Goal: Communication & Community: Share content

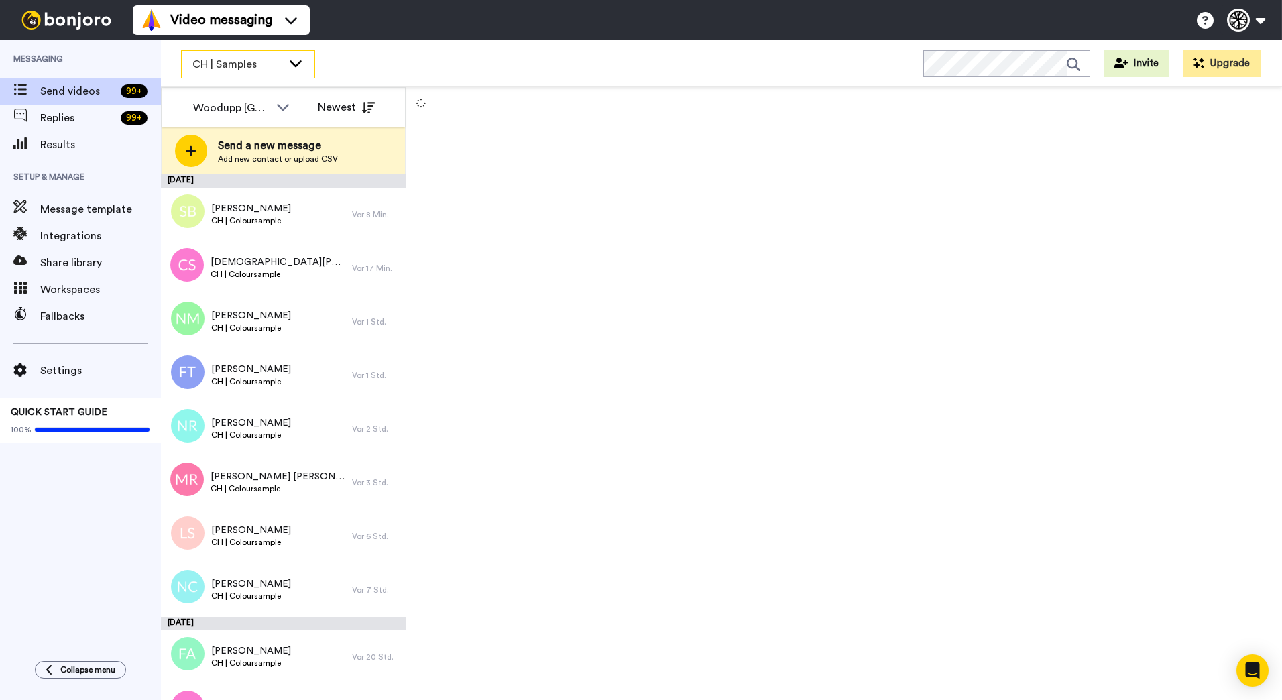
click at [298, 59] on icon at bounding box center [296, 62] width 16 height 13
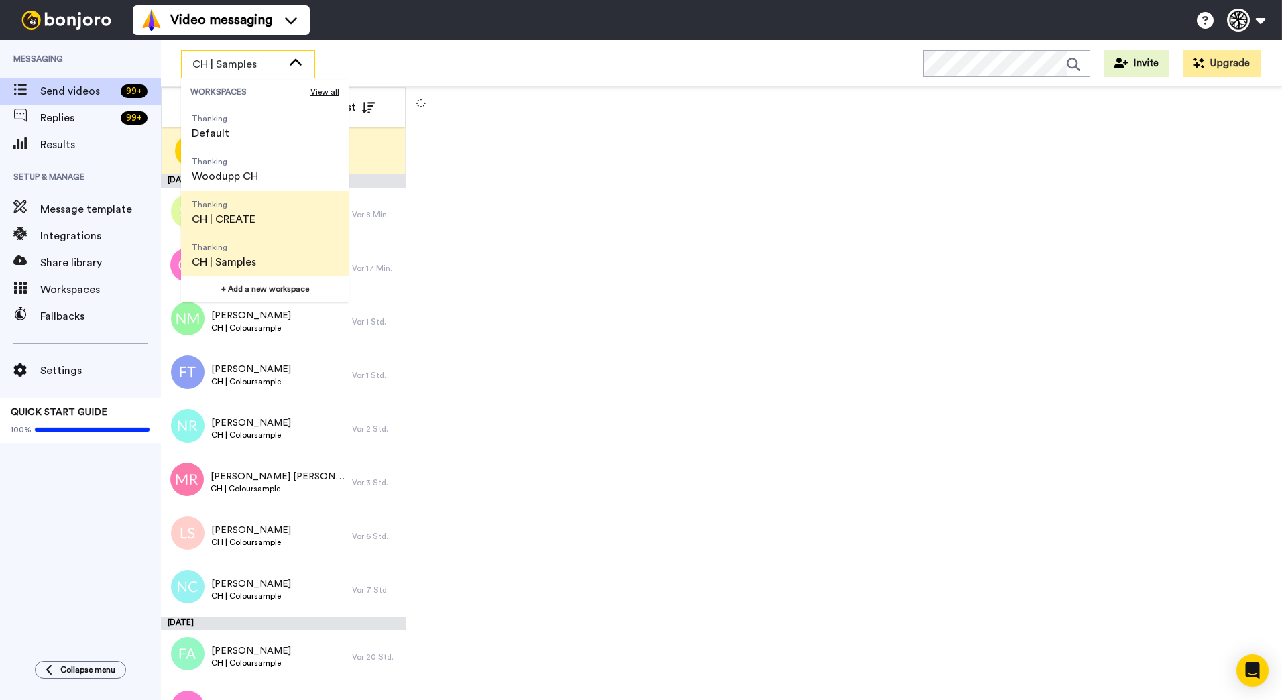
scroll to position [43, 0]
click at [297, 256] on li "Thanking CH | Samples" at bounding box center [265, 254] width 168 height 43
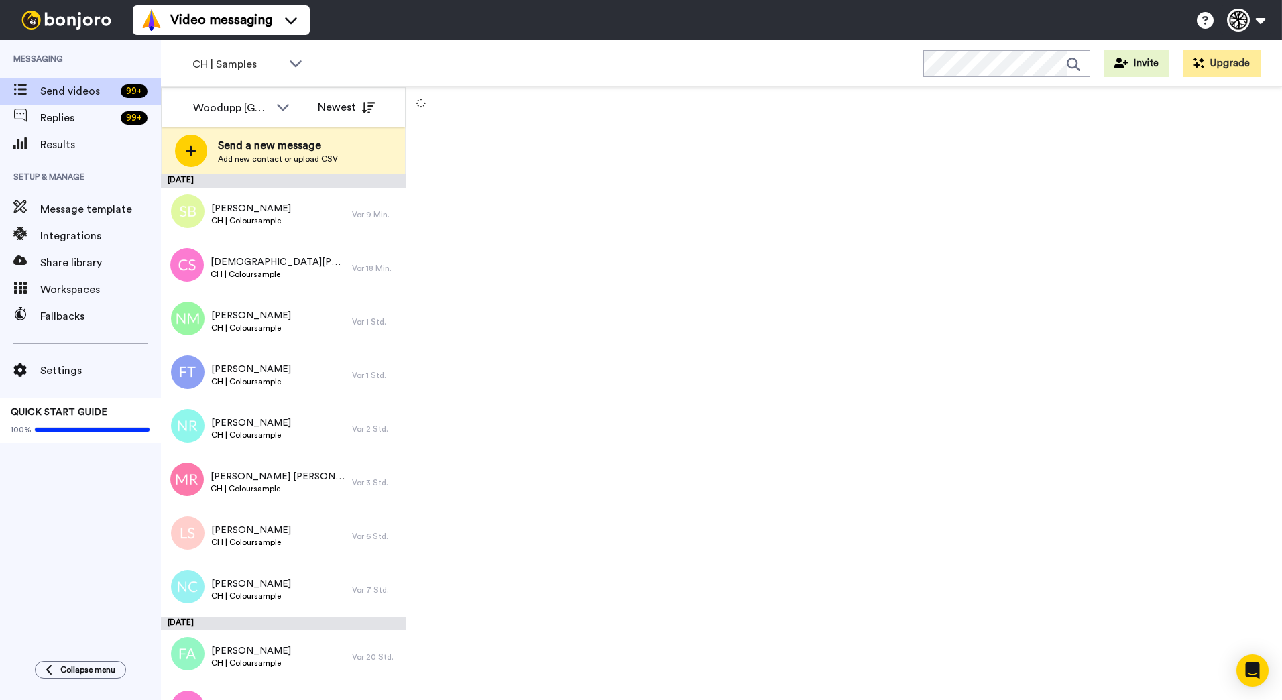
scroll to position [856, 0]
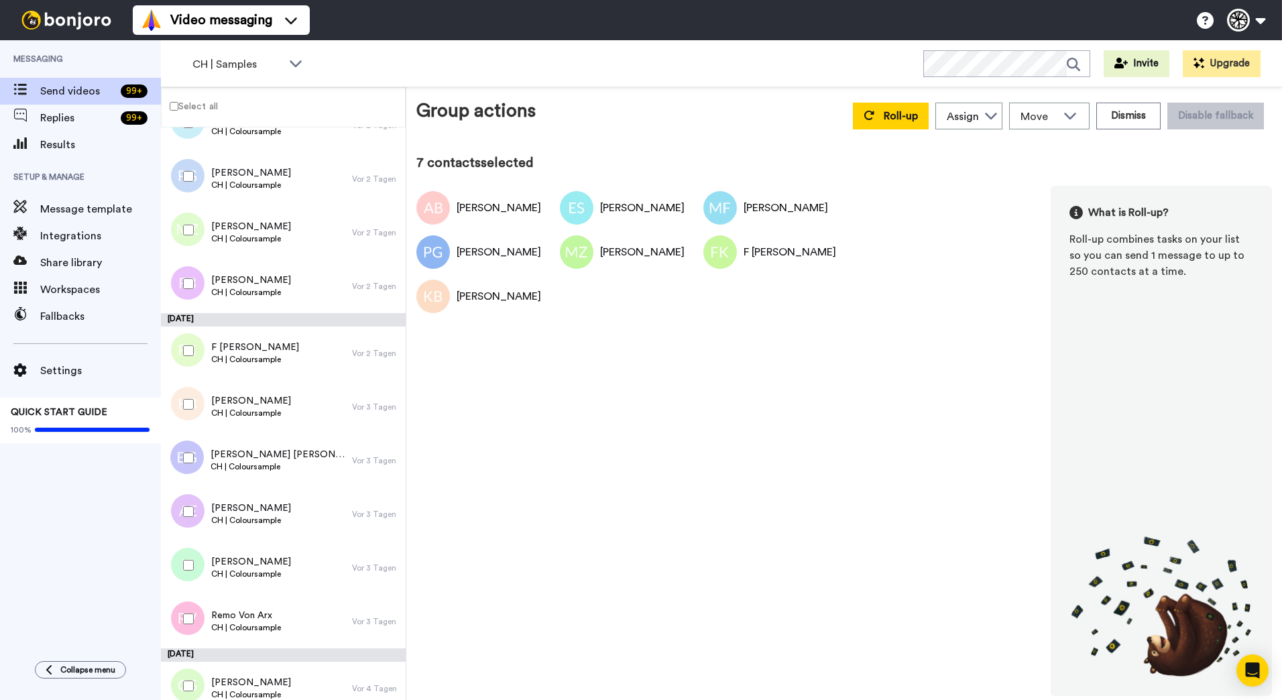
scroll to position [512, 0]
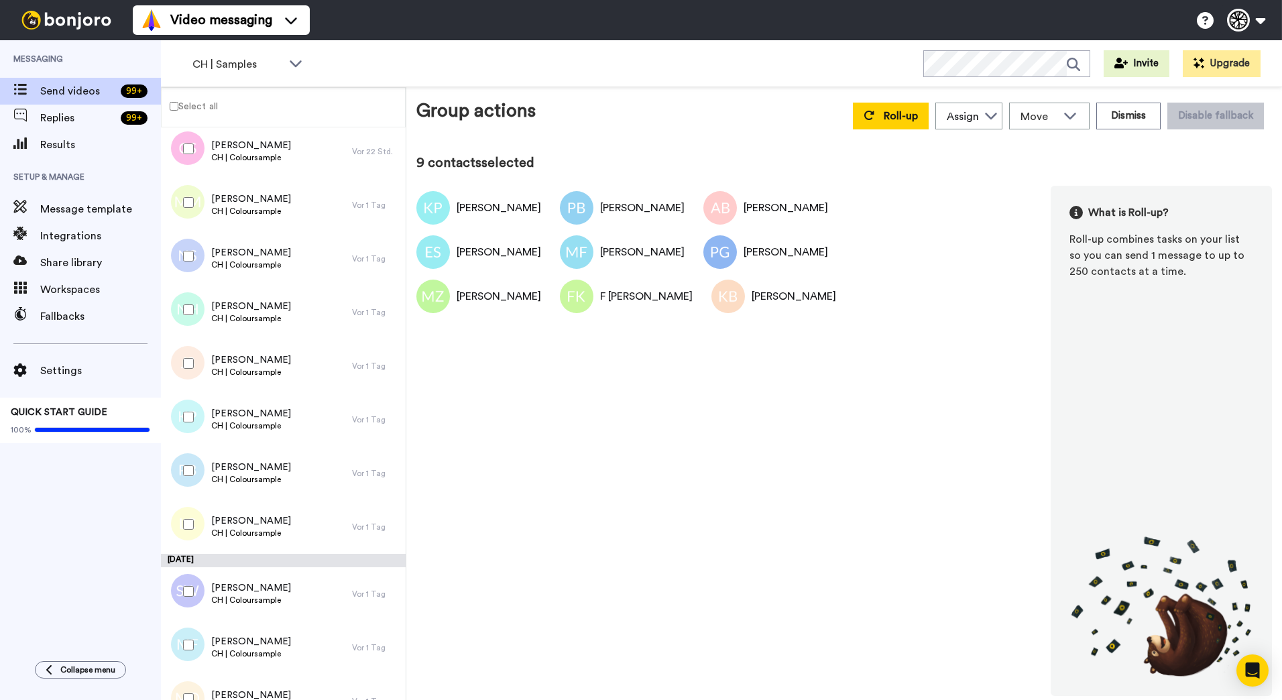
click at [185, 518] on div at bounding box center [186, 524] width 48 height 47
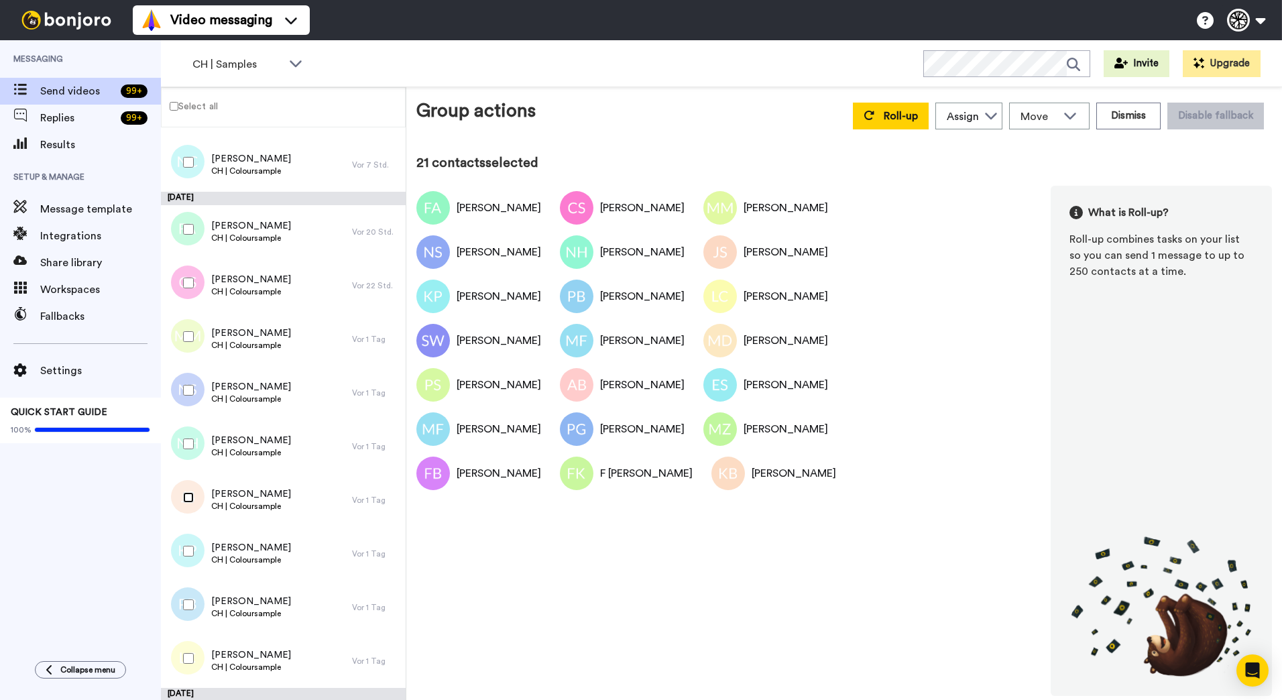
scroll to position [378, 0]
click at [925, 111] on button "Roll-up" at bounding box center [891, 116] width 76 height 27
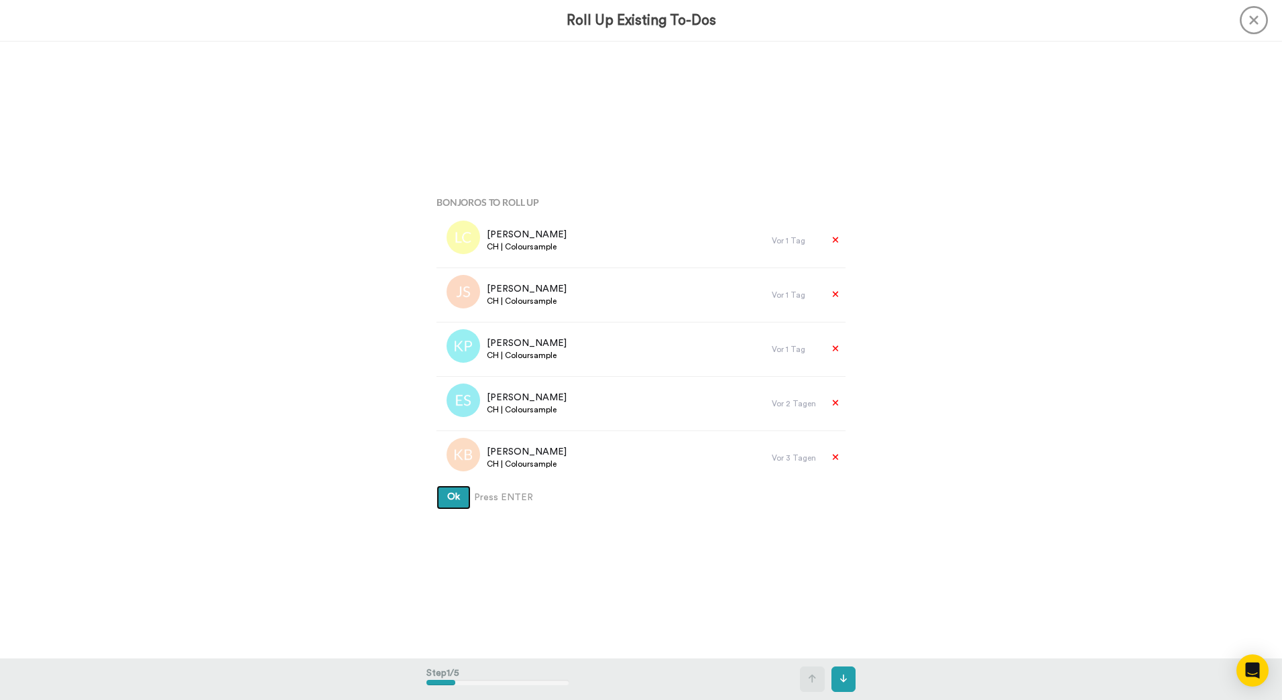
click at [437, 486] on button "Ok" at bounding box center [454, 498] width 34 height 24
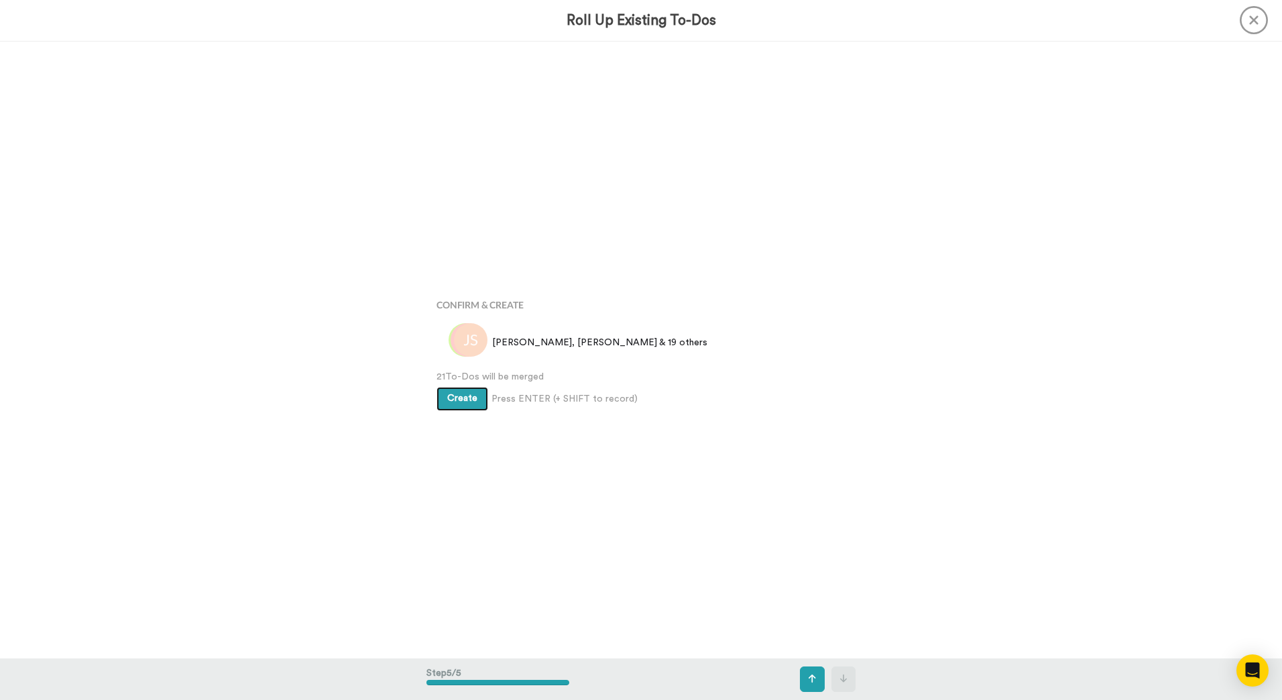
scroll to position [2469, 0]
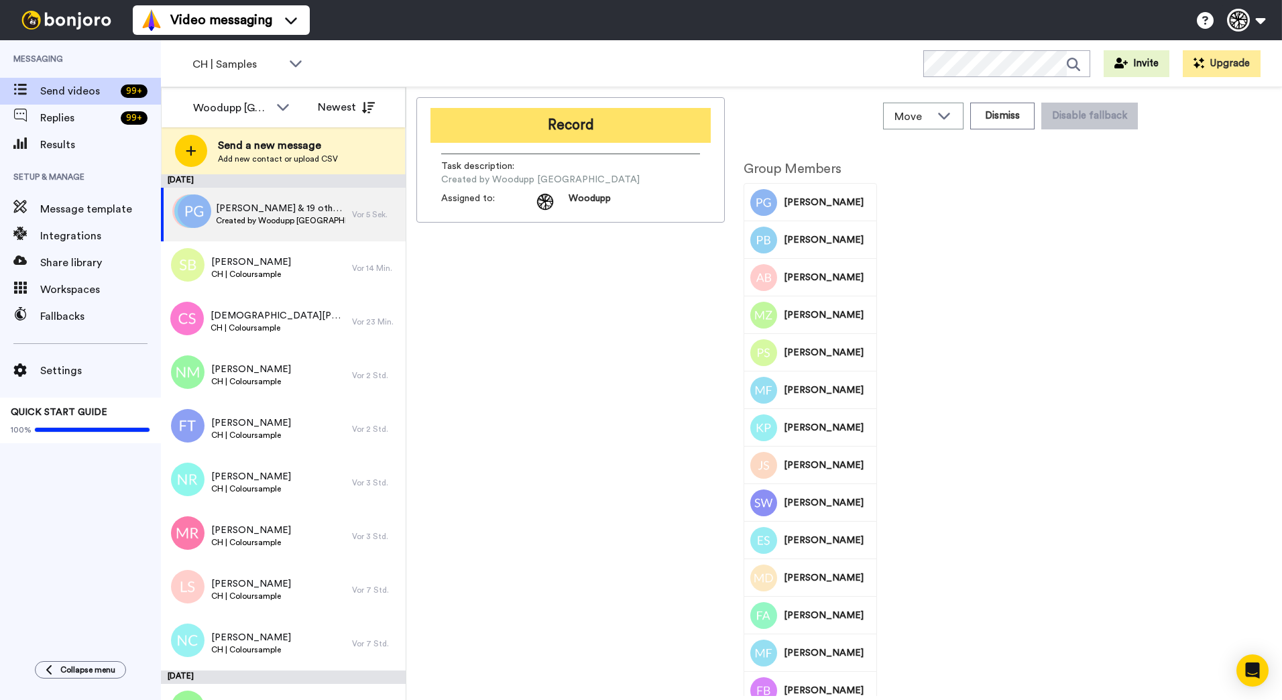
click at [527, 118] on button "Record" at bounding box center [571, 125] width 280 height 35
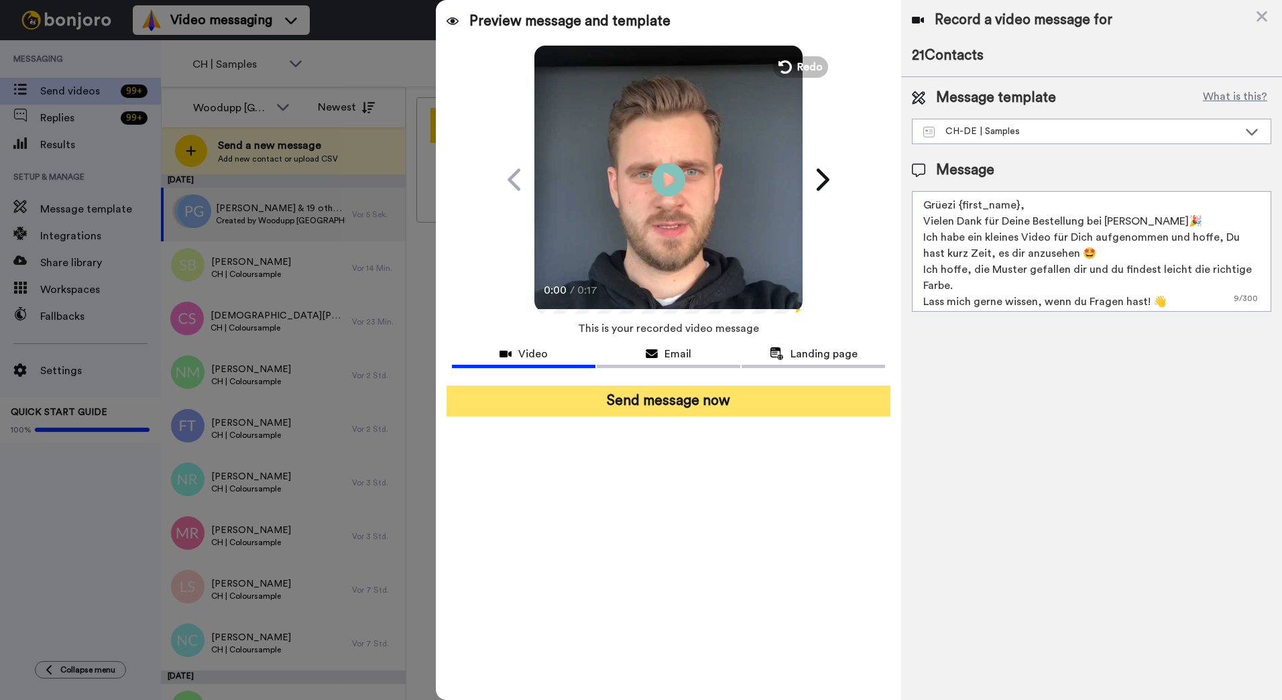
click at [722, 406] on button "Send message now" at bounding box center [669, 401] width 444 height 31
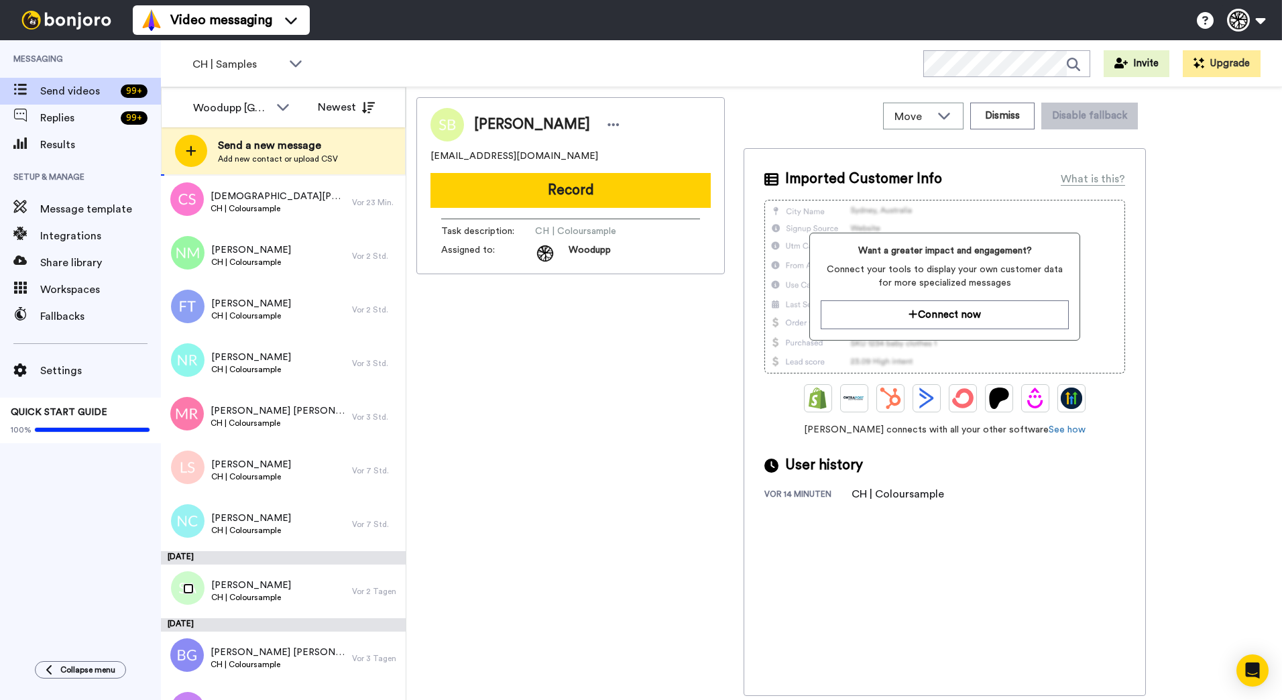
scroll to position [66, 0]
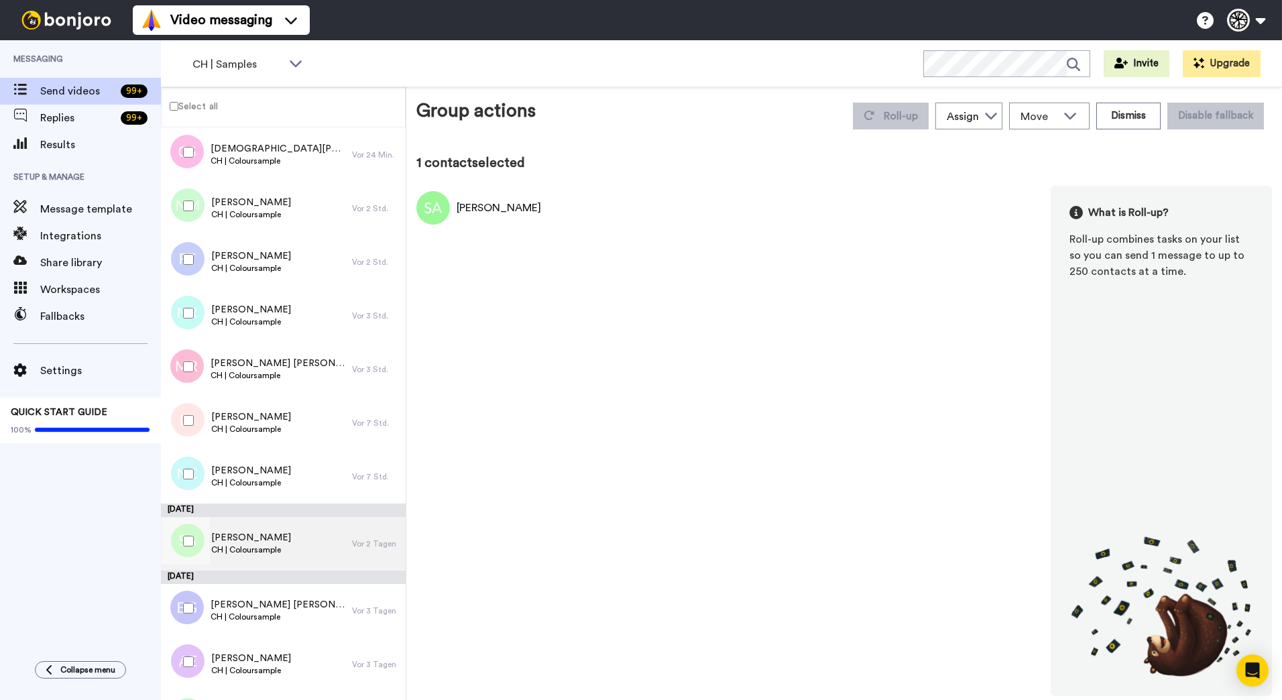
click at [247, 542] on span "Stephanie Affolter" at bounding box center [251, 537] width 80 height 13
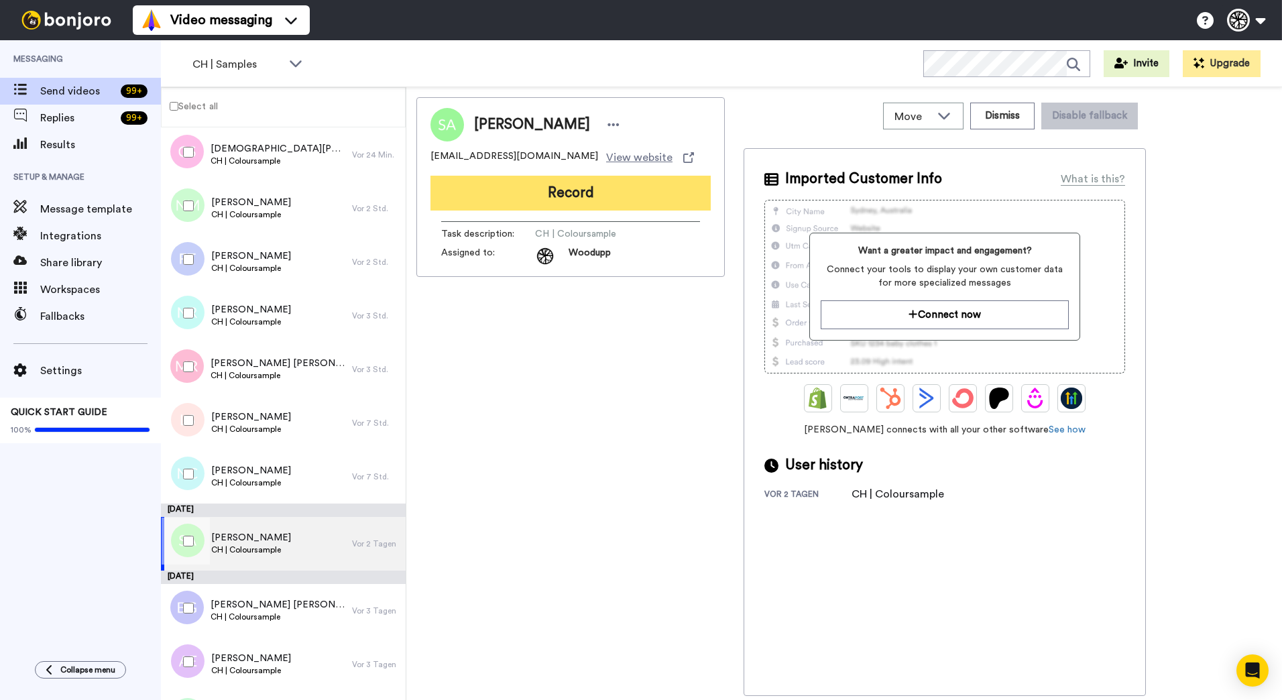
click at [606, 191] on button "Record" at bounding box center [571, 193] width 280 height 35
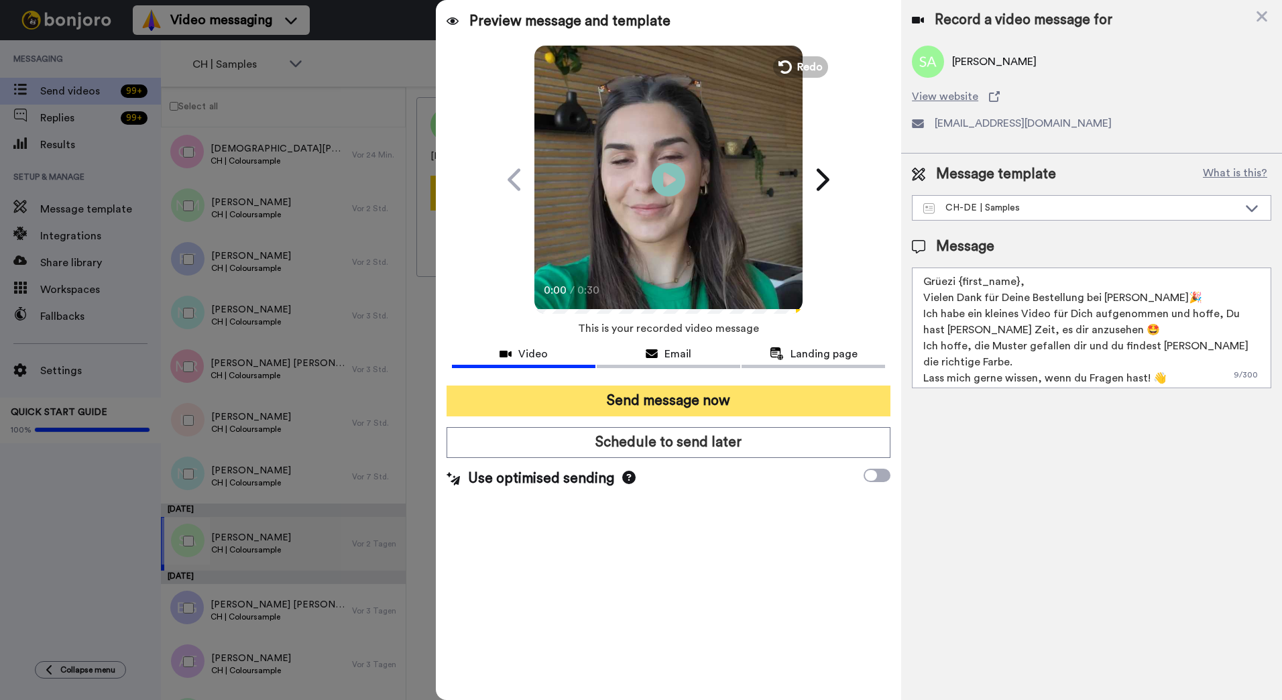
click at [720, 401] on button "Send message now" at bounding box center [669, 401] width 444 height 31
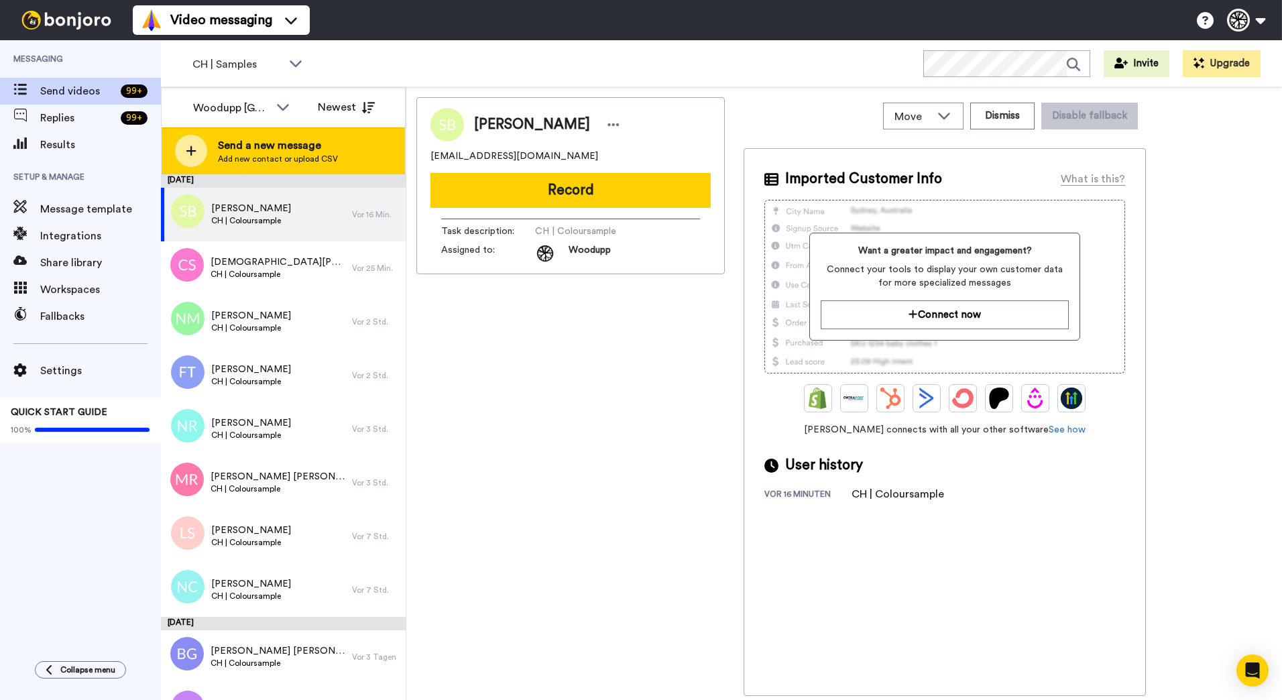
click at [270, 150] on span "Send a new message" at bounding box center [278, 145] width 120 height 16
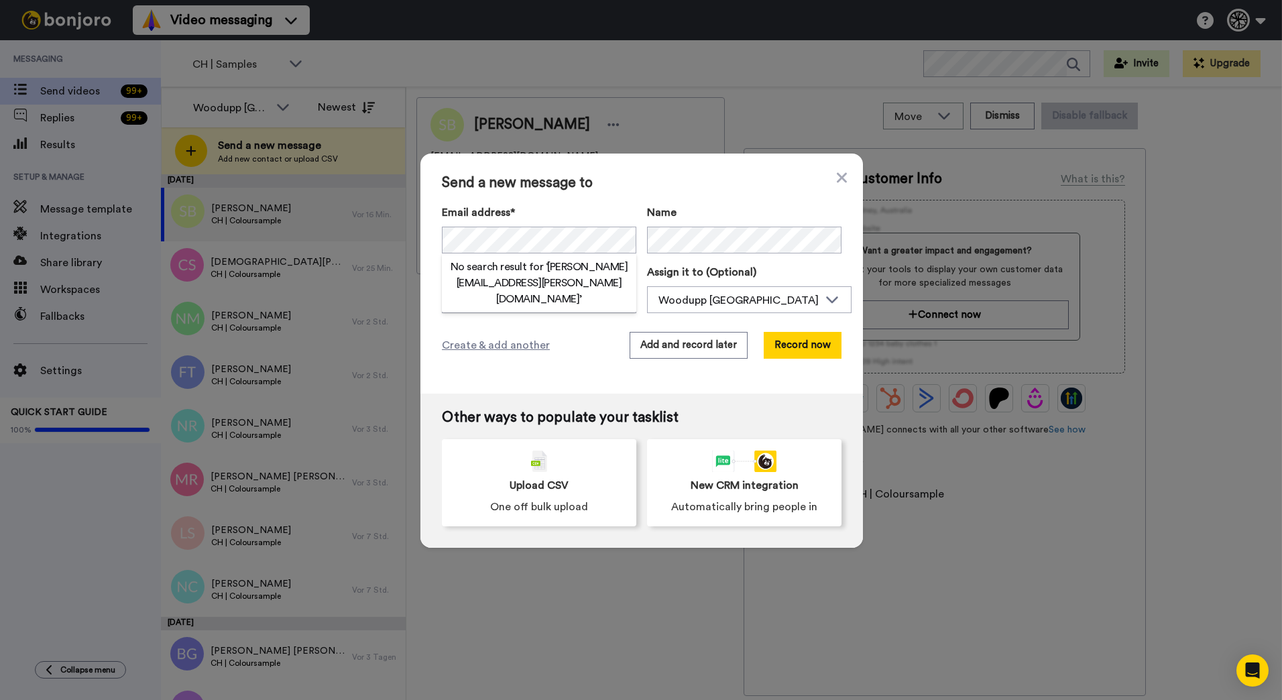
click at [678, 229] on div "Name" at bounding box center [744, 229] width 194 height 49
click at [679, 350] on button "Add and record later" at bounding box center [689, 345] width 118 height 27
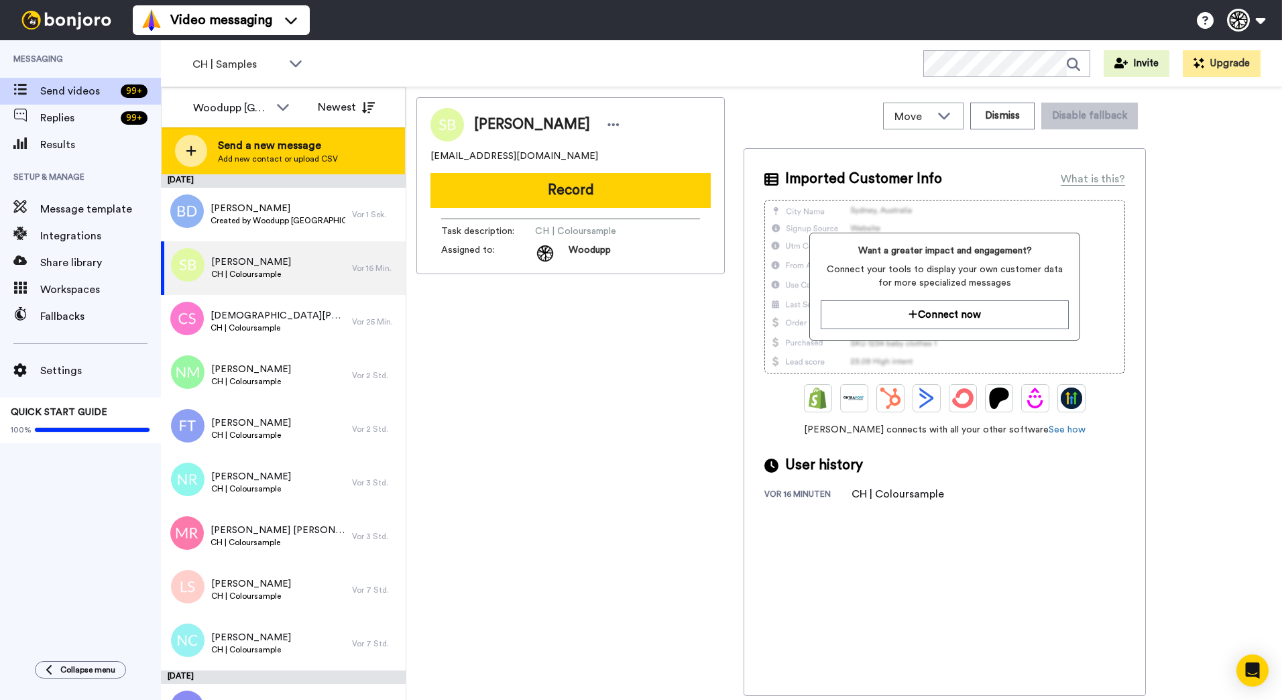
click at [341, 141] on div "Send a new message Add new contact or upload CSV" at bounding box center [283, 150] width 243 height 47
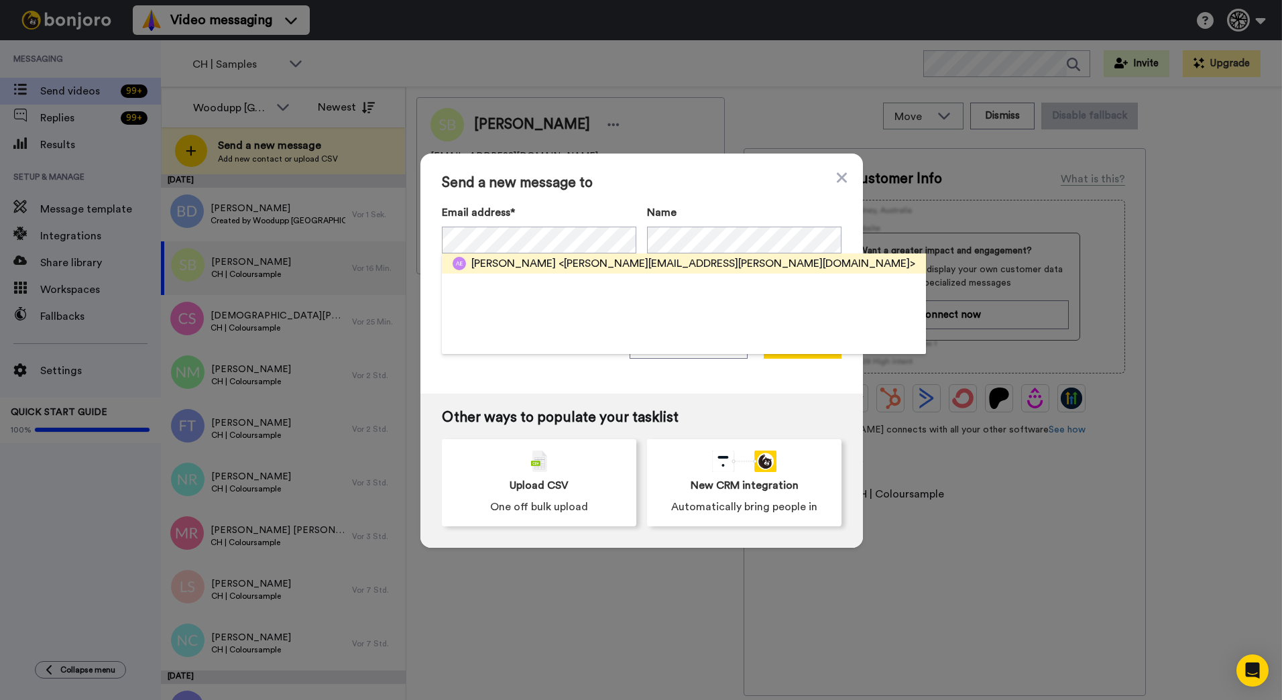
click at [561, 260] on span "<alex.engeldinger@outlook.com>" at bounding box center [737, 263] width 357 height 16
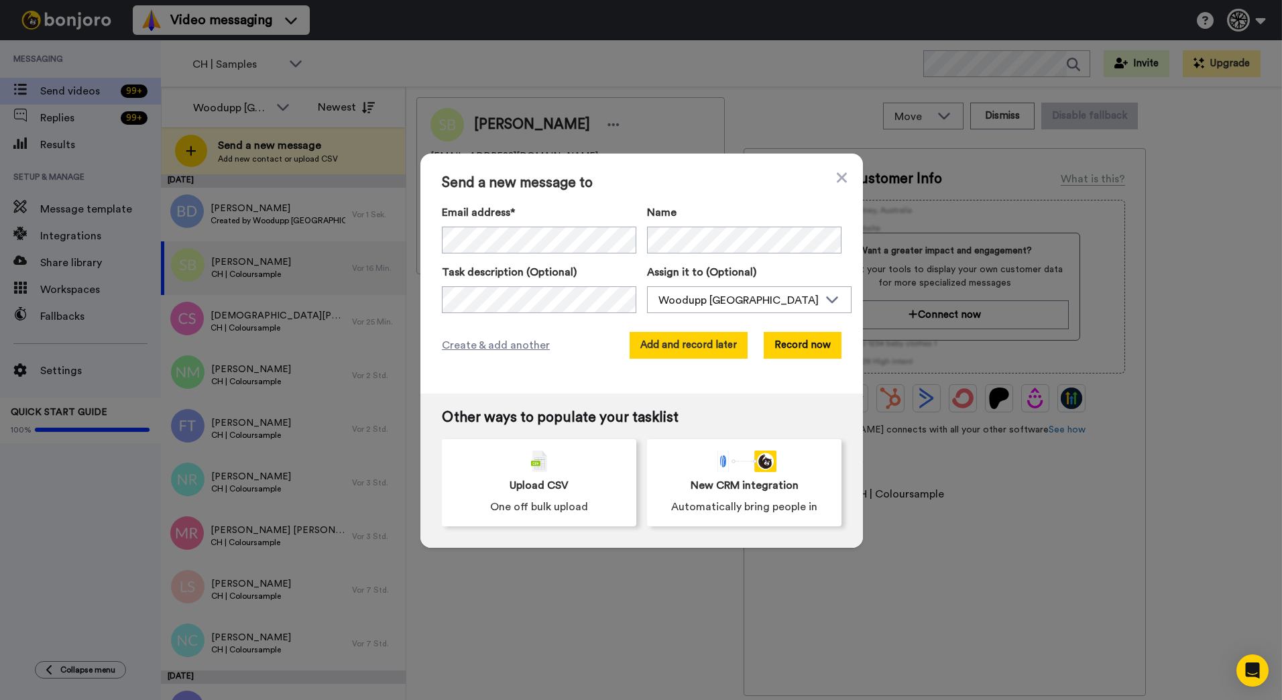
click at [711, 345] on button "Add and record later" at bounding box center [689, 345] width 118 height 27
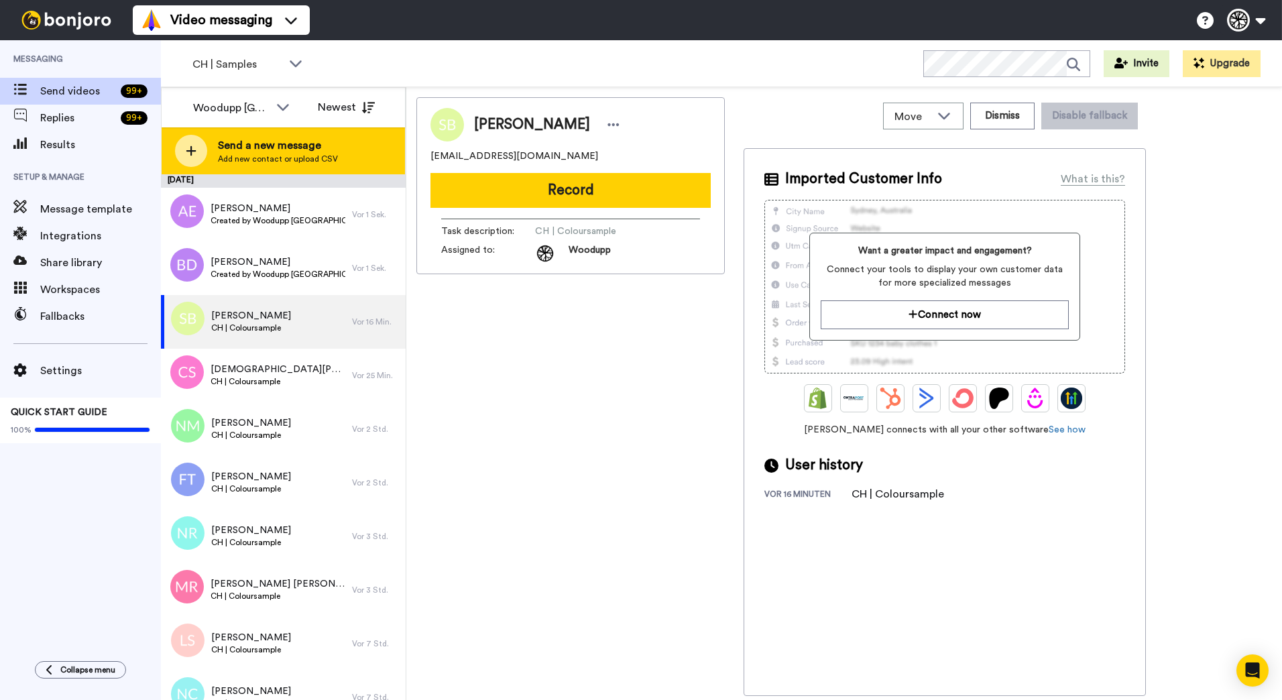
click at [255, 144] on span "Send a new message" at bounding box center [278, 145] width 120 height 16
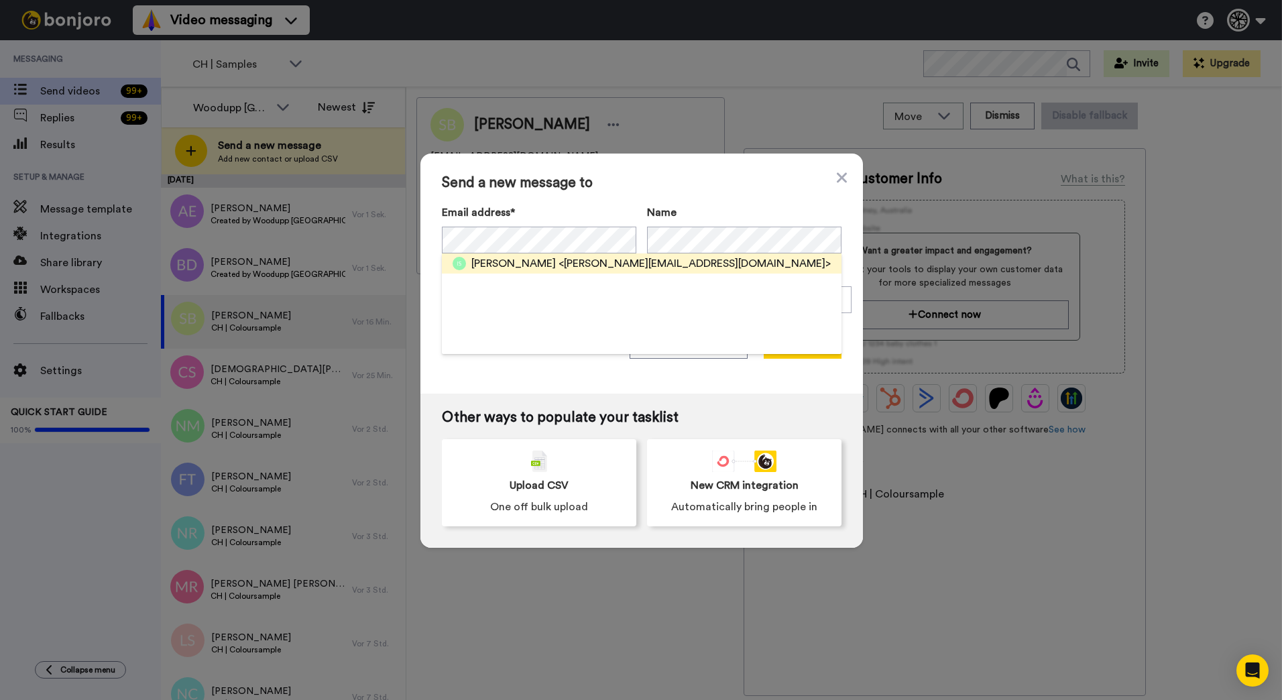
click at [629, 262] on span "<ilona.saraa@gmail.com>" at bounding box center [695, 263] width 272 height 16
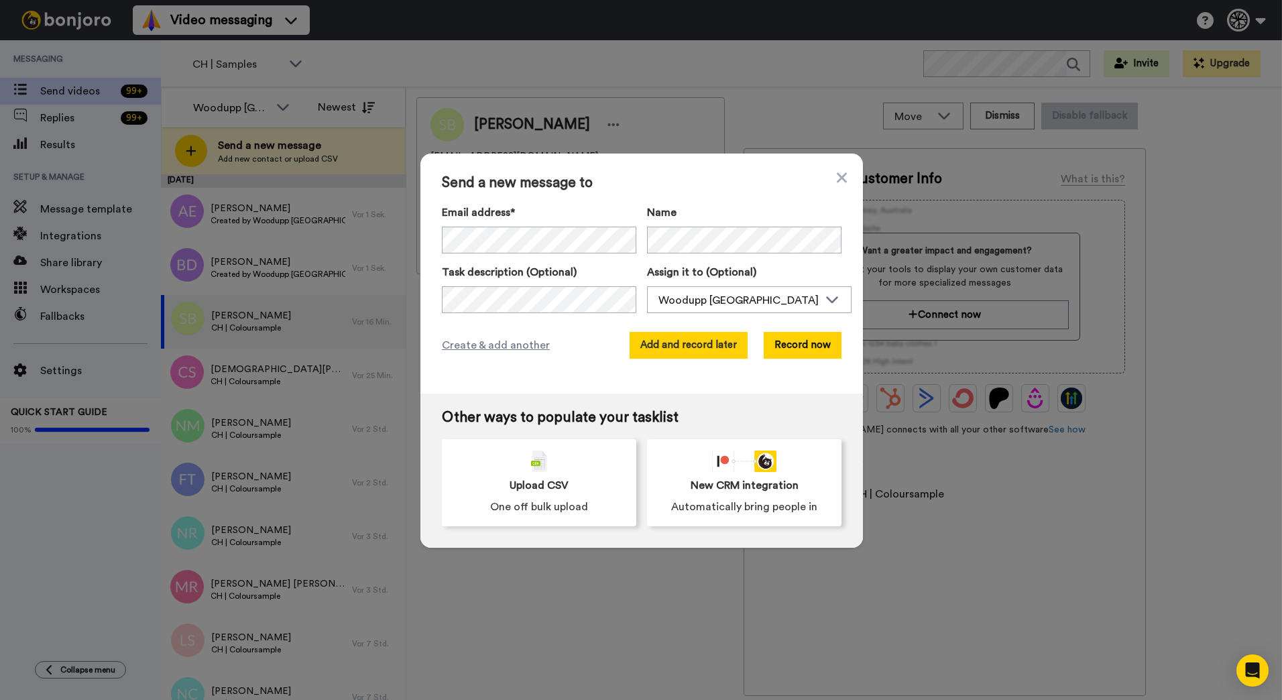
click at [690, 344] on button "Add and record later" at bounding box center [689, 345] width 118 height 27
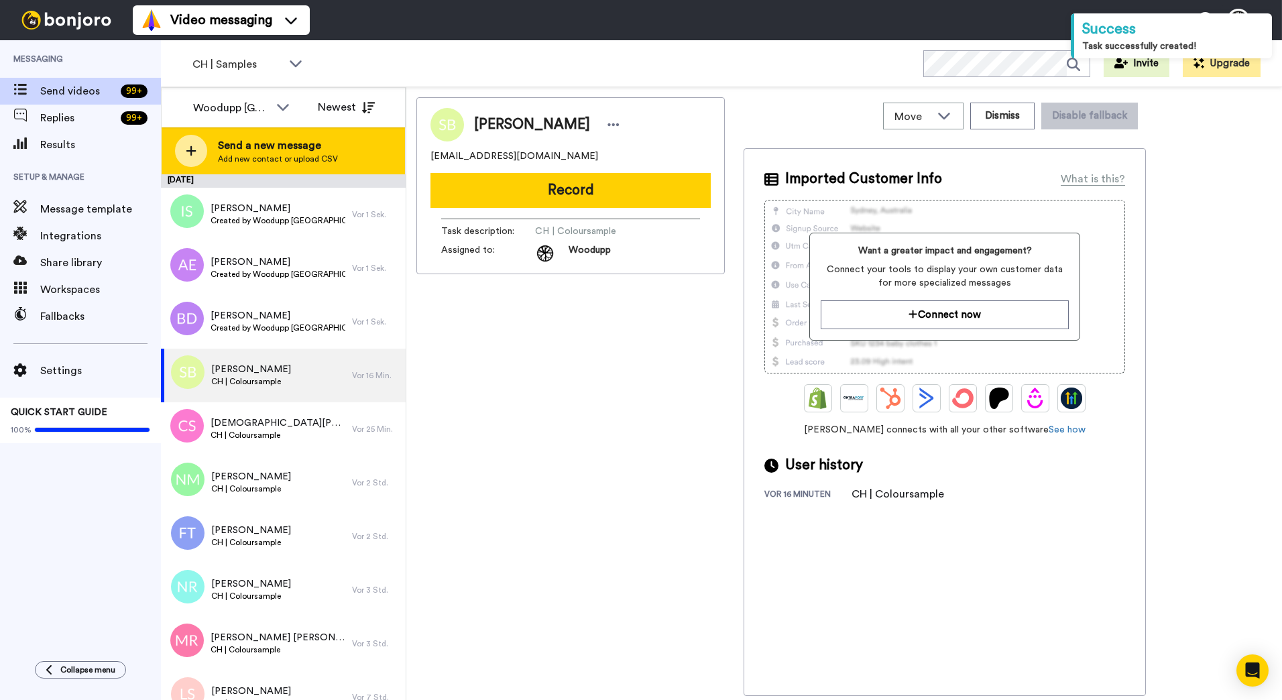
click at [303, 152] on span "Send a new message" at bounding box center [278, 145] width 120 height 16
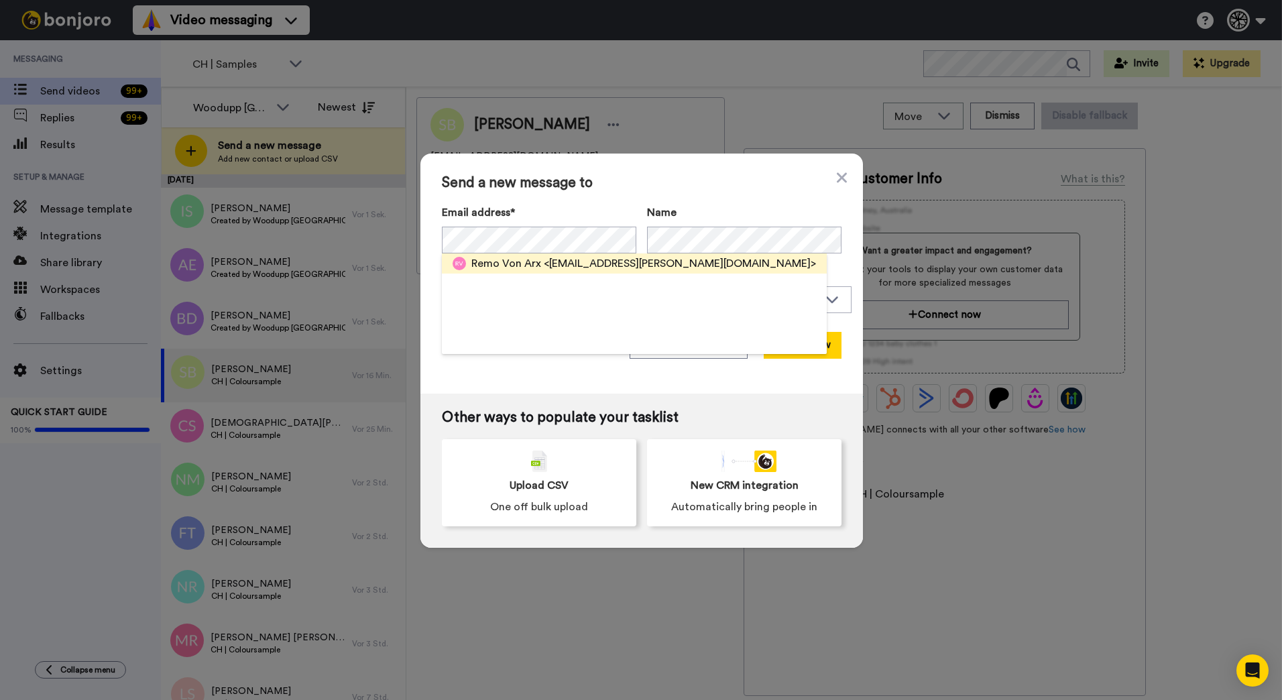
click at [553, 262] on span "<me@remo-vonarx.ch>" at bounding box center [680, 263] width 272 height 16
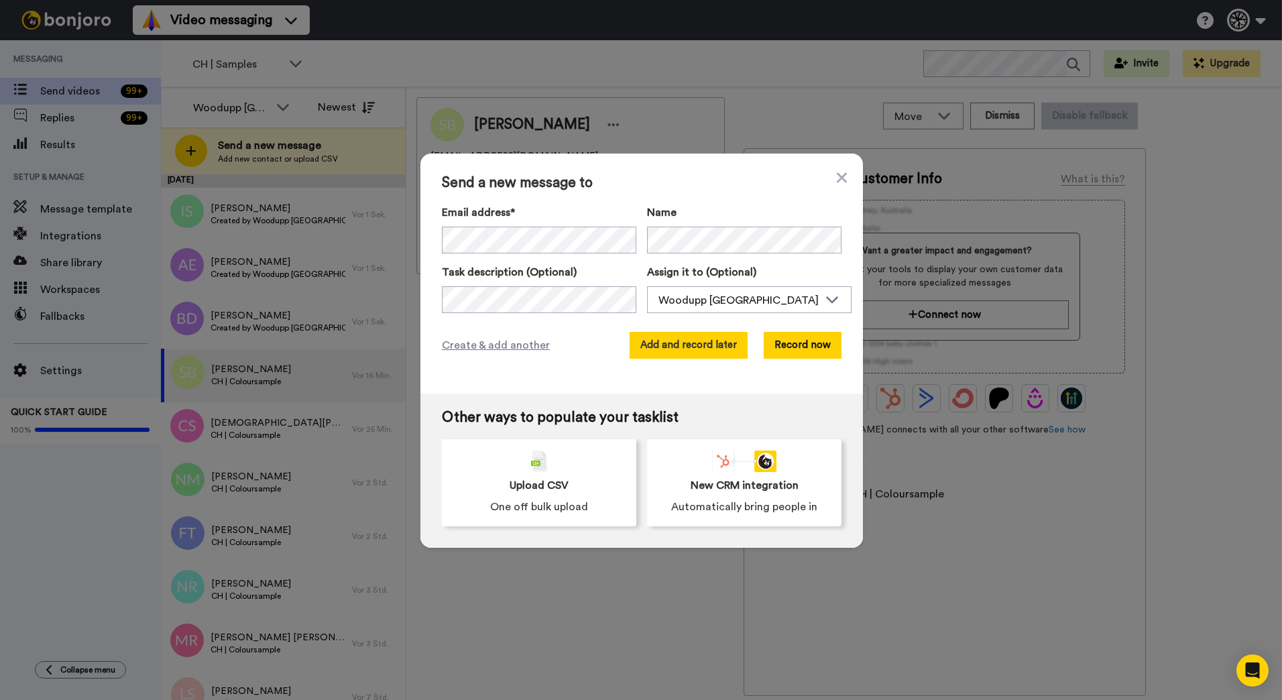
click at [713, 351] on button "Add and record later" at bounding box center [689, 345] width 118 height 27
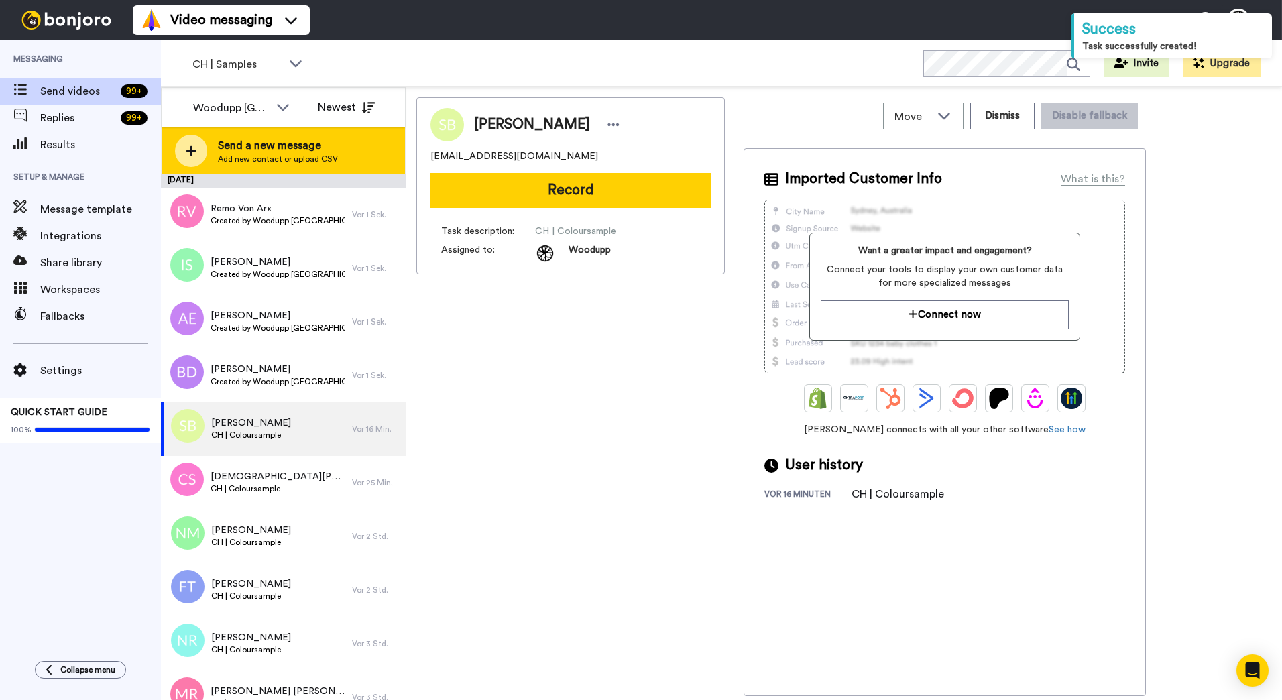
click at [262, 154] on span "Add new contact or upload CSV" at bounding box center [278, 159] width 120 height 11
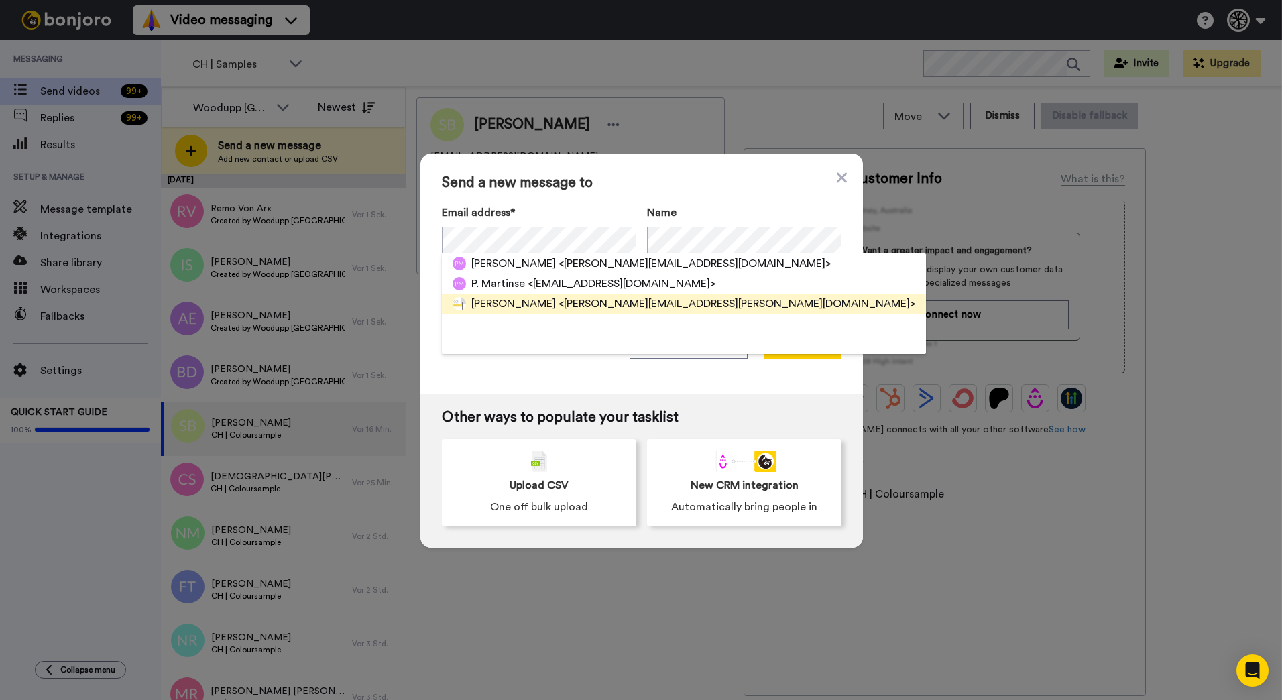
click at [636, 302] on span "<p.marti@oechsli-huttwil.ch>" at bounding box center [737, 304] width 357 height 16
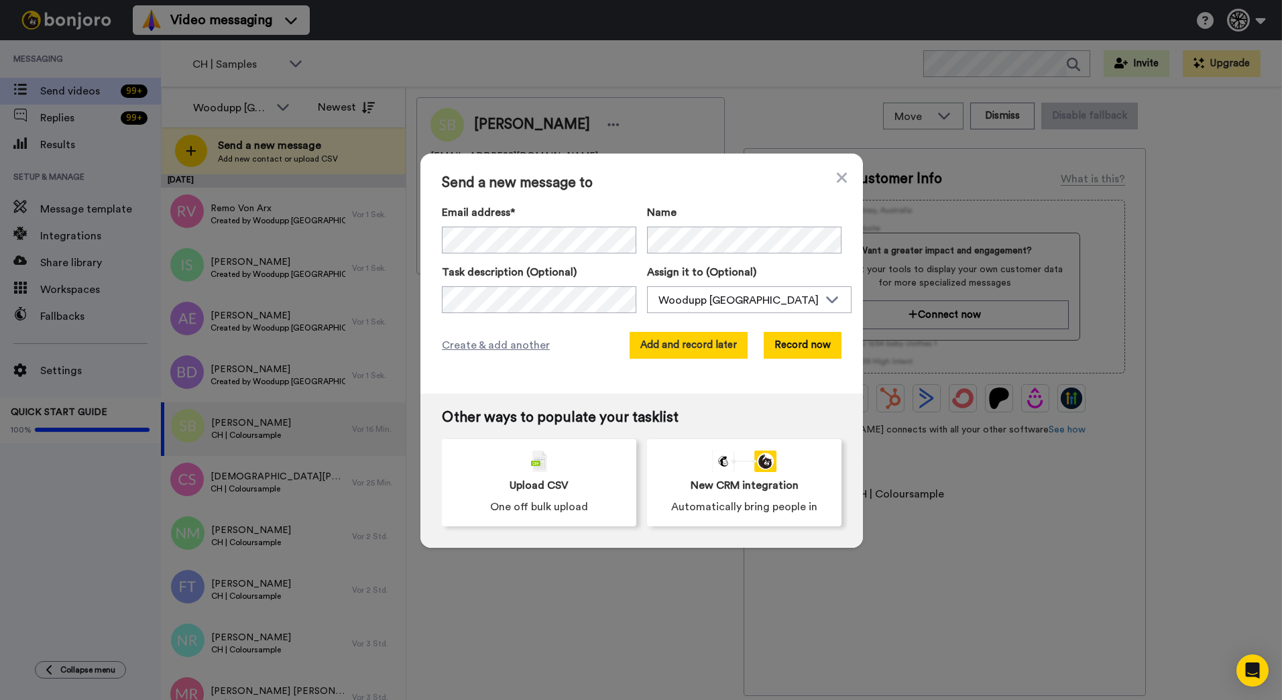
click at [693, 340] on button "Add and record later" at bounding box center [689, 345] width 118 height 27
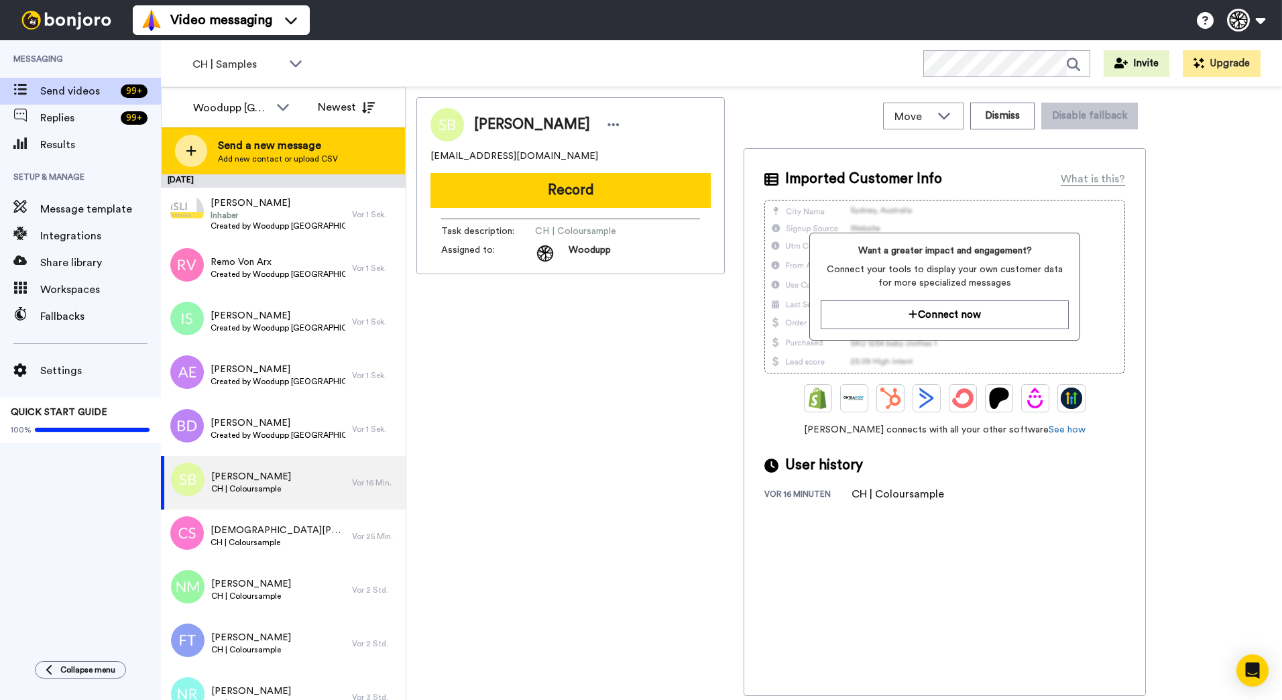
click at [337, 161] on div "Send a new message Add new contact or upload CSV" at bounding box center [283, 150] width 243 height 47
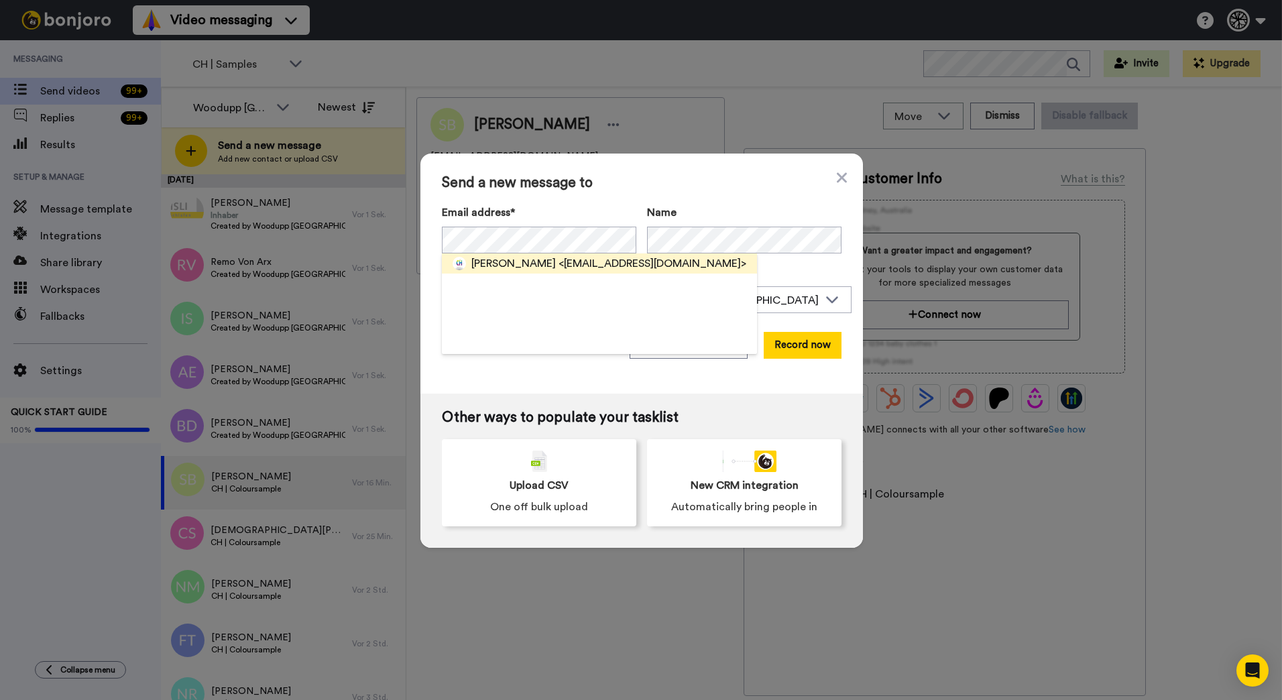
click at [575, 264] on span "<info@weare-creative.ch>" at bounding box center [653, 263] width 188 height 16
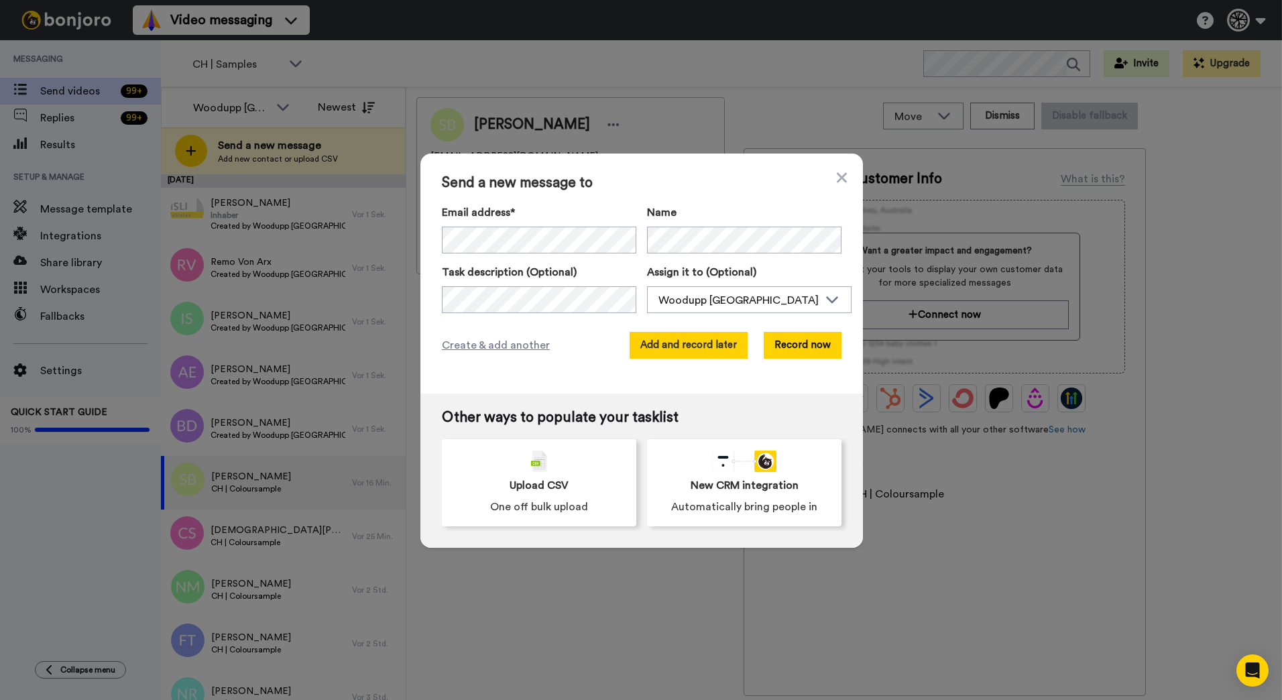
click at [684, 350] on button "Add and record later" at bounding box center [689, 345] width 118 height 27
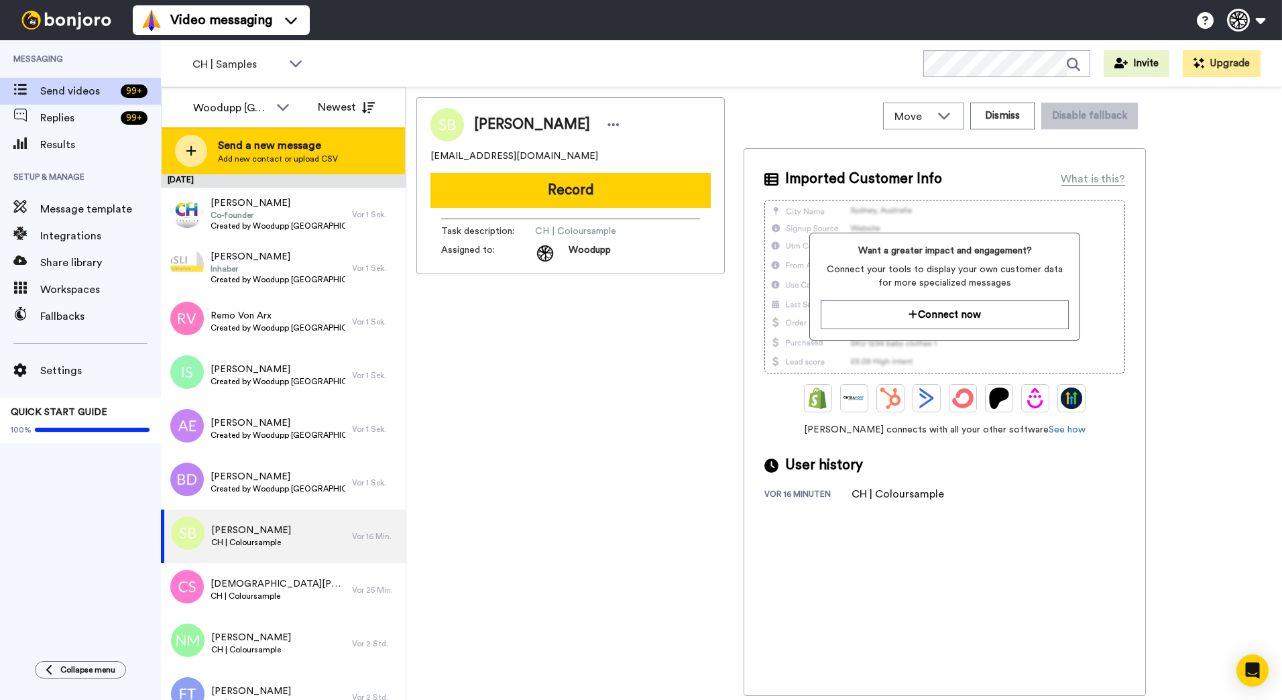
click at [320, 138] on span "Send a new message" at bounding box center [278, 145] width 120 height 16
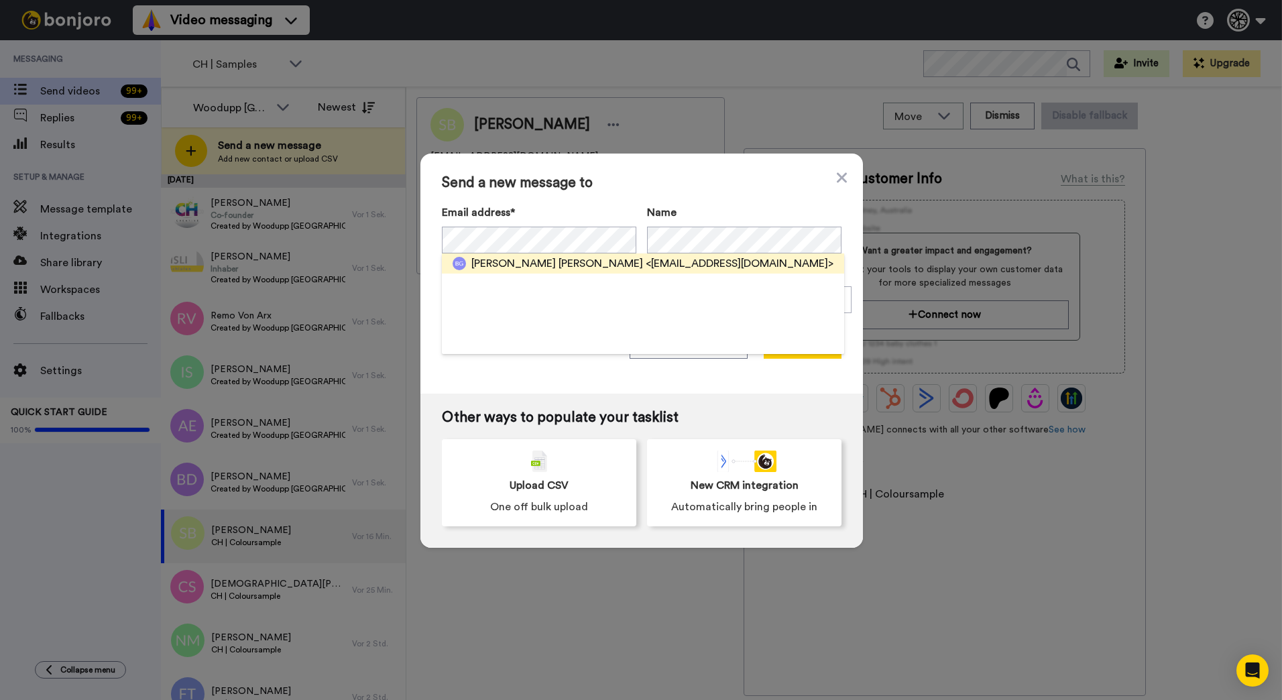
click at [561, 257] on span "Bruno Paul Gartmann" at bounding box center [557, 263] width 172 height 16
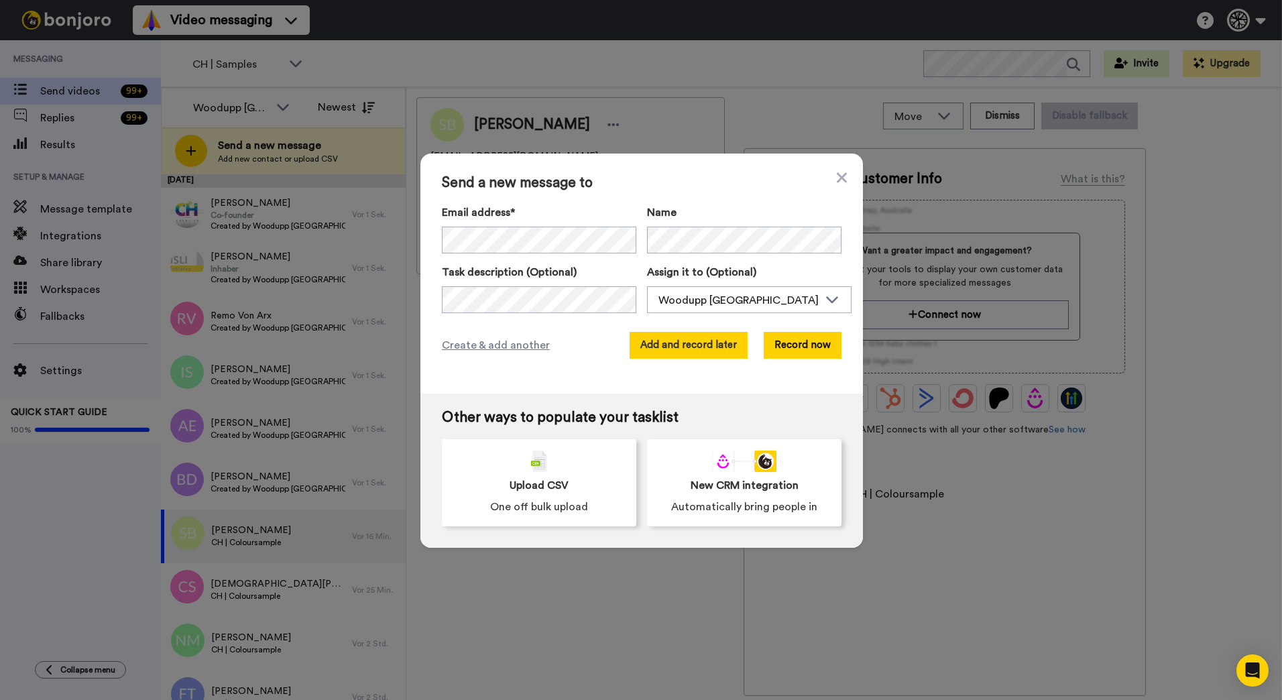
click at [699, 341] on button "Add and record later" at bounding box center [689, 345] width 118 height 27
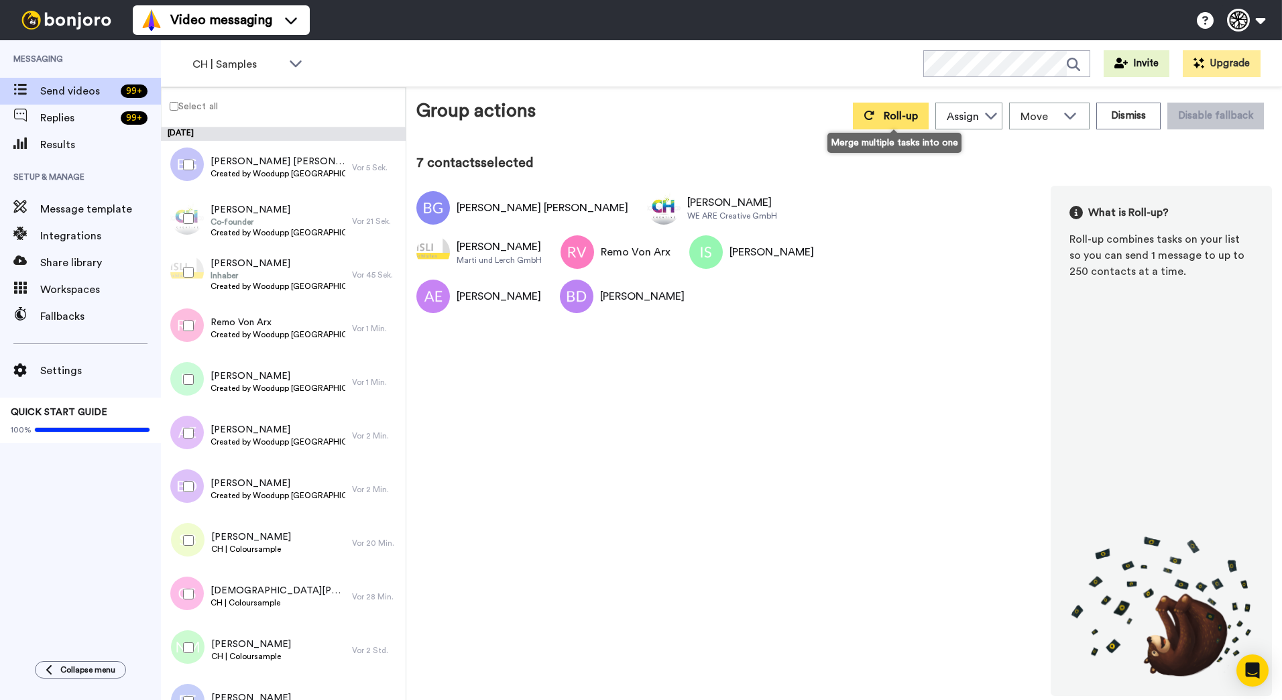
click at [868, 119] on icon at bounding box center [869, 115] width 11 height 11
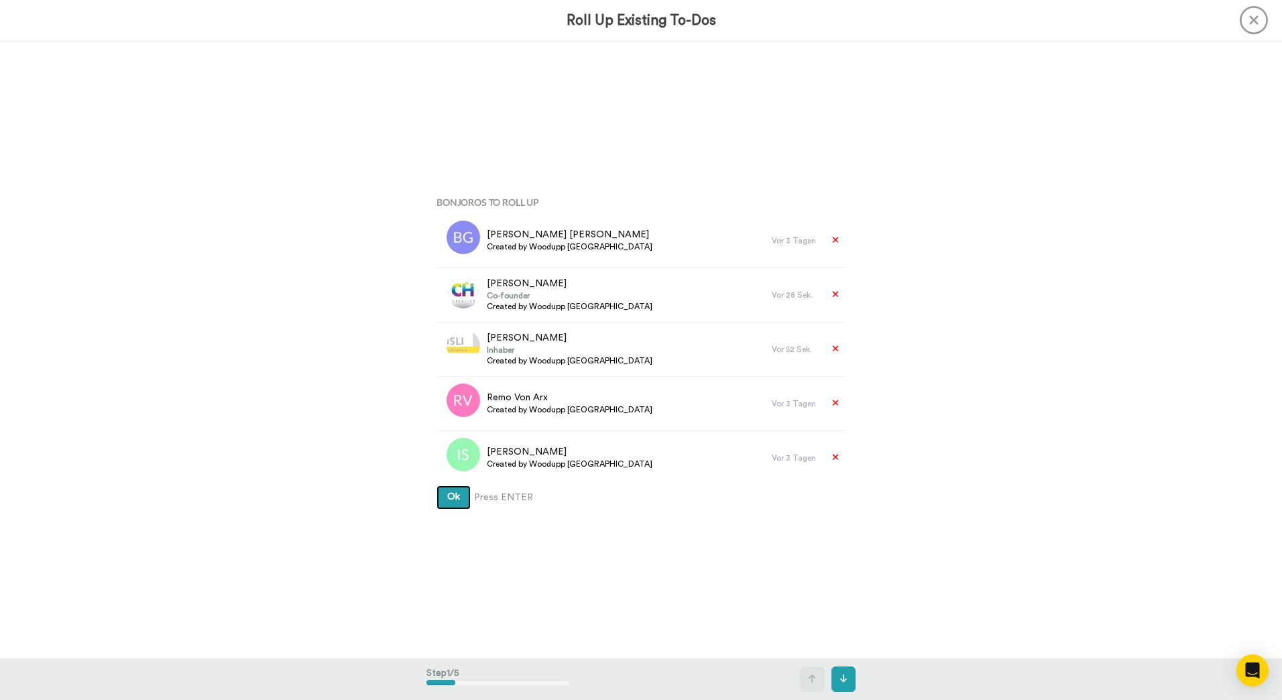
click at [437, 486] on button "Ok" at bounding box center [454, 498] width 34 height 24
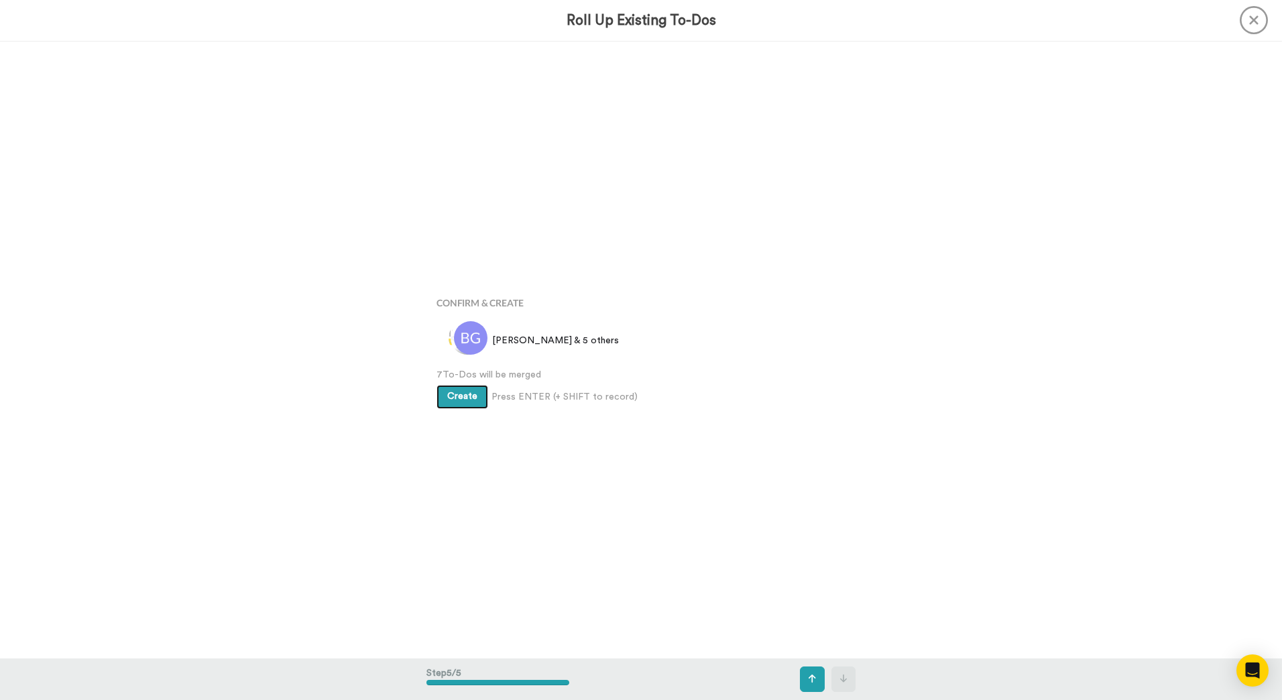
scroll to position [2469, 0]
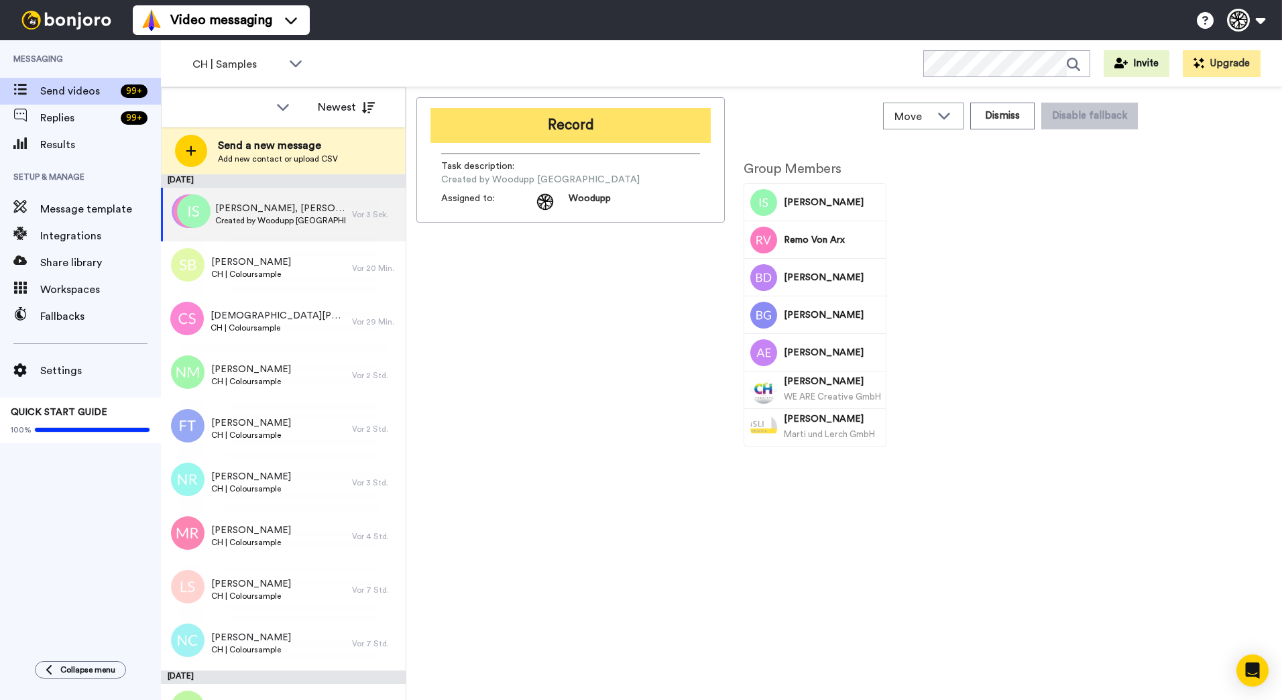
click at [497, 111] on button "Record" at bounding box center [571, 125] width 280 height 35
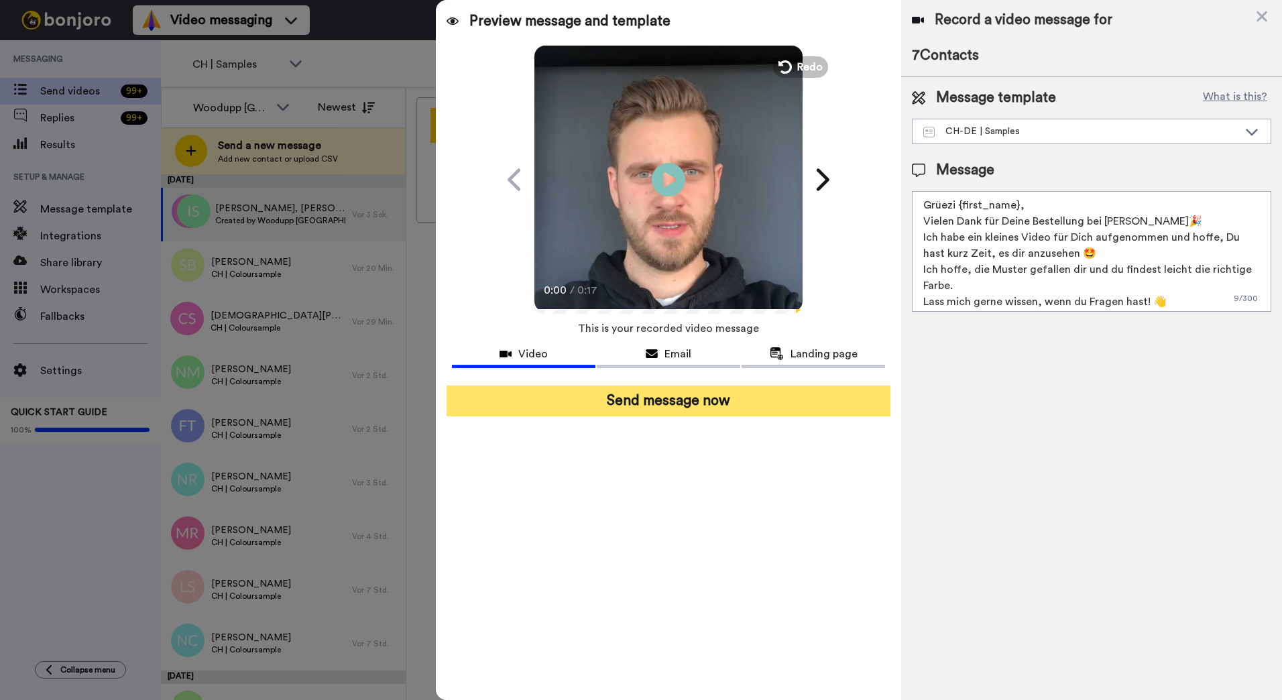
click at [736, 397] on button "Send message now" at bounding box center [669, 401] width 444 height 31
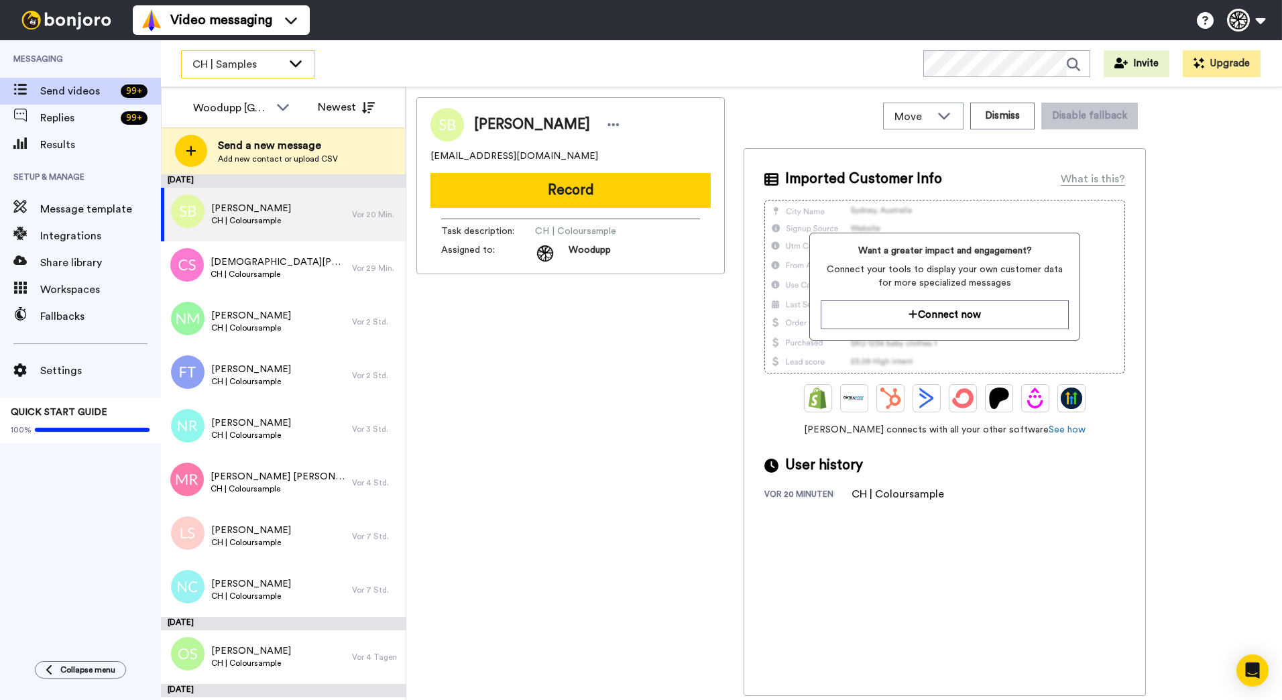
click at [301, 67] on icon at bounding box center [296, 62] width 16 height 13
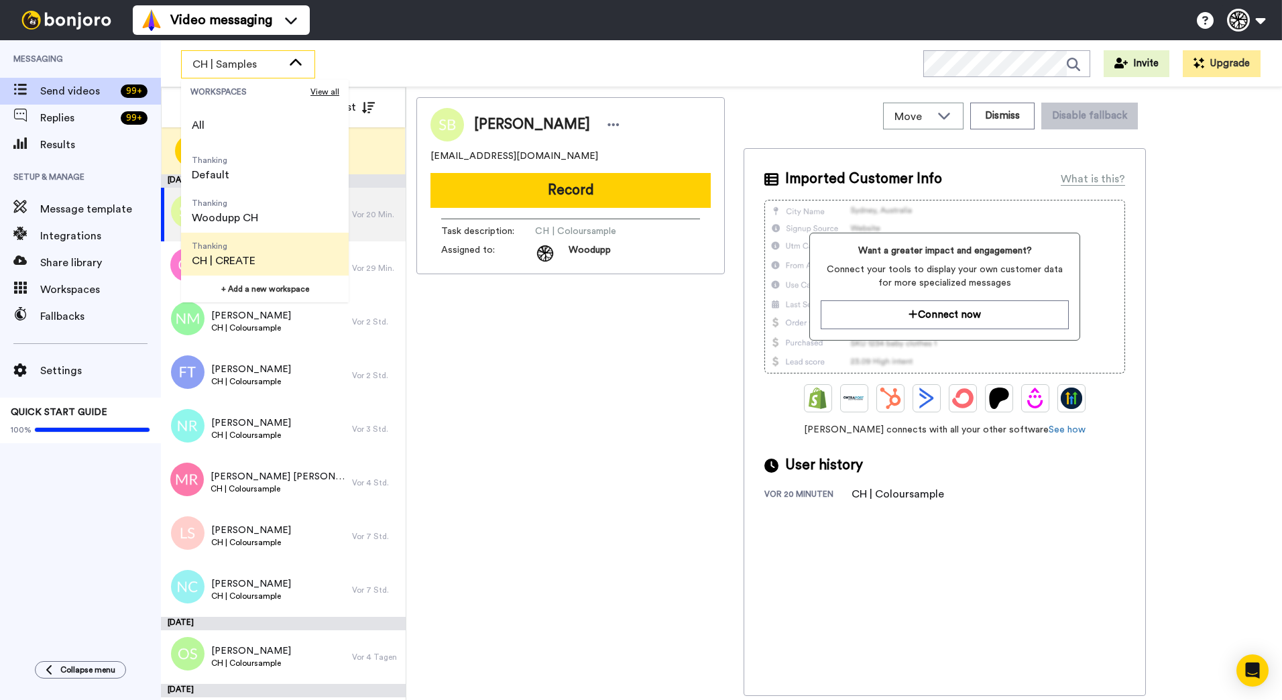
click at [259, 246] on span "Thanking CH | CREATE" at bounding box center [223, 254] width 85 height 43
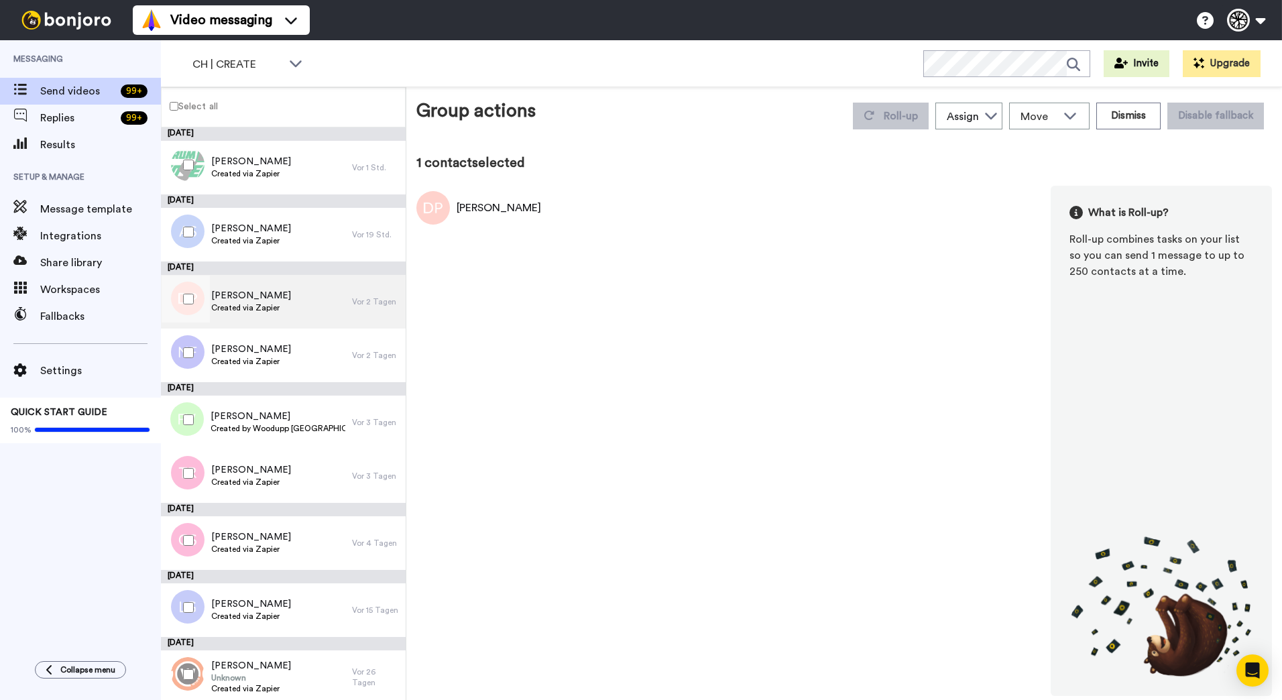
click at [290, 299] on div "[PERSON_NAME] Created via Zapier" at bounding box center [256, 302] width 191 height 54
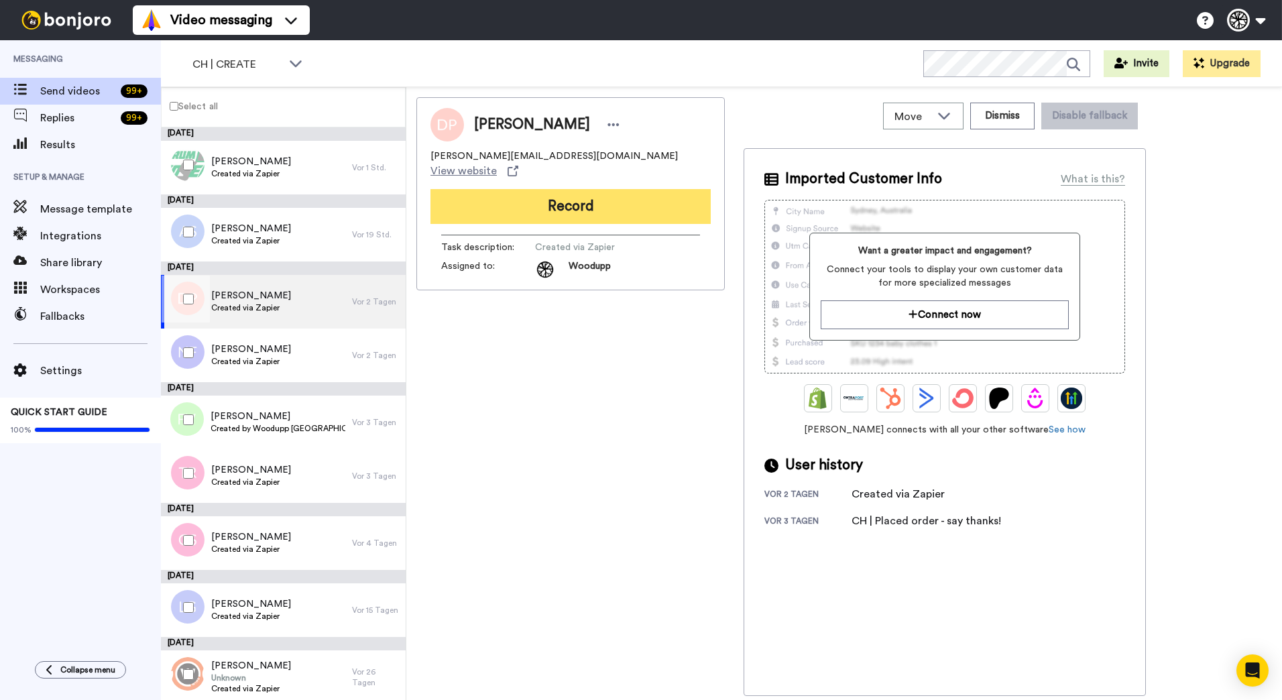
click at [564, 189] on button "Record" at bounding box center [571, 206] width 280 height 35
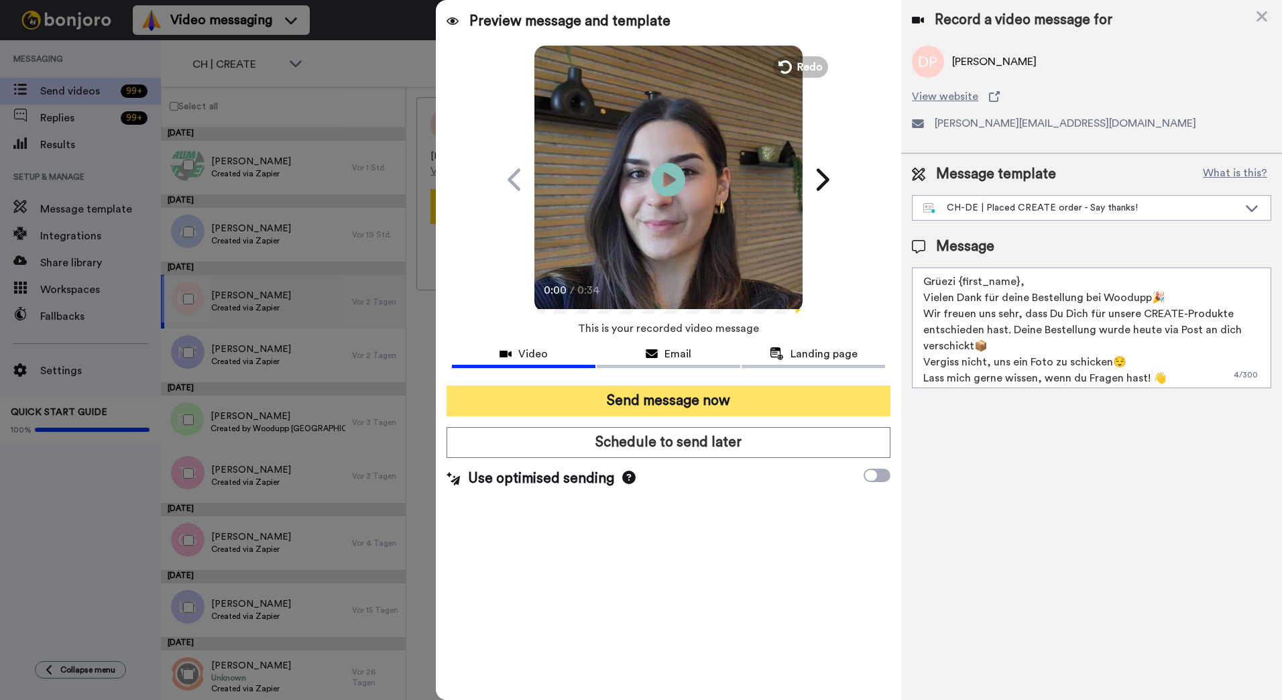
click at [749, 404] on button "Send message now" at bounding box center [669, 401] width 444 height 31
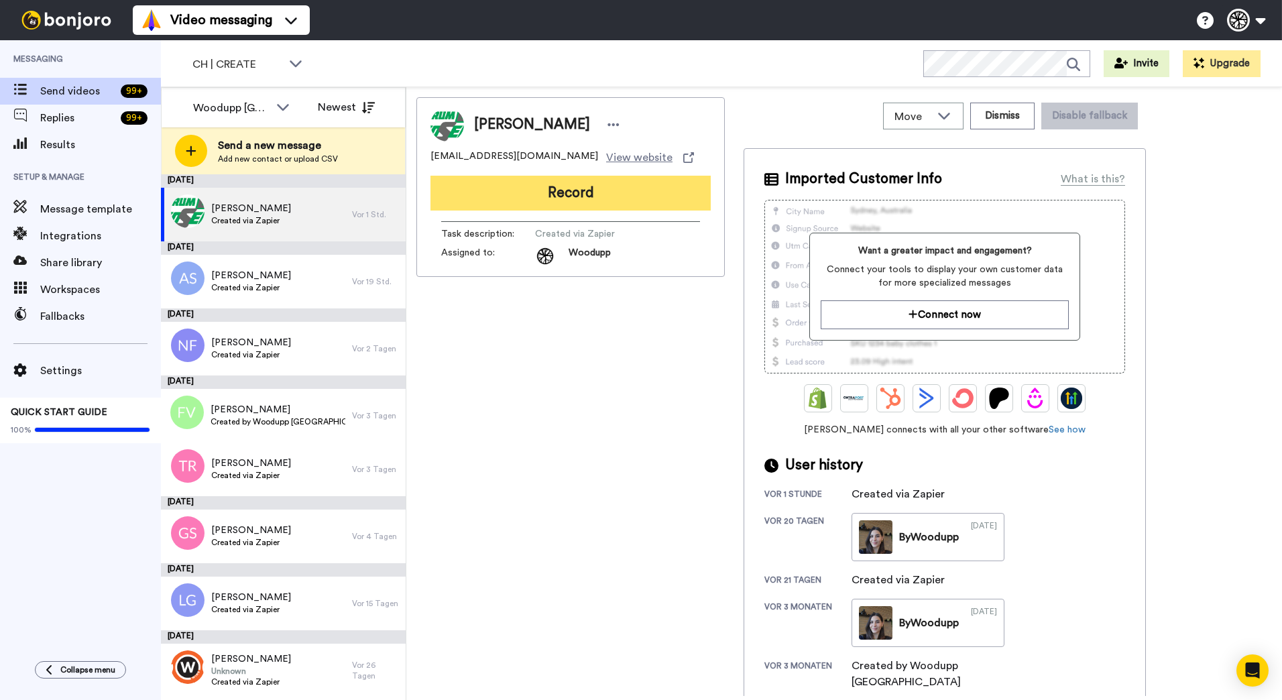
click at [585, 201] on button "Record" at bounding box center [571, 193] width 280 height 35
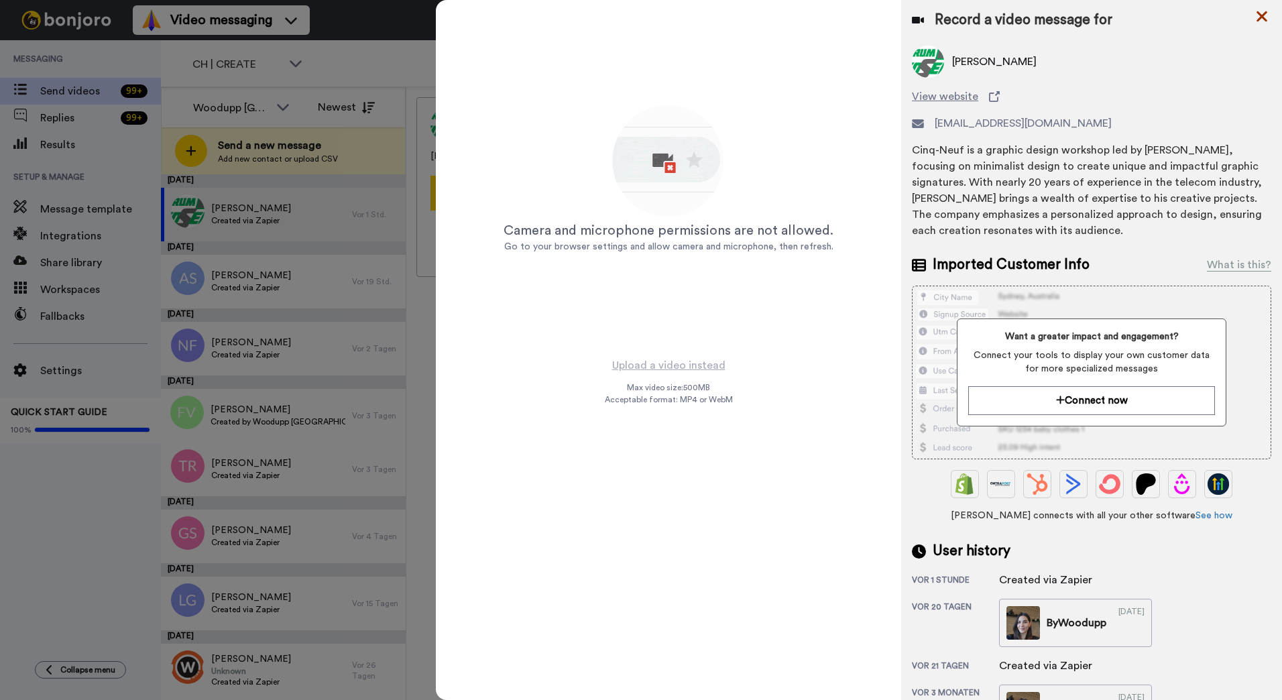
click at [1260, 17] on icon at bounding box center [1261, 16] width 13 height 17
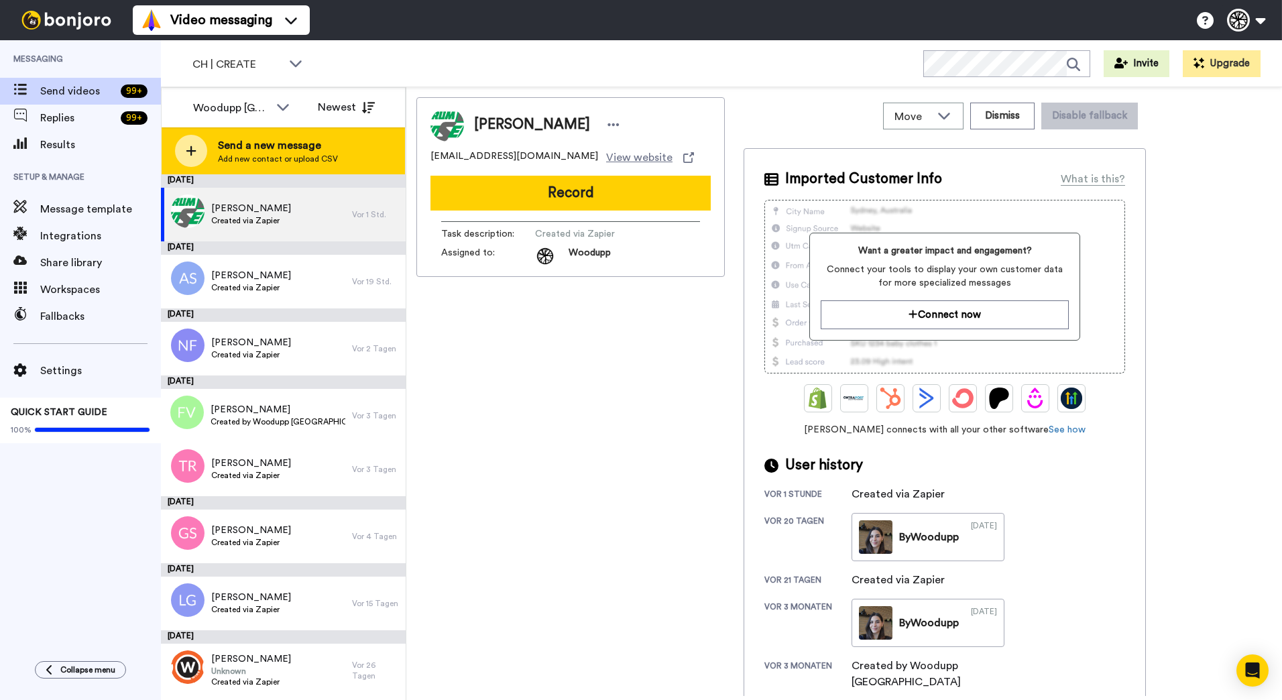
click at [347, 144] on div "Send a new message Add new contact or upload CSV" at bounding box center [283, 150] width 243 height 47
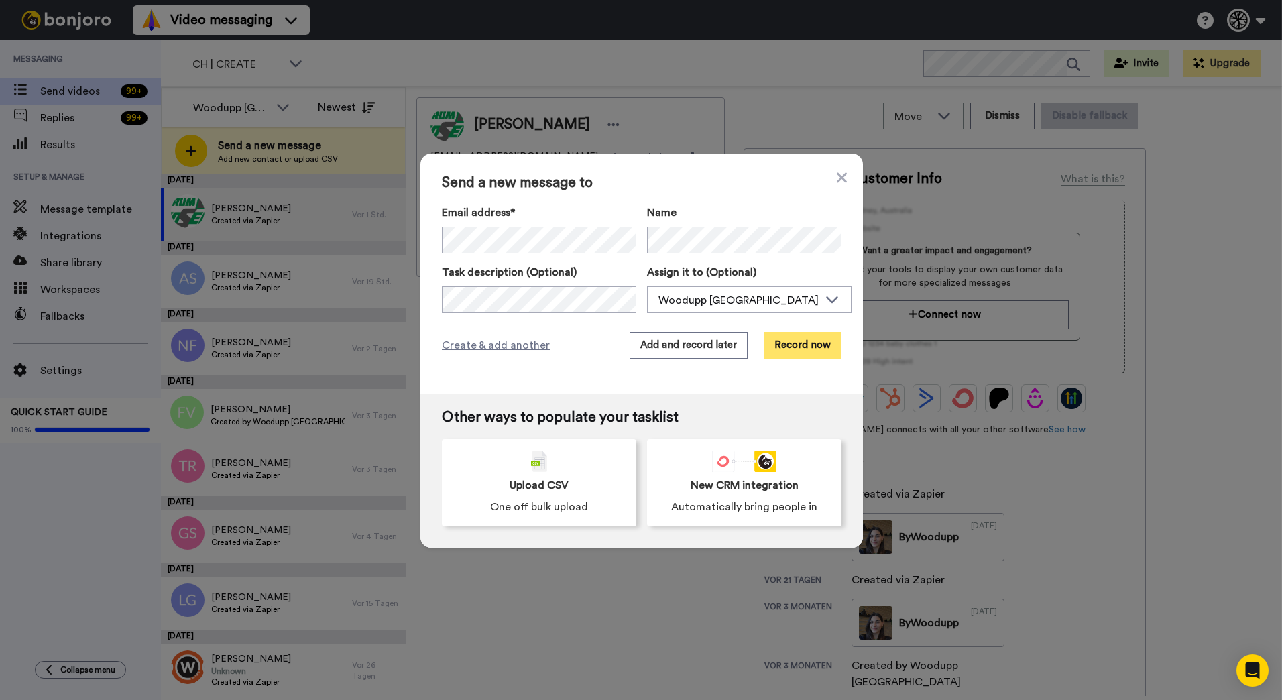
click at [796, 344] on button "Record now" at bounding box center [803, 345] width 78 height 27
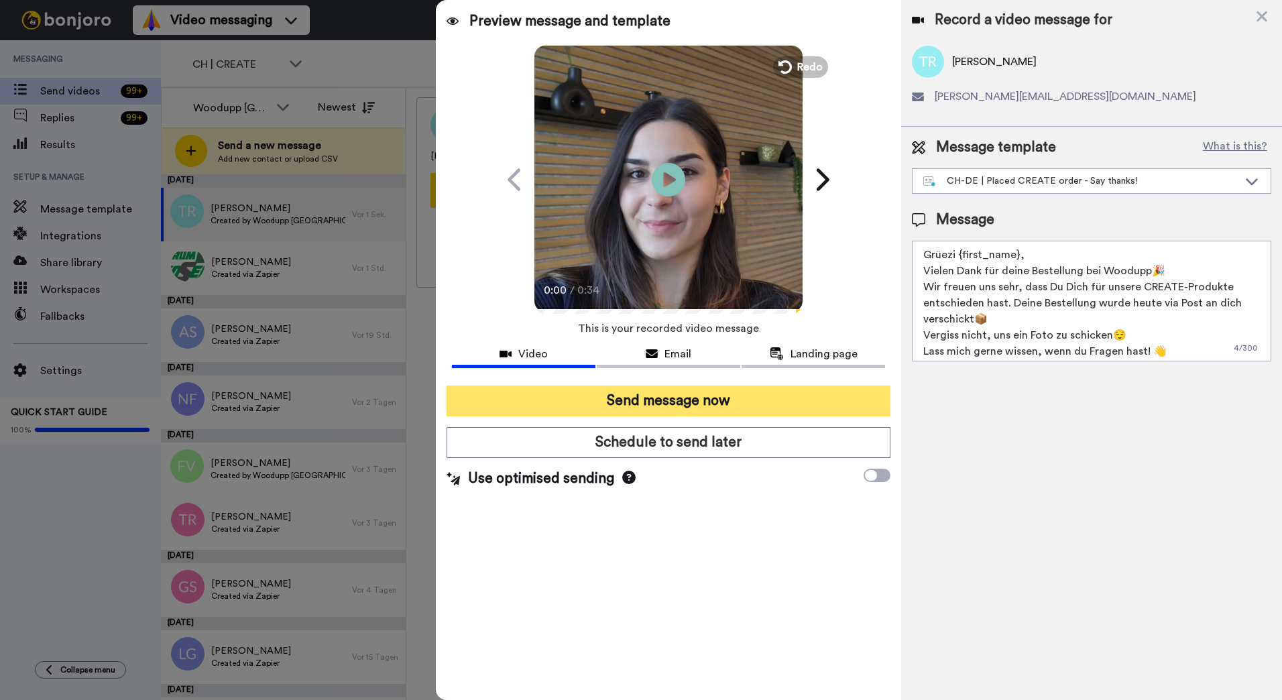
click at [711, 398] on button "Send message now" at bounding box center [669, 401] width 444 height 31
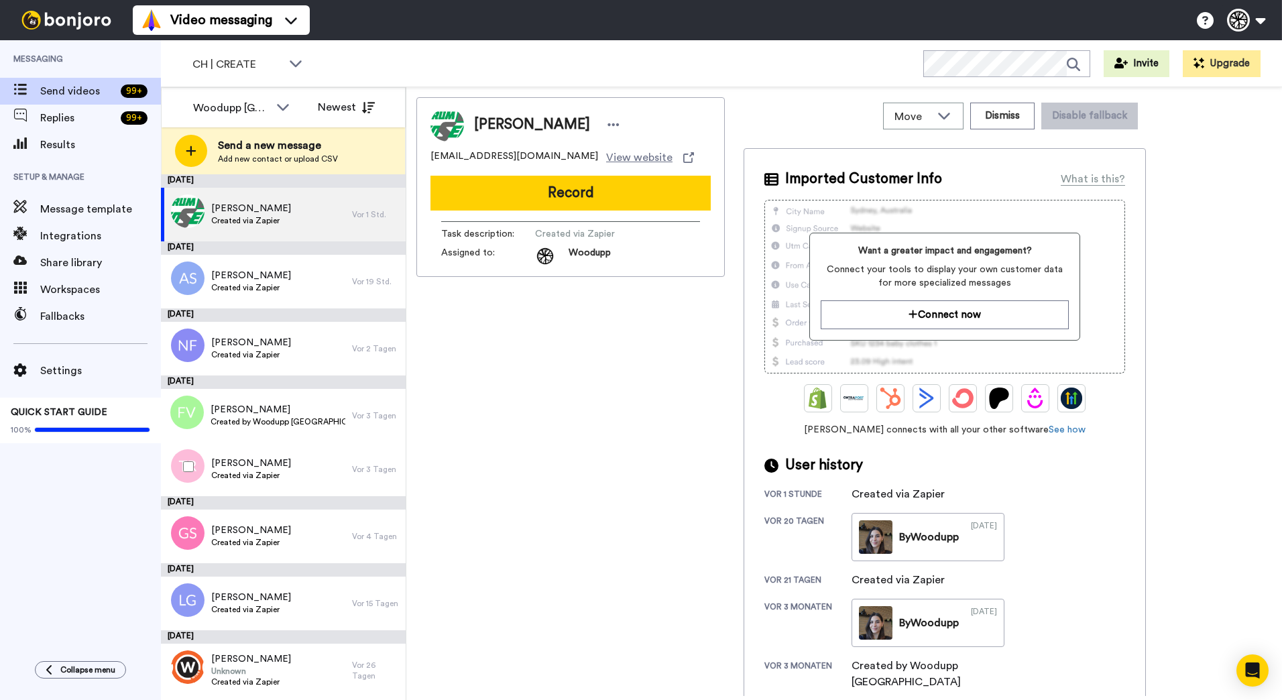
click at [194, 461] on div at bounding box center [186, 466] width 48 height 47
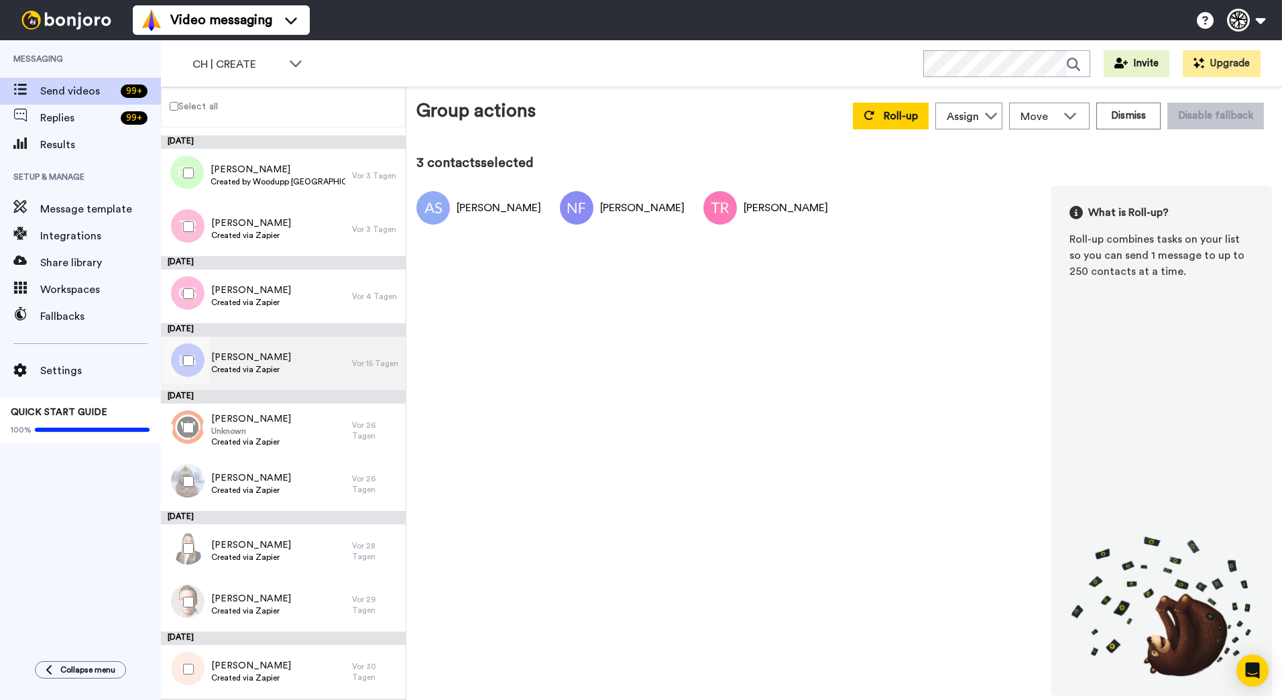
scroll to position [194, 0]
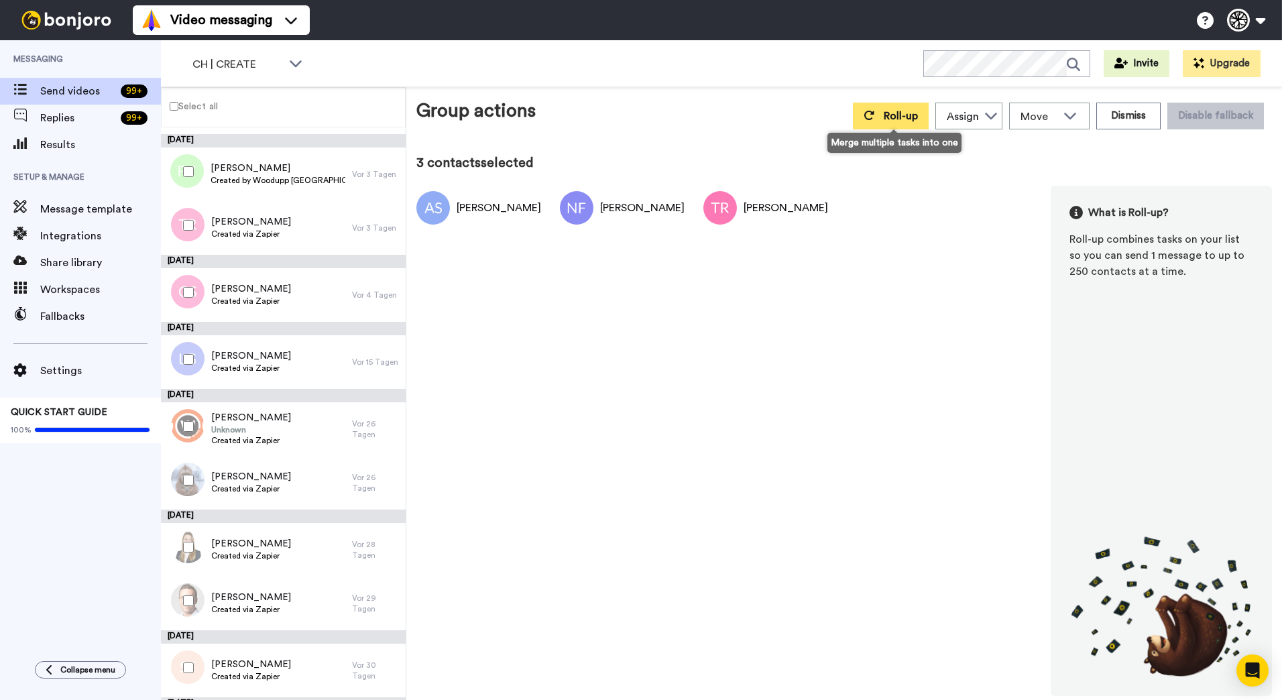
click at [883, 113] on button "Roll-up" at bounding box center [891, 116] width 76 height 27
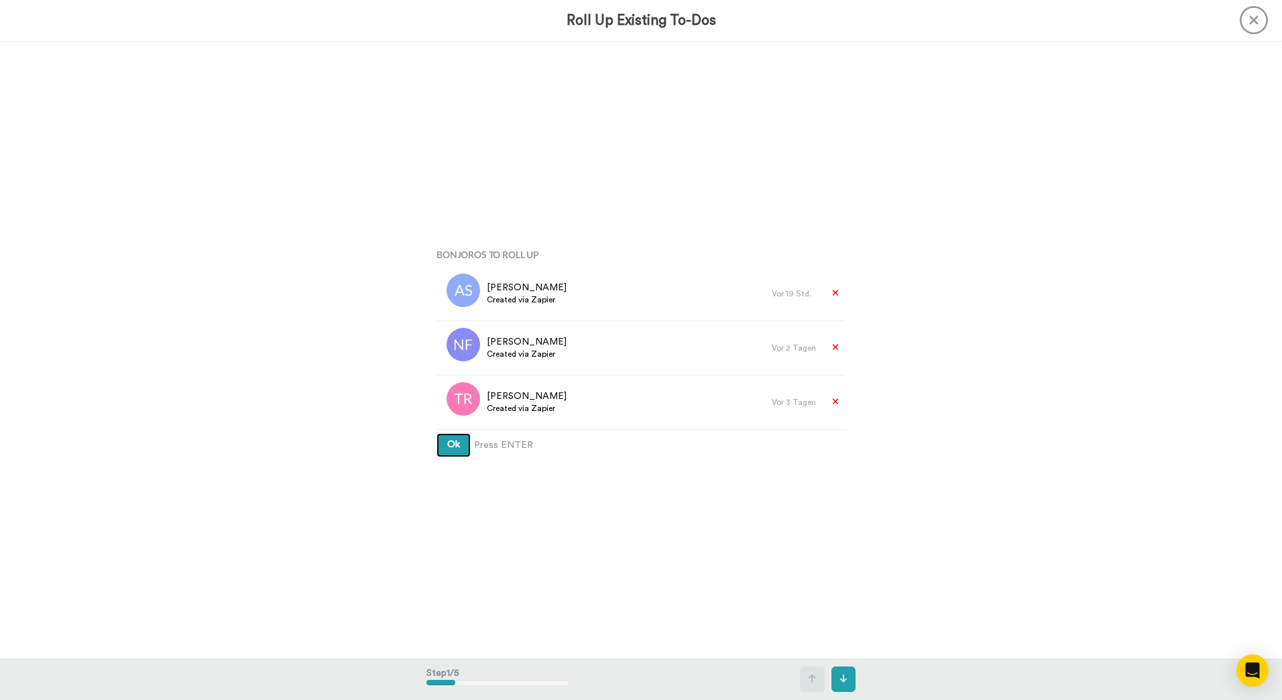
click at [437, 433] on button "Ok" at bounding box center [454, 445] width 34 height 24
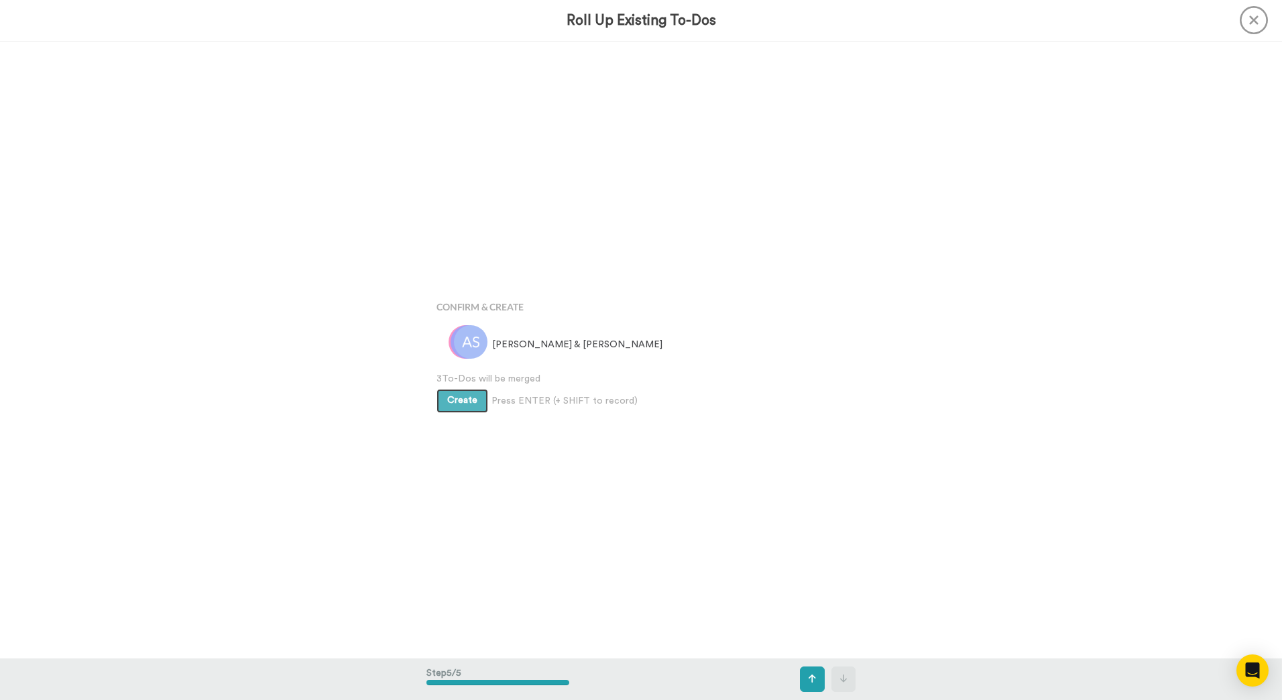
scroll to position [2469, 0]
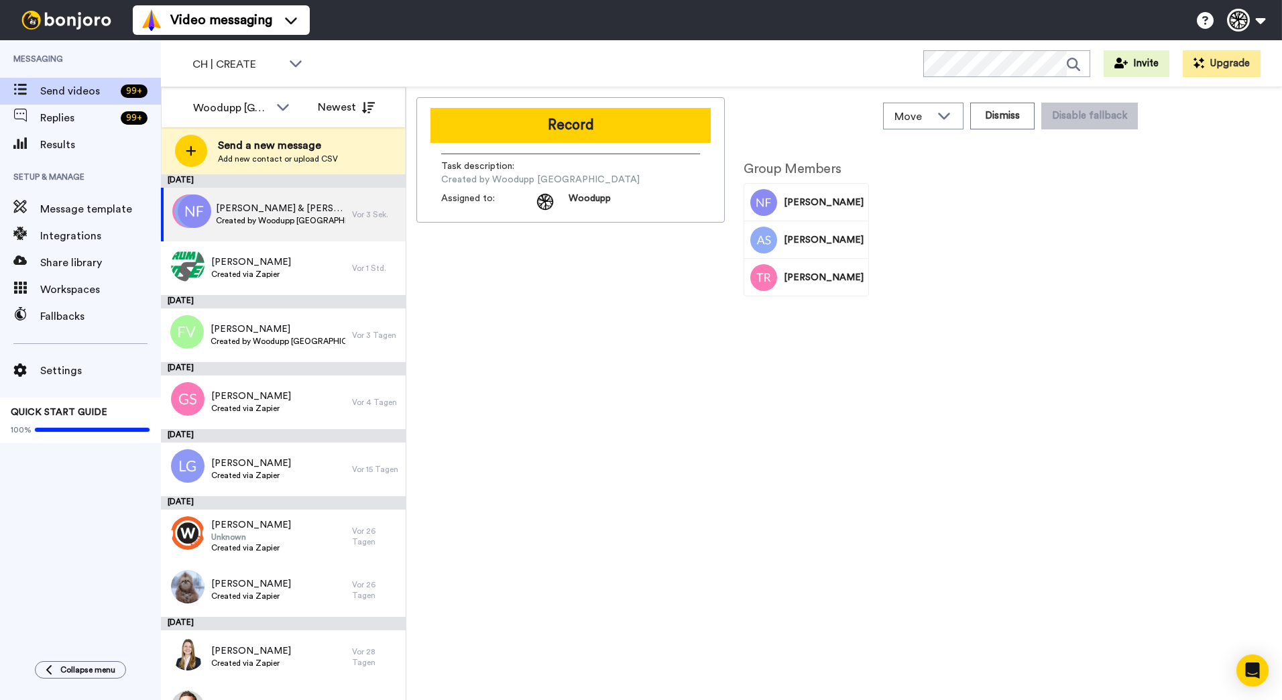
drag, startPoint x: 496, startPoint y: 133, endPoint x: 451, endPoint y: 135, distance: 44.3
click at [496, 133] on button "Record" at bounding box center [571, 125] width 280 height 35
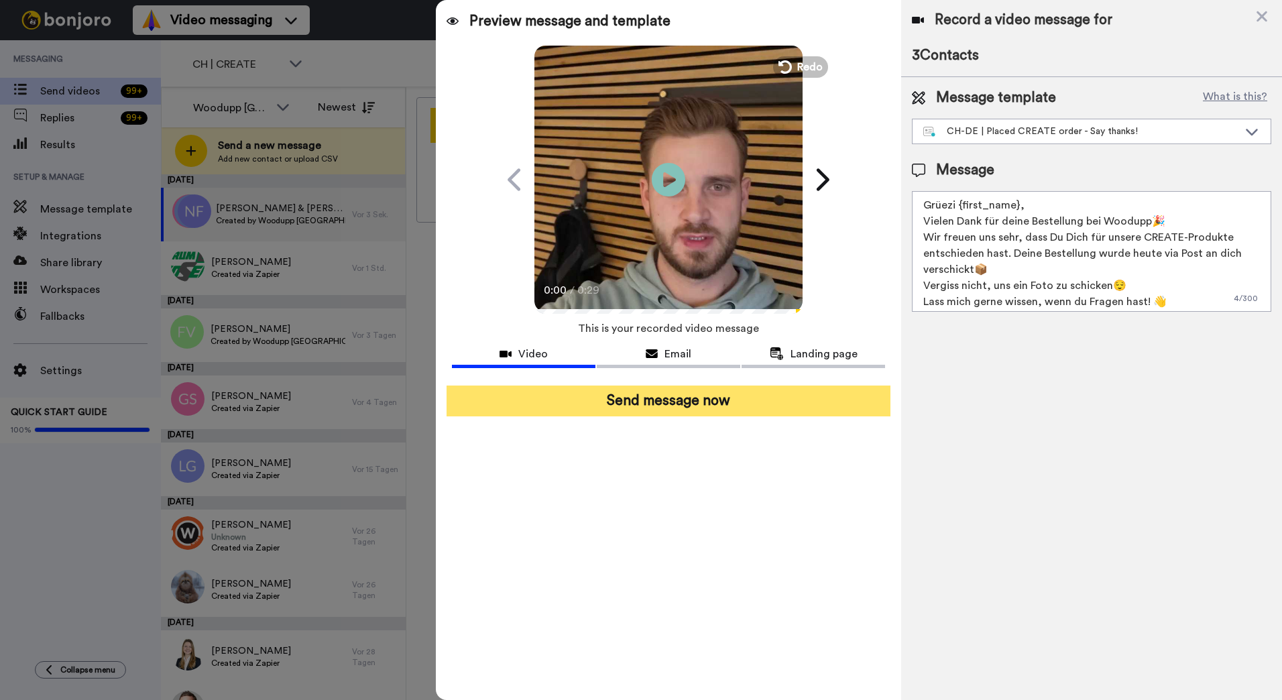
click at [709, 407] on button "Send message now" at bounding box center [669, 401] width 444 height 31
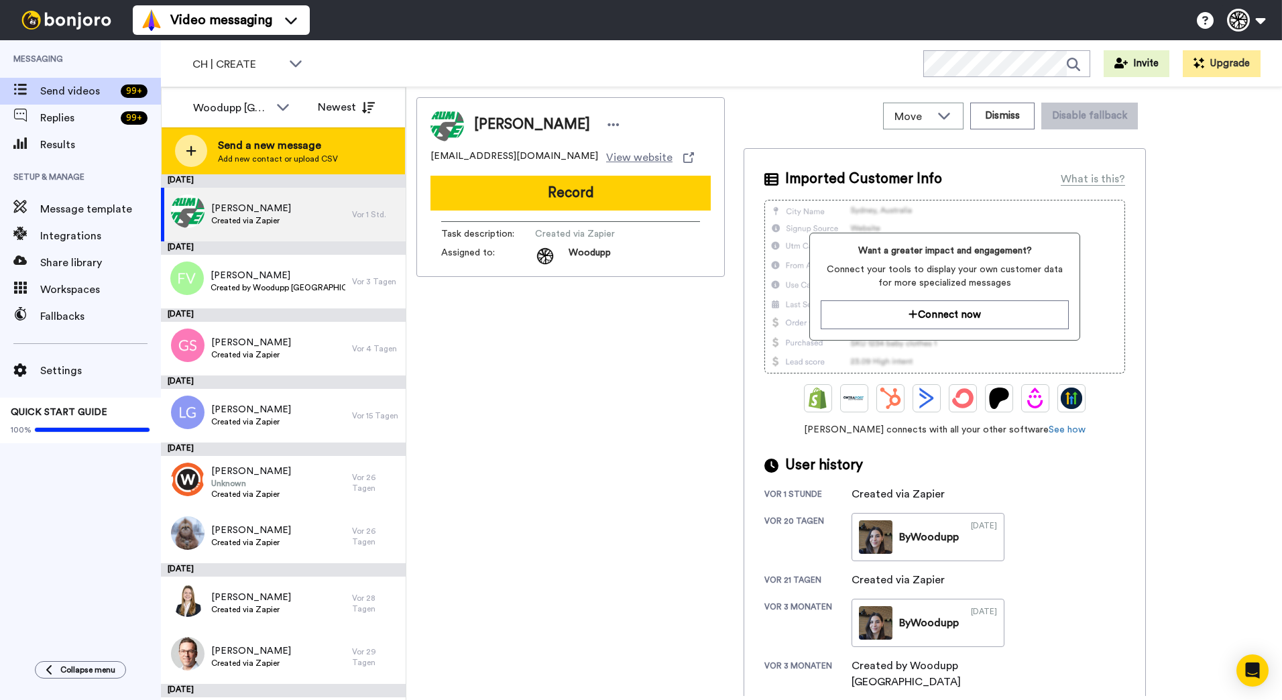
click at [224, 132] on div "Send a new message Add new contact or upload CSV" at bounding box center [283, 150] width 243 height 47
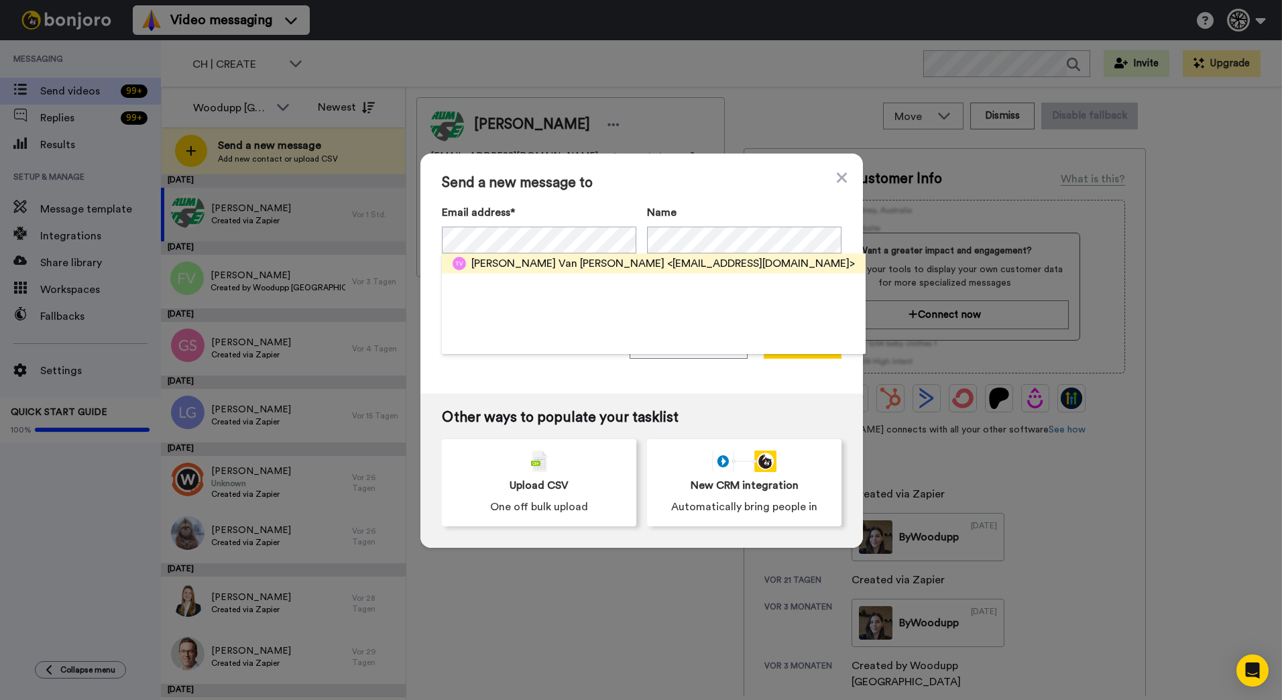
click at [549, 254] on div "Lisette Van de zande <raaijen@windowslive.com>" at bounding box center [654, 263] width 424 height 20
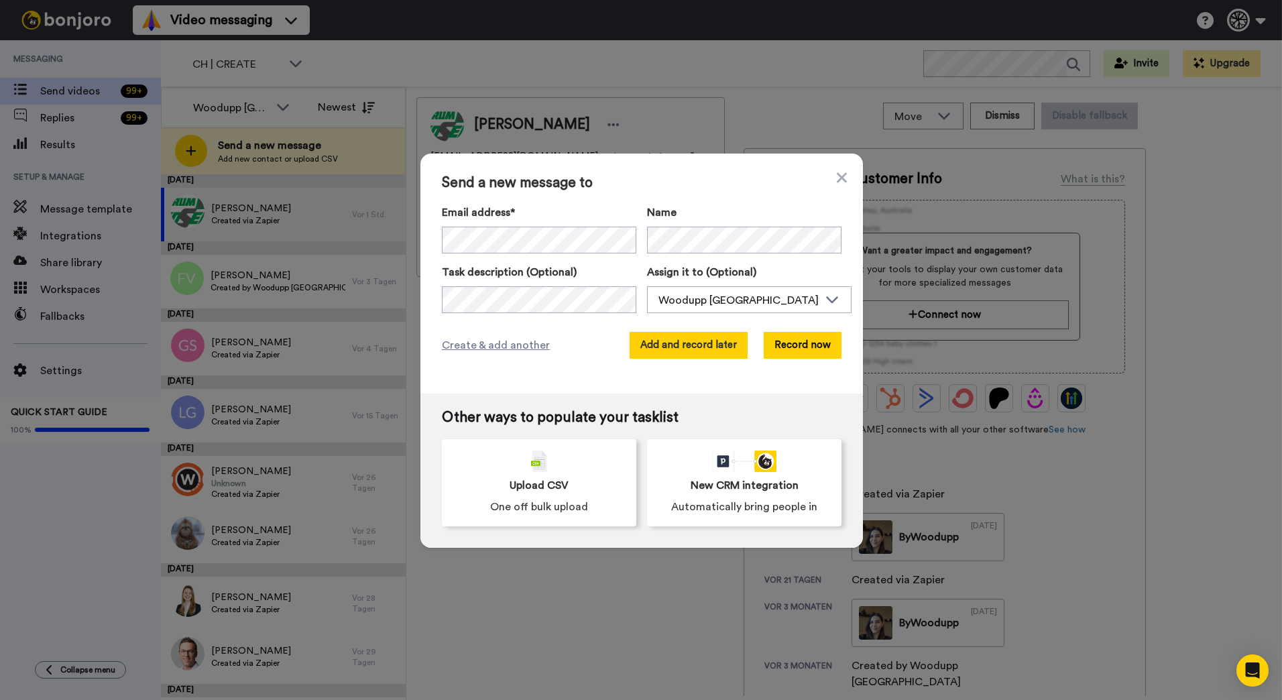
click at [709, 353] on button "Add and record later" at bounding box center [689, 345] width 118 height 27
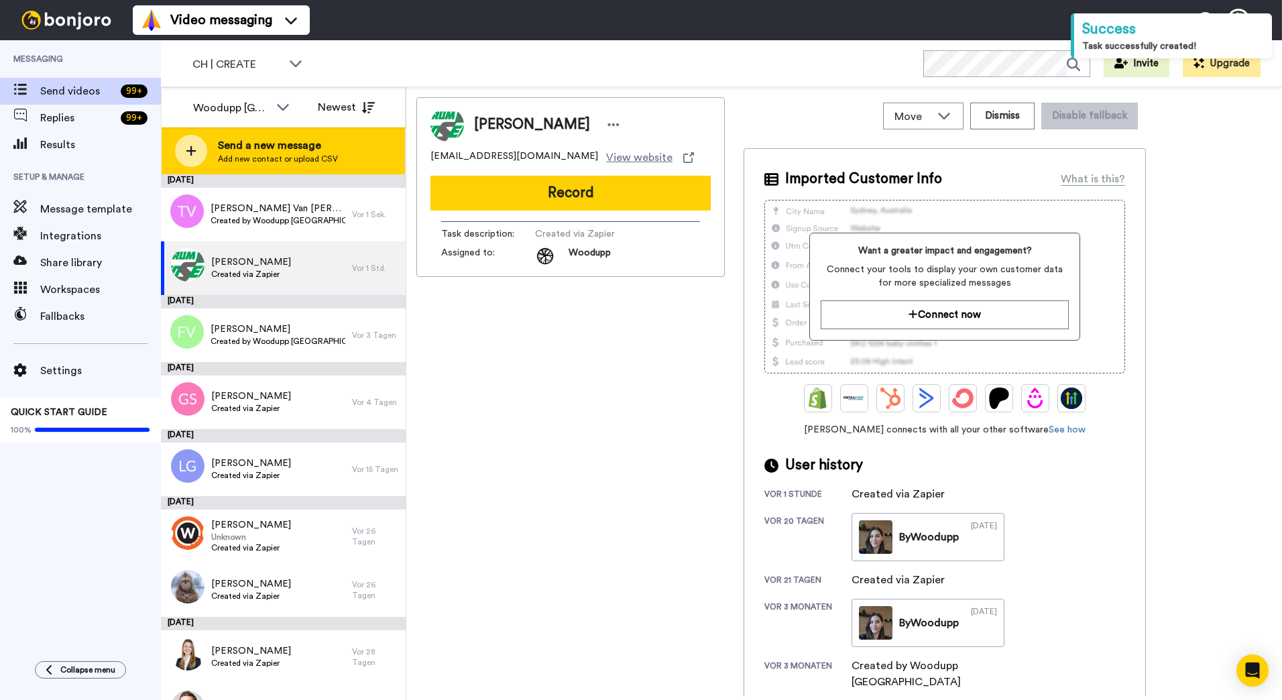
click at [311, 155] on span "Add new contact or upload CSV" at bounding box center [278, 159] width 120 height 11
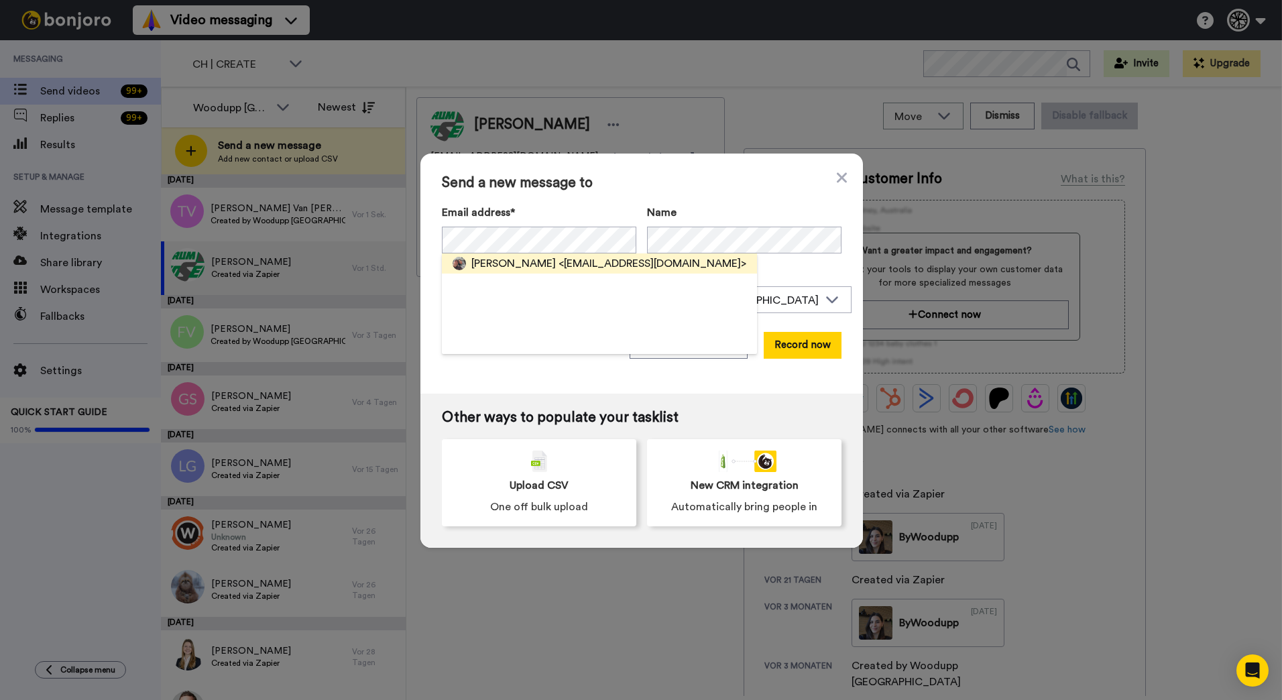
click at [519, 253] on div "Uta Studer <utaleuschke78@gmx.de>" at bounding box center [599, 263] width 315 height 20
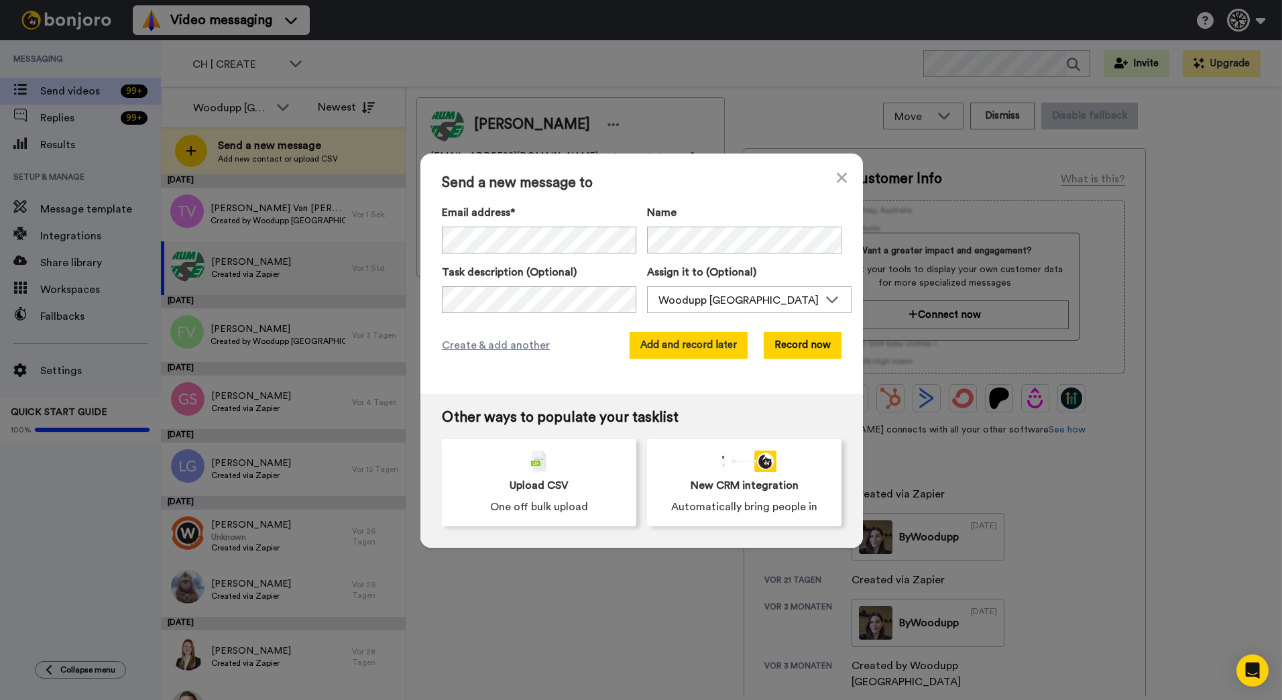
click at [648, 347] on button "Add and record later" at bounding box center [689, 345] width 118 height 27
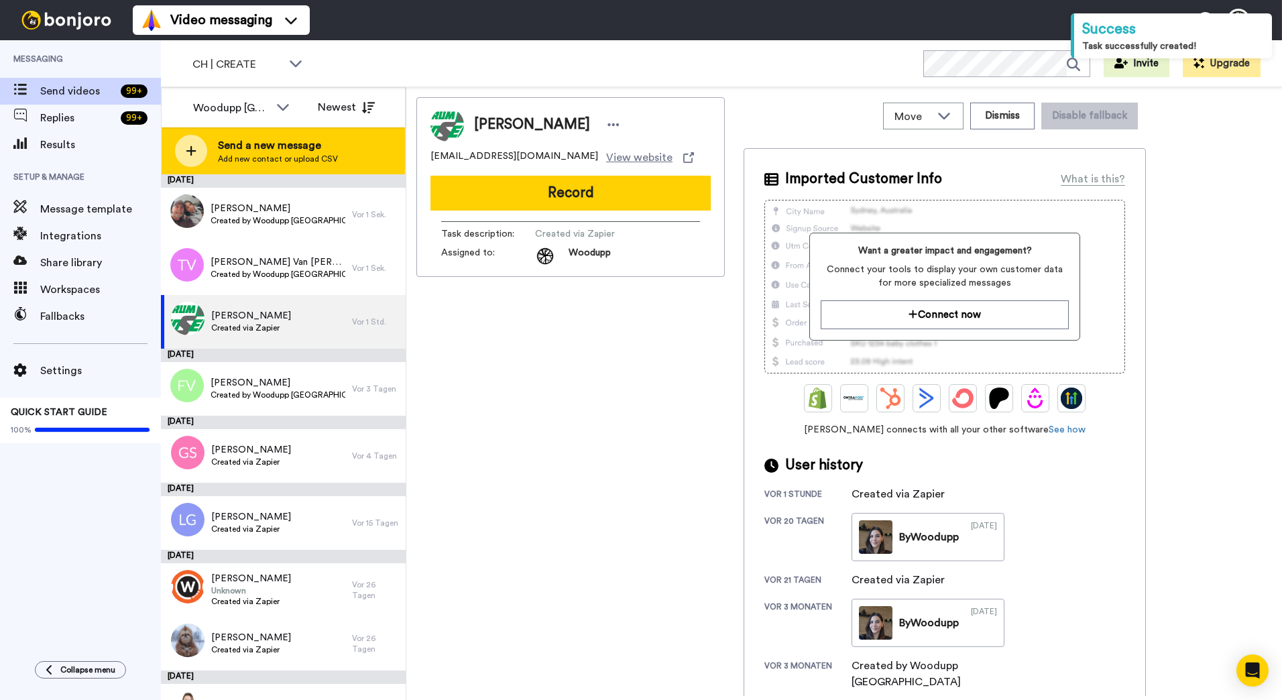
click at [319, 157] on span "Add new contact or upload CSV" at bounding box center [278, 159] width 120 height 11
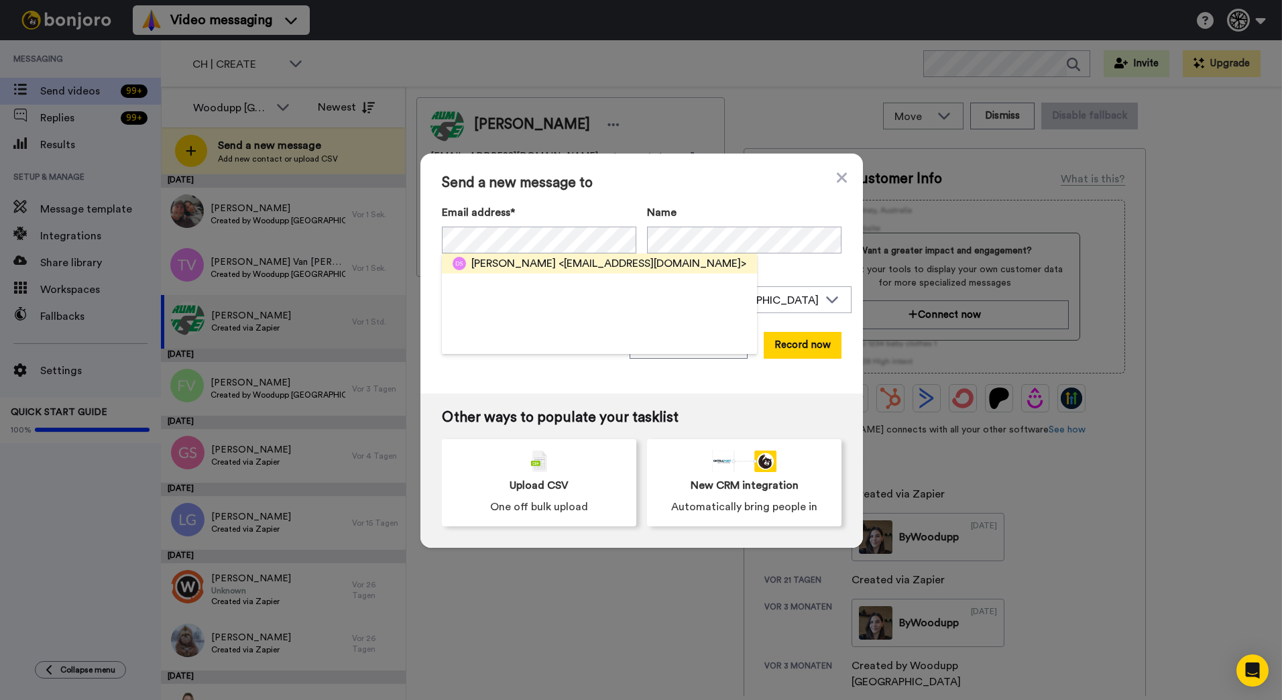
click at [573, 268] on span "<dschmid@me.com>" at bounding box center [653, 263] width 188 height 16
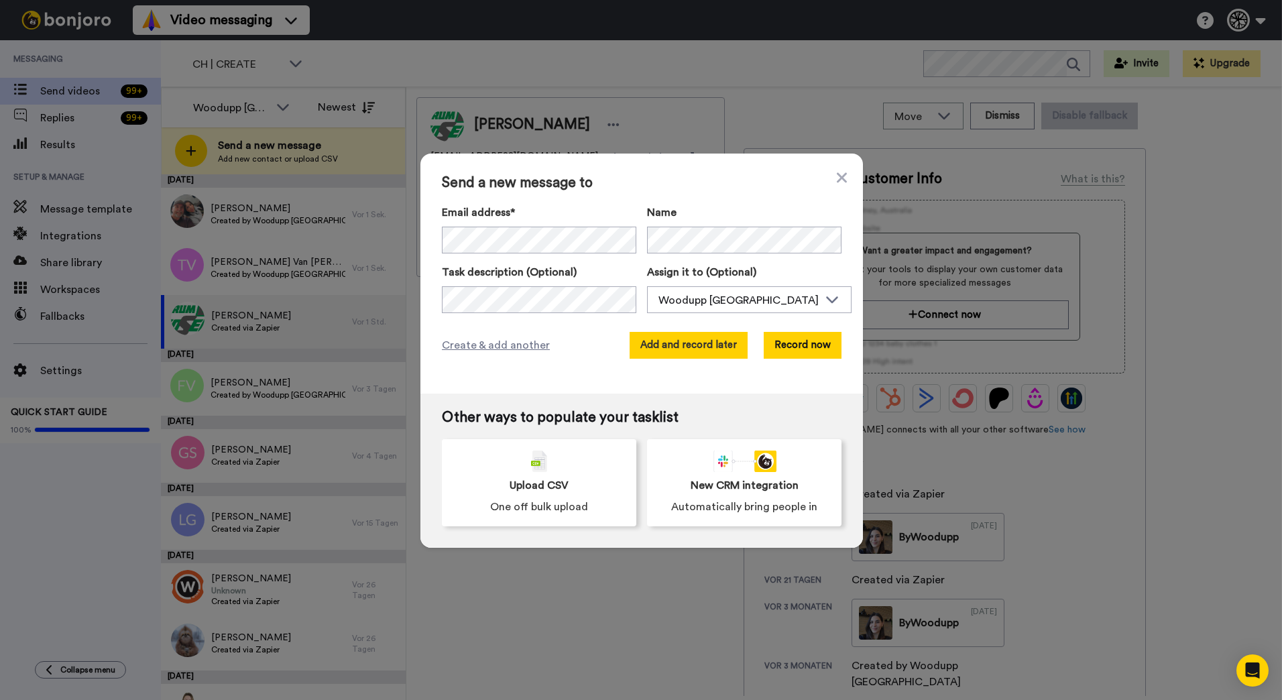
click at [687, 337] on button "Add and record later" at bounding box center [689, 345] width 118 height 27
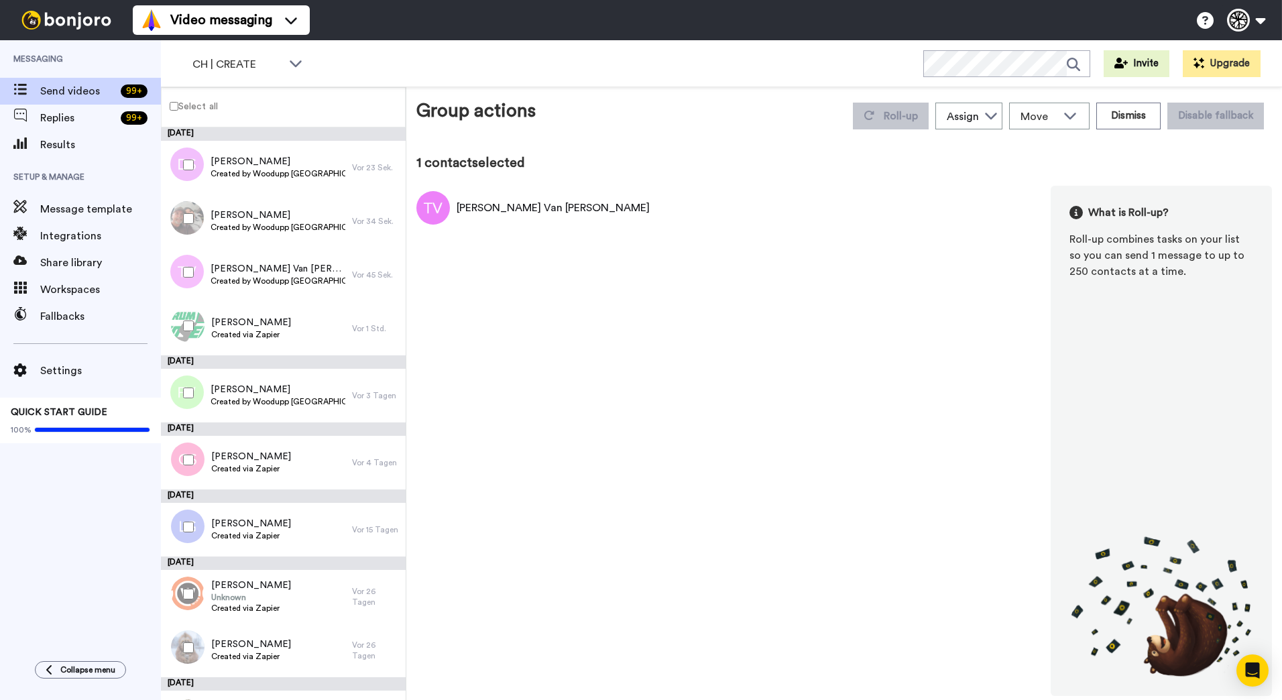
click at [188, 209] on div at bounding box center [186, 218] width 48 height 47
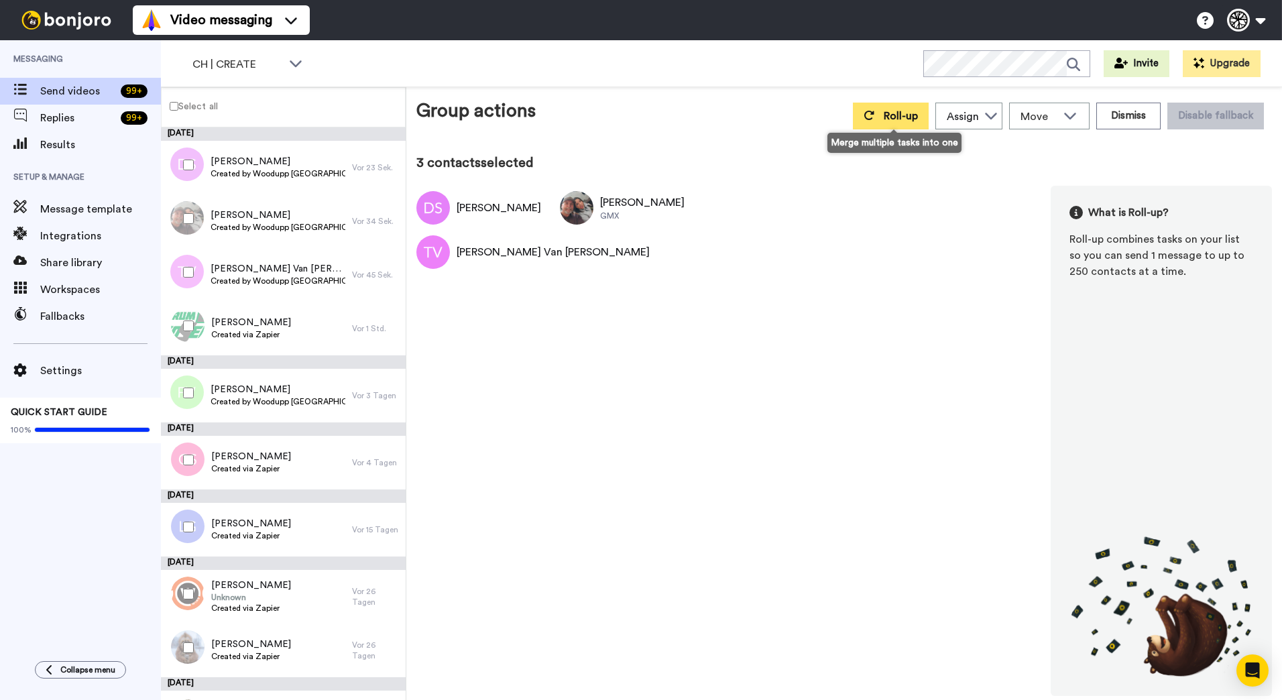
click at [901, 115] on span "Roll-up" at bounding box center [901, 116] width 34 height 11
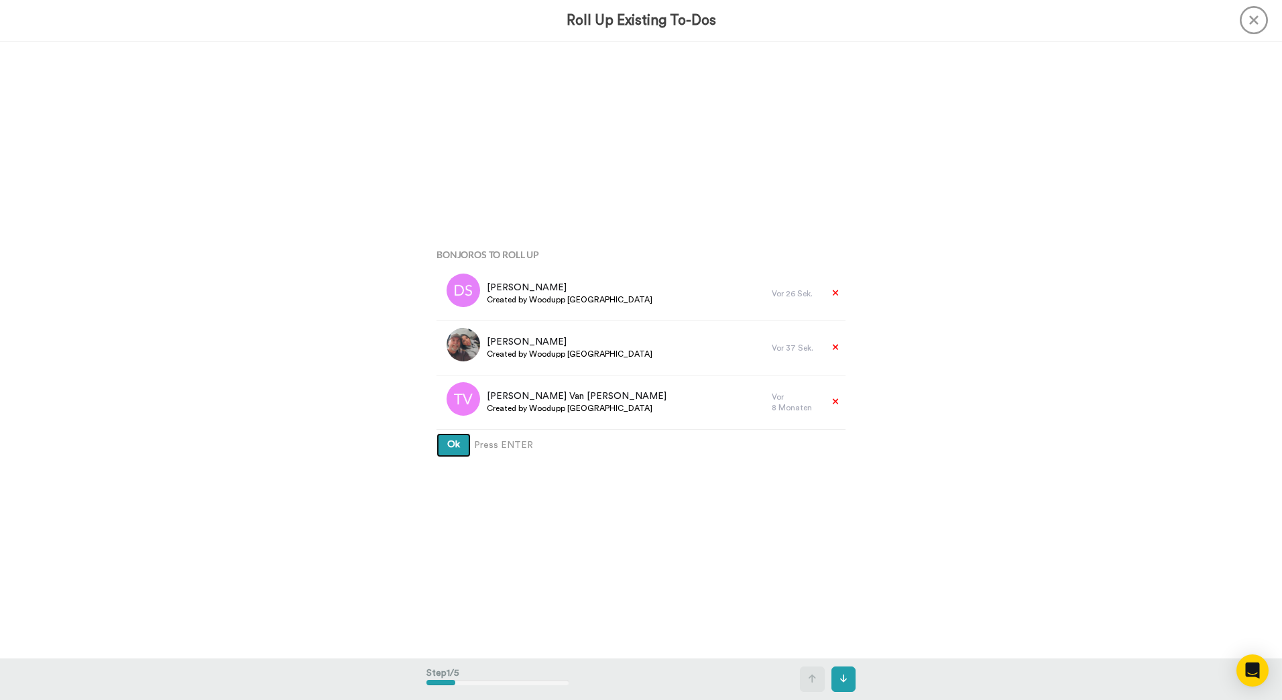
click at [437, 433] on button "Ok" at bounding box center [454, 445] width 34 height 24
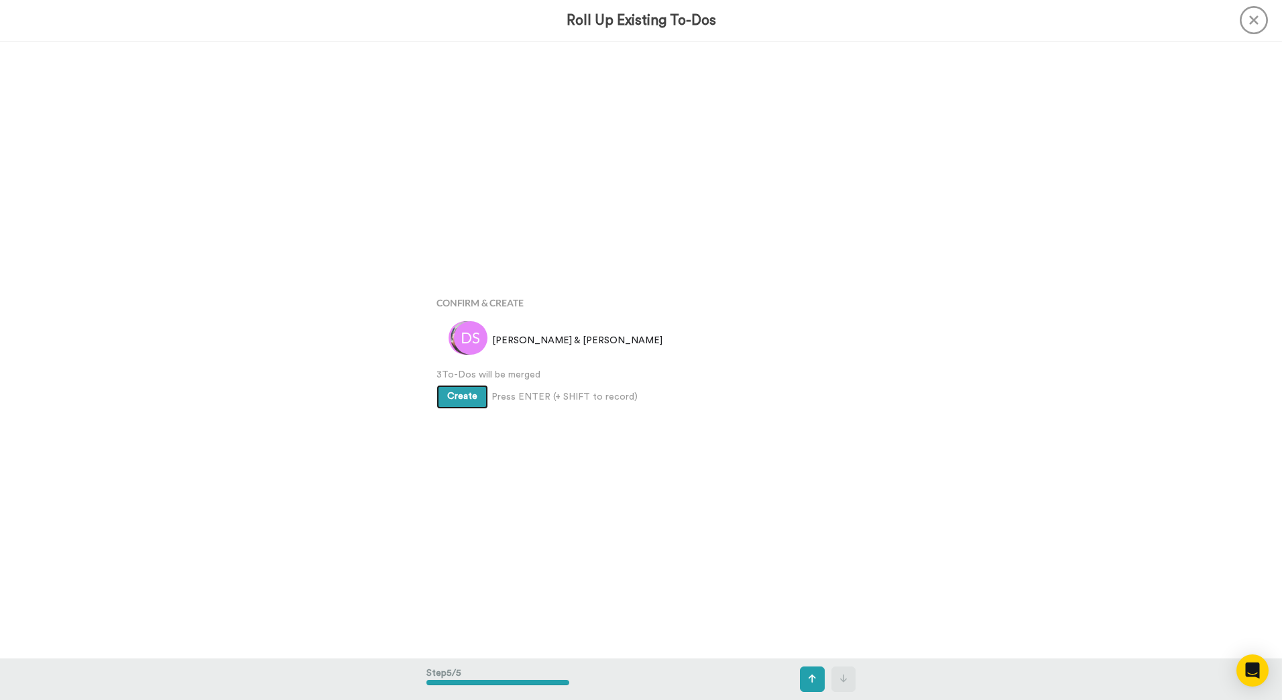
scroll to position [2469, 0]
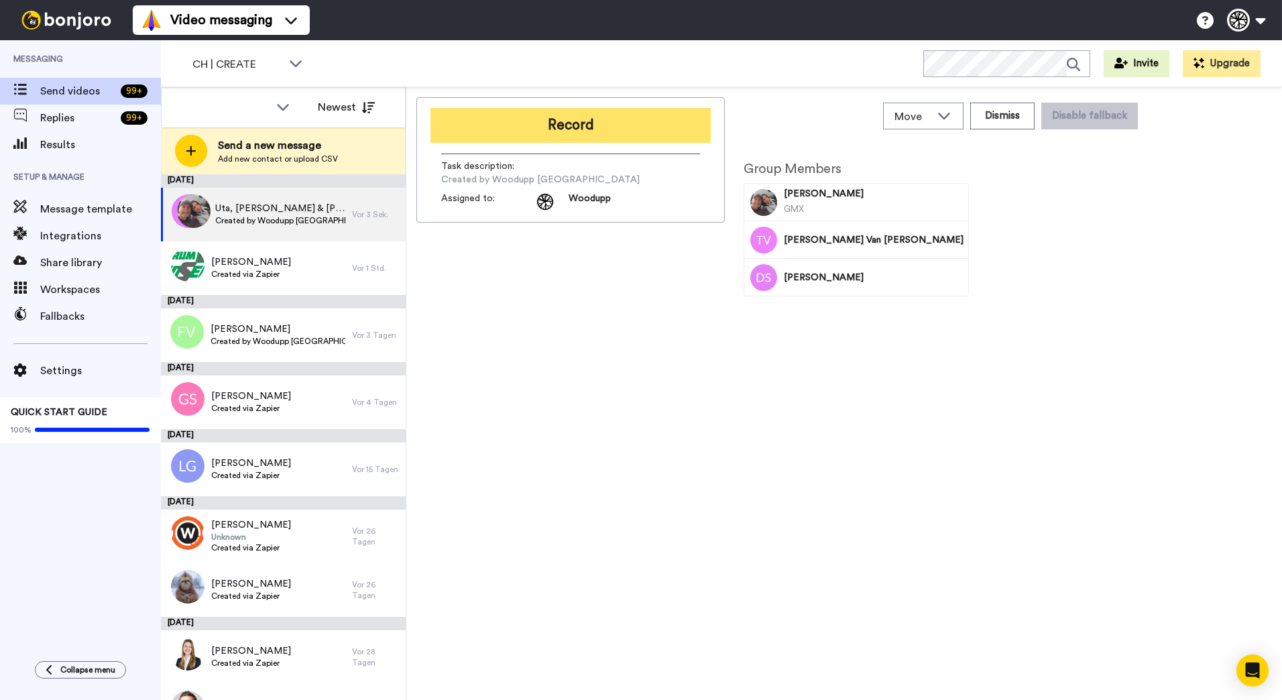
click at [609, 126] on button "Record" at bounding box center [571, 125] width 280 height 35
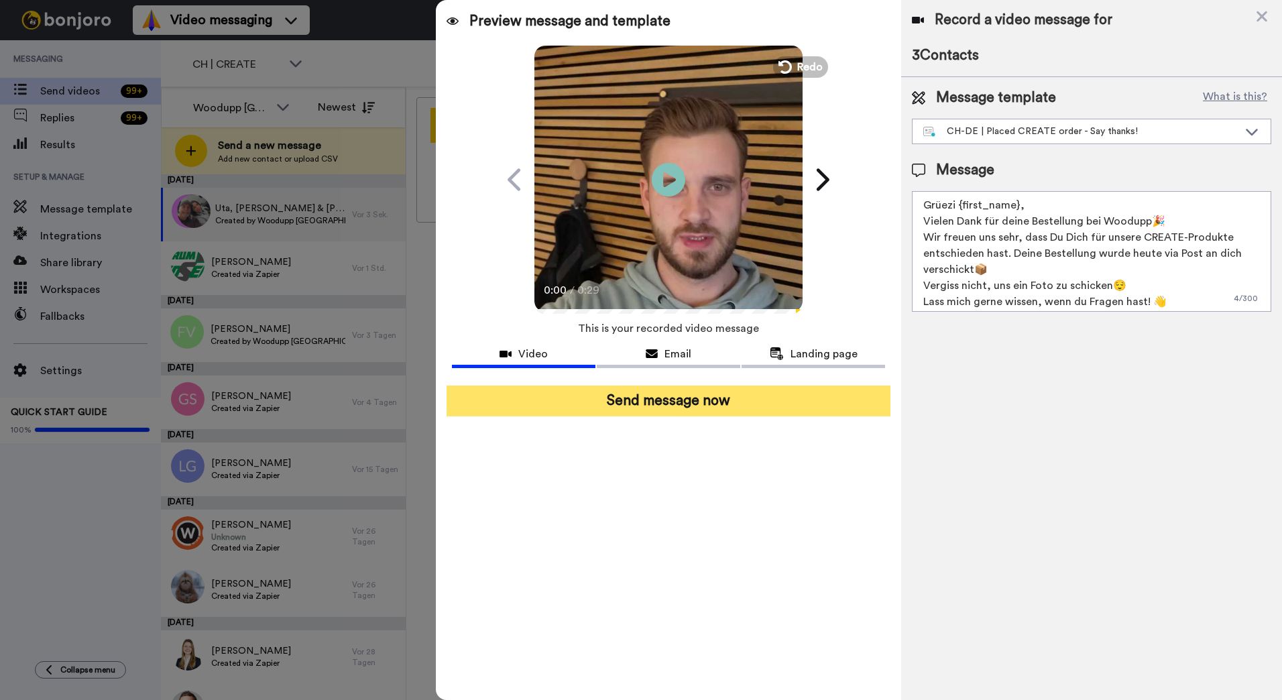
click at [778, 400] on button "Send message now" at bounding box center [669, 401] width 444 height 31
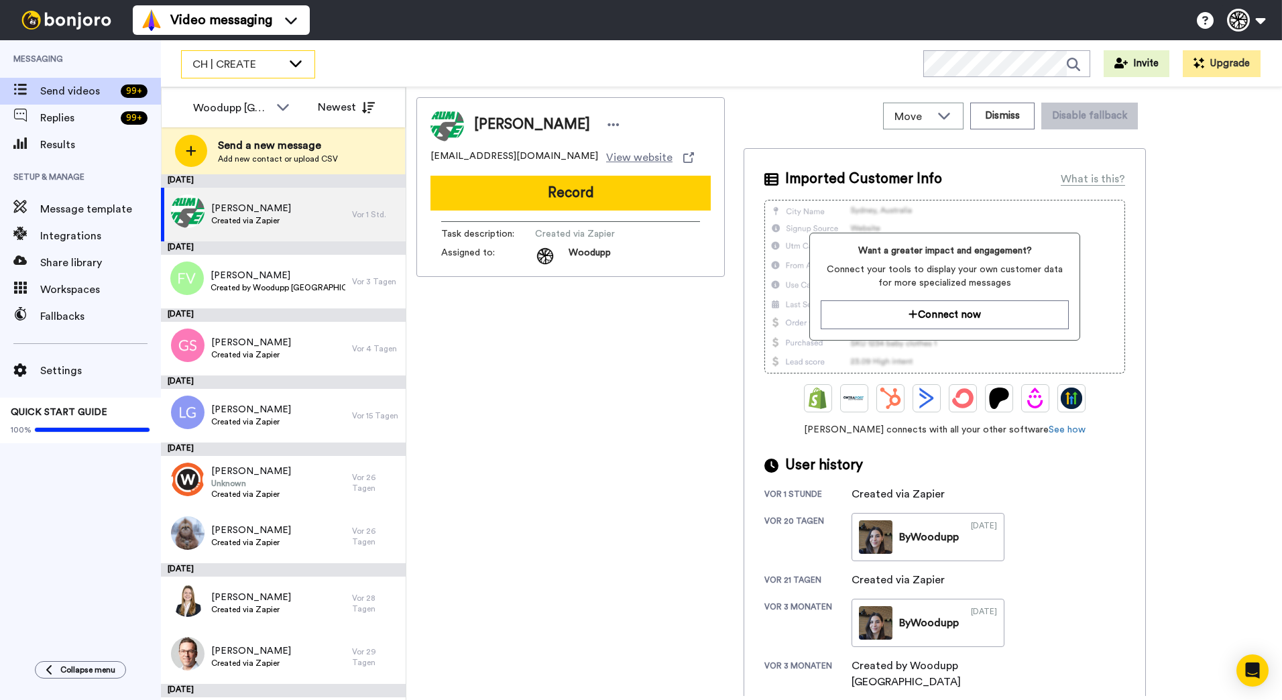
click at [305, 72] on div "CH | CREATE" at bounding box center [248, 64] width 133 height 27
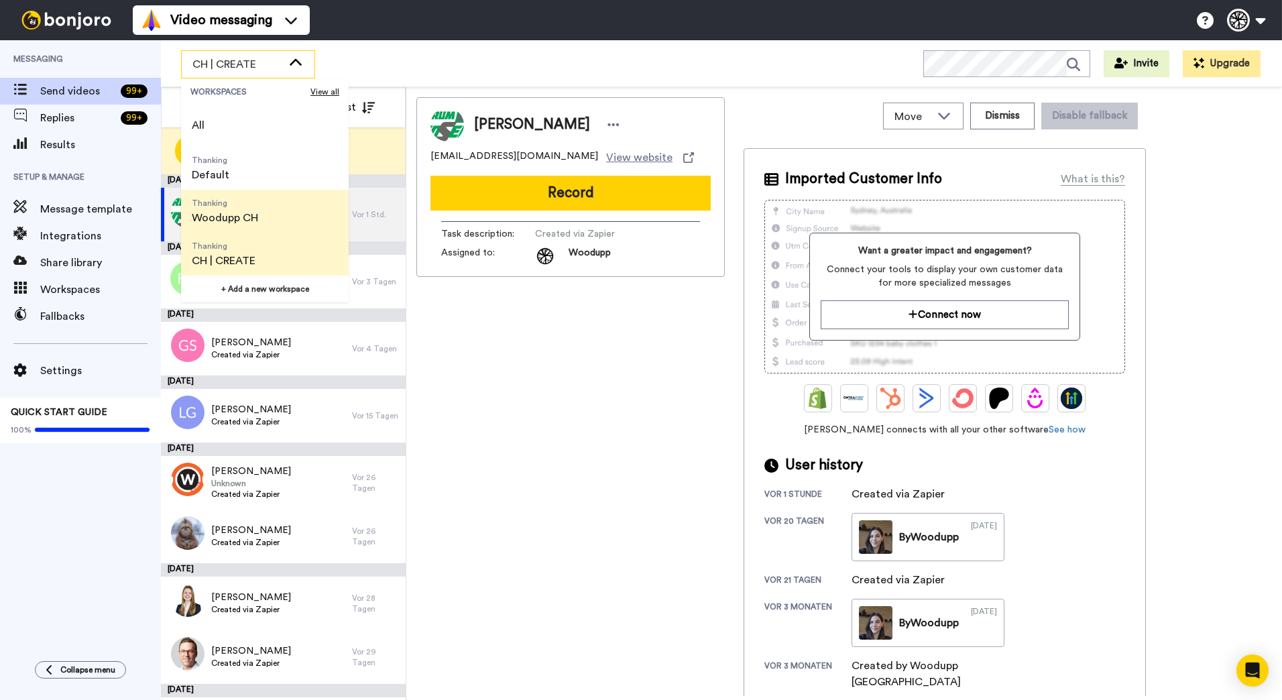
click at [296, 219] on li "Thanking Woodupp CH" at bounding box center [265, 211] width 168 height 43
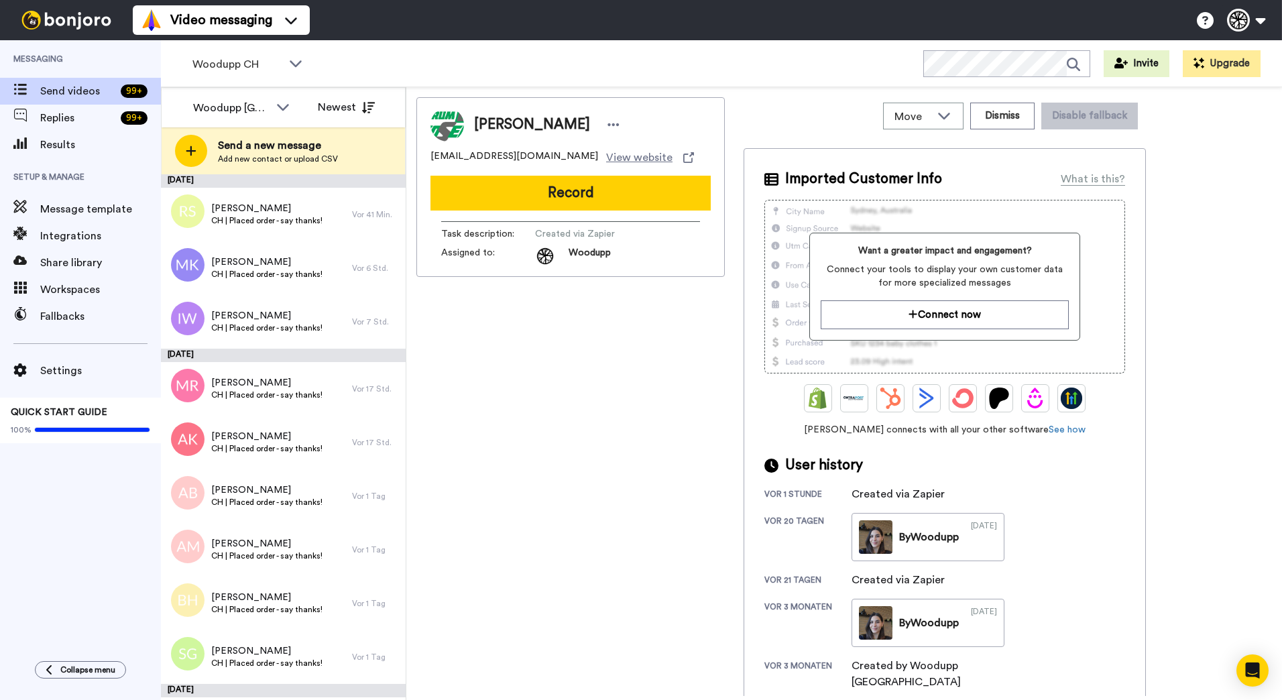
scroll to position [509, 0]
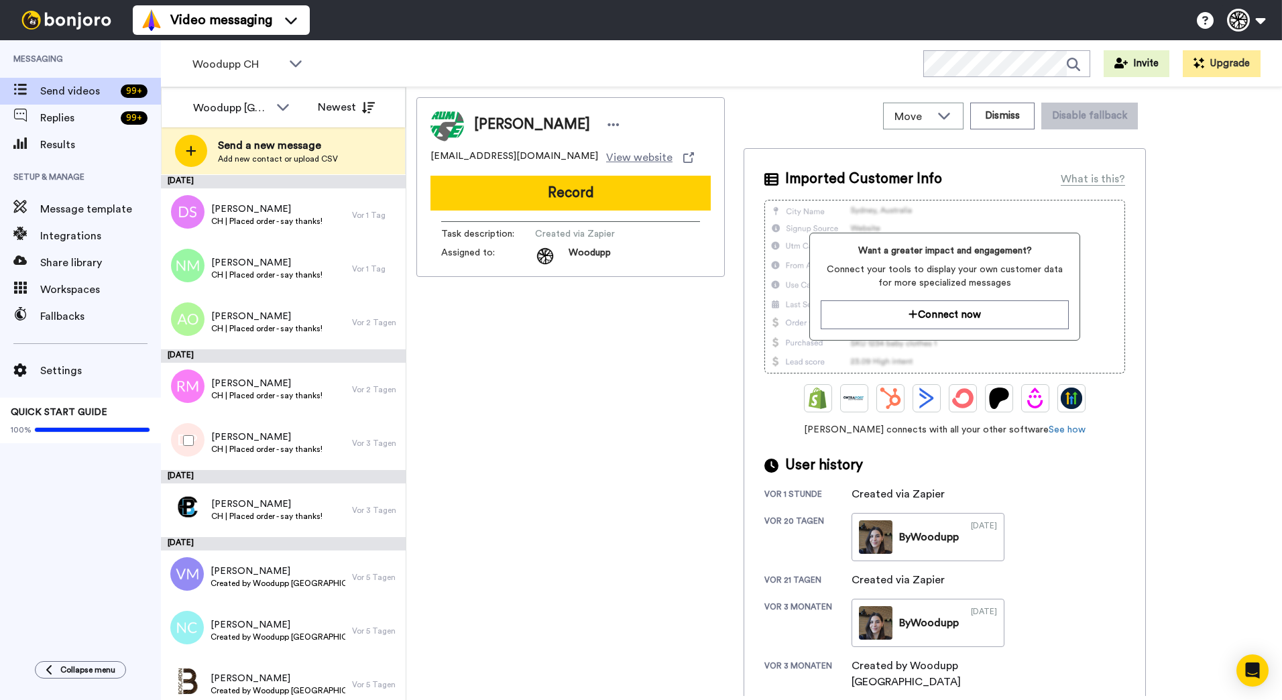
click at [185, 435] on div at bounding box center [186, 440] width 48 height 47
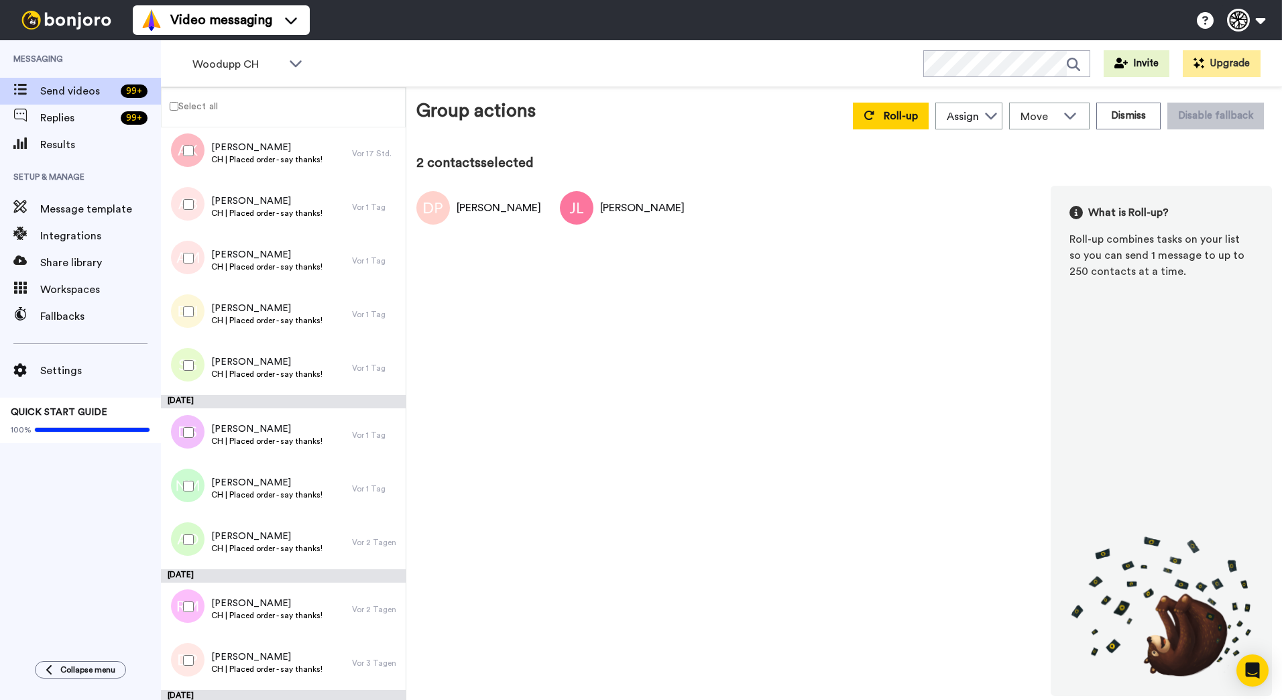
scroll to position [553, 0]
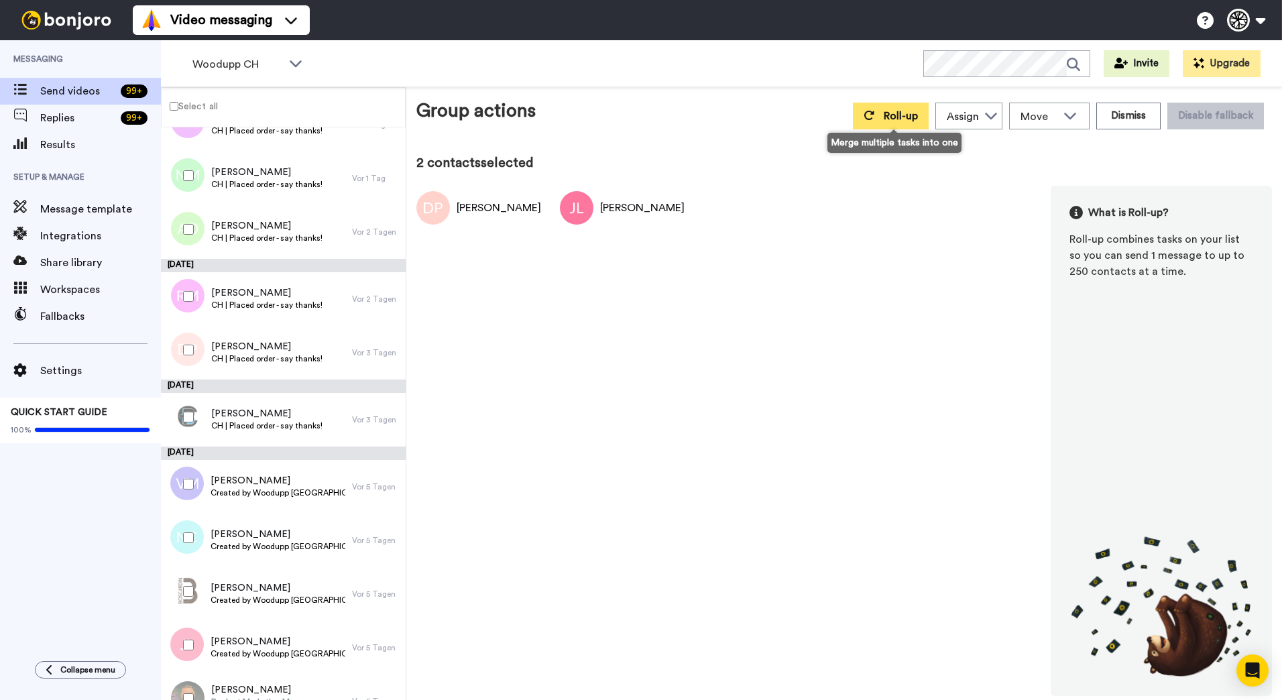
click at [880, 111] on button "Roll-up" at bounding box center [891, 116] width 76 height 27
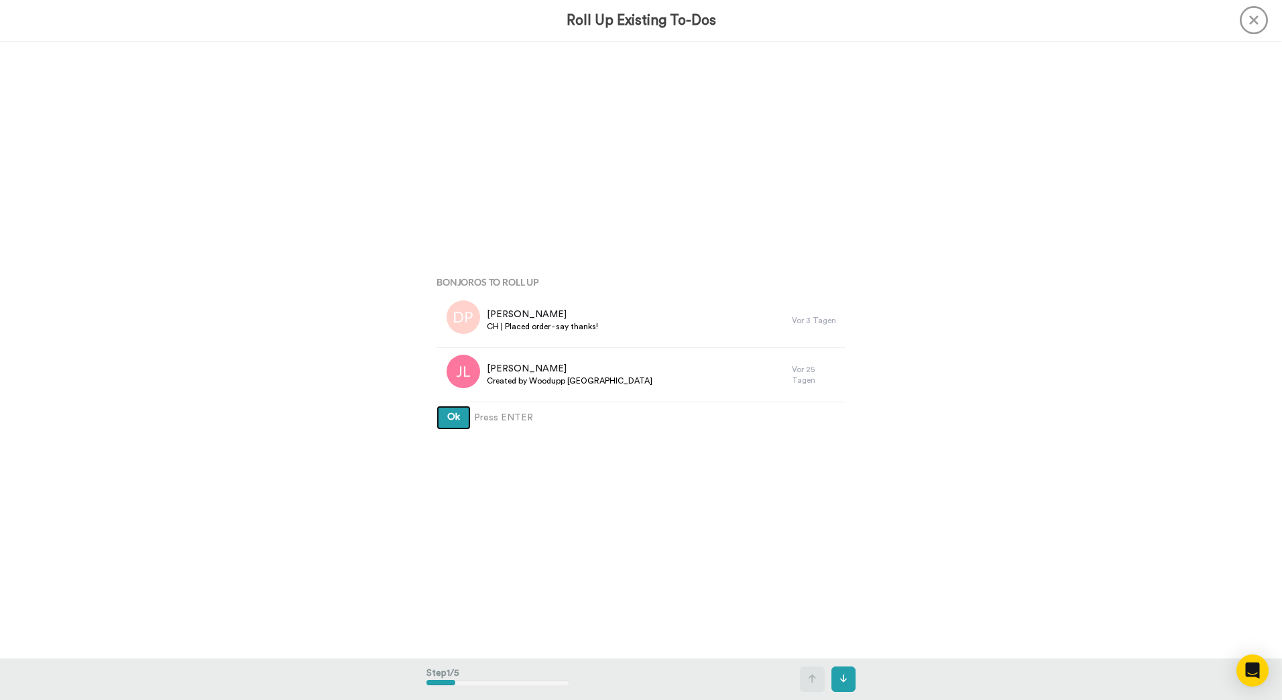
click at [461, 415] on button "Ok" at bounding box center [454, 418] width 34 height 24
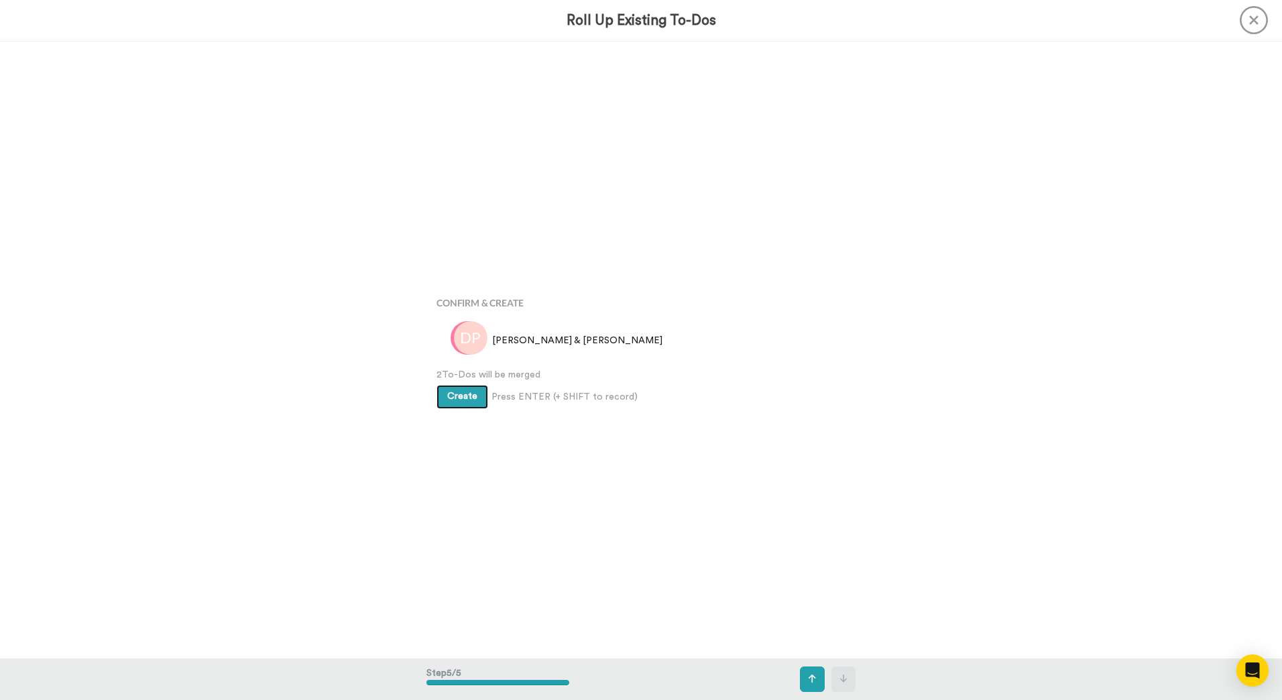
scroll to position [2469, 0]
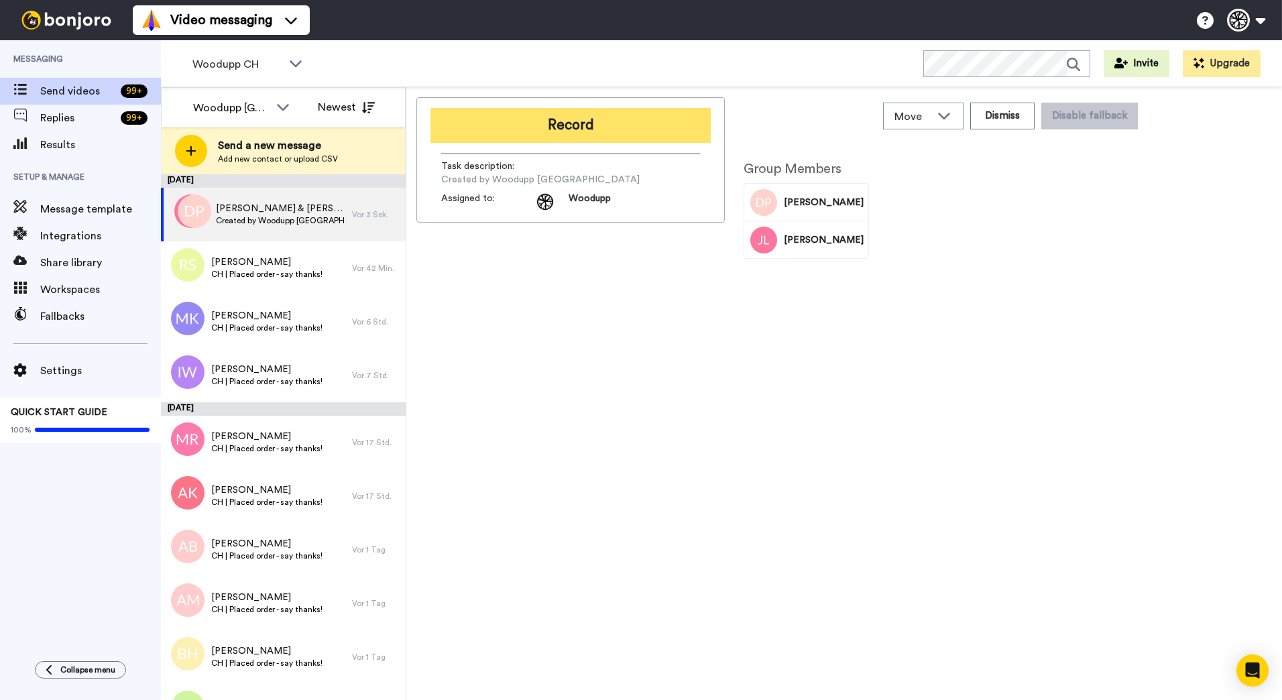
click at [690, 119] on button "Record" at bounding box center [571, 125] width 280 height 35
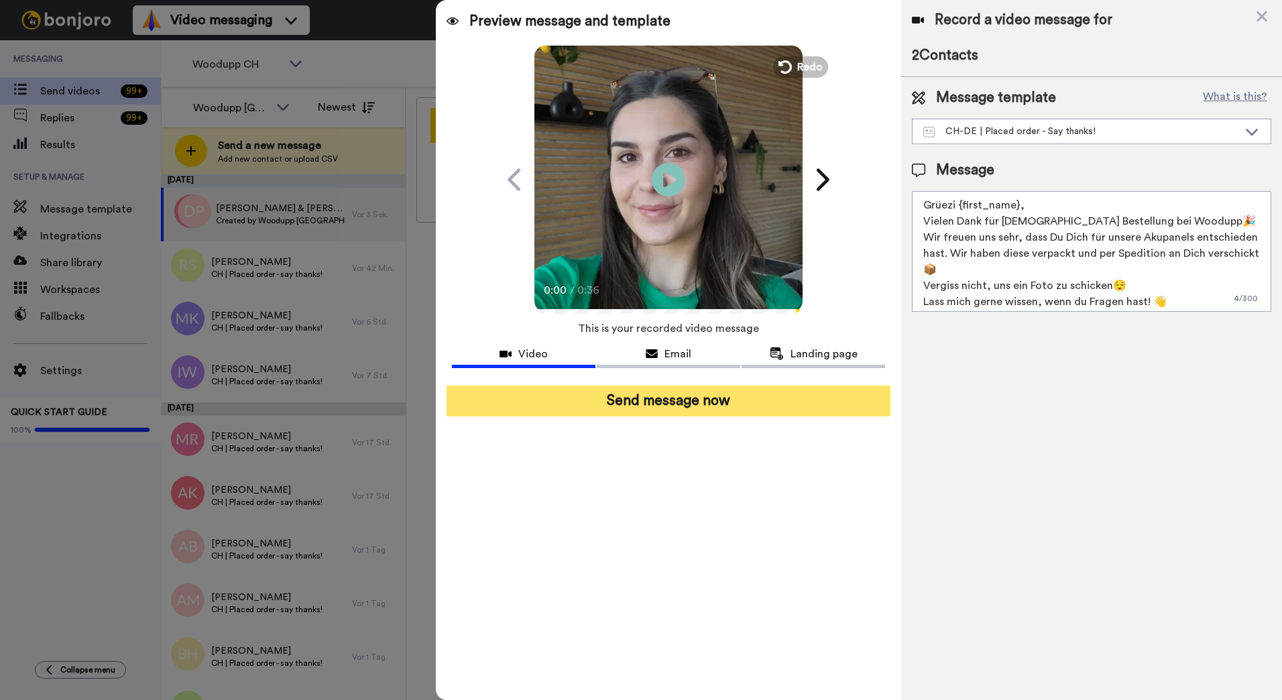
click at [716, 408] on button "Send message now" at bounding box center [669, 401] width 444 height 31
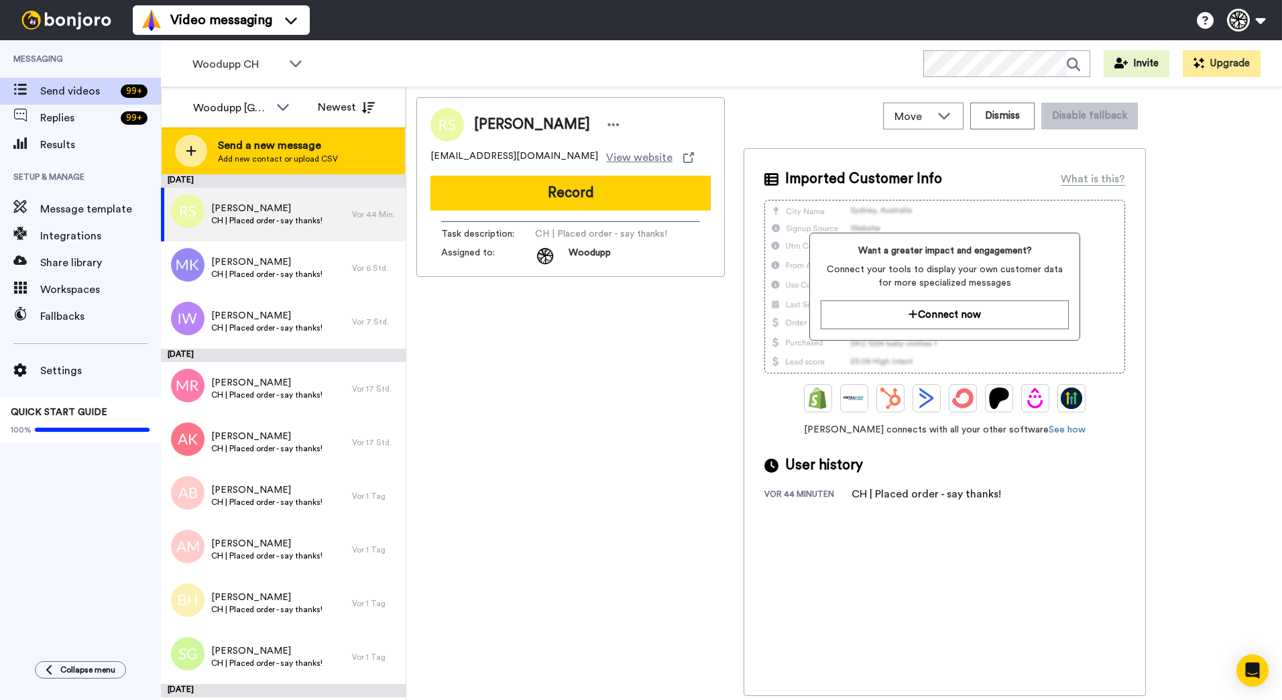
click at [280, 161] on span "Add new contact or upload CSV" at bounding box center [278, 159] width 120 height 11
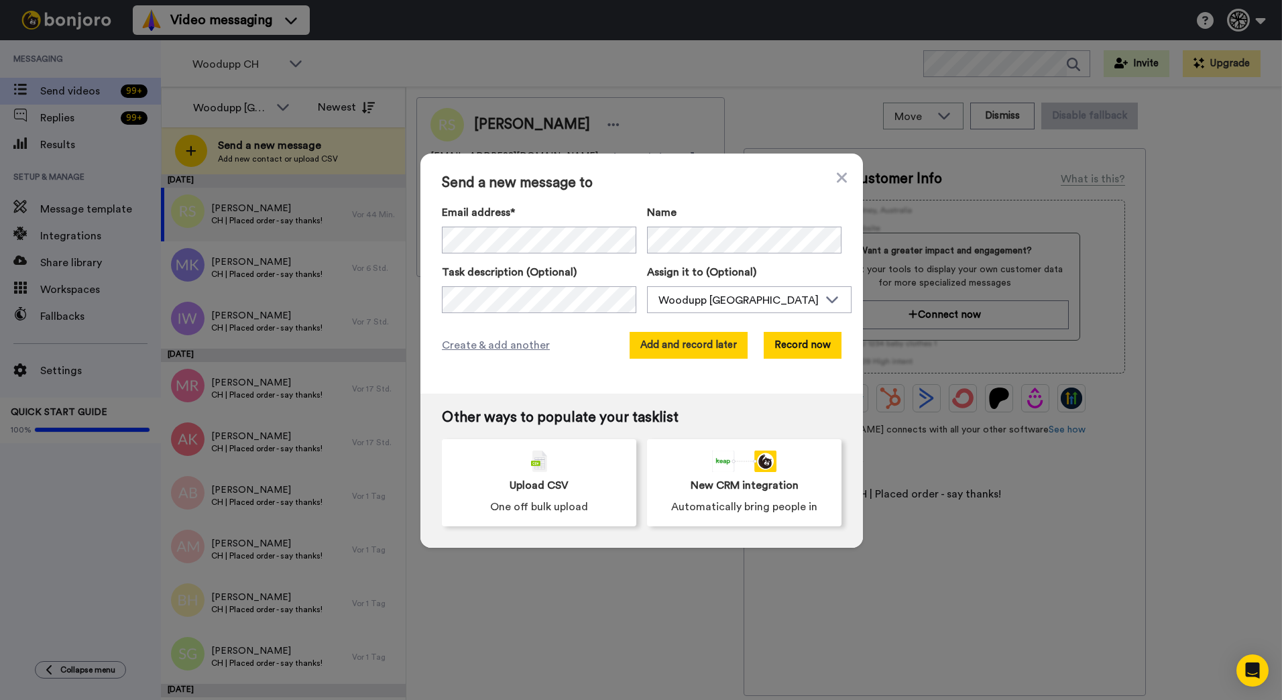
click at [716, 348] on button "Add and record later" at bounding box center [689, 345] width 118 height 27
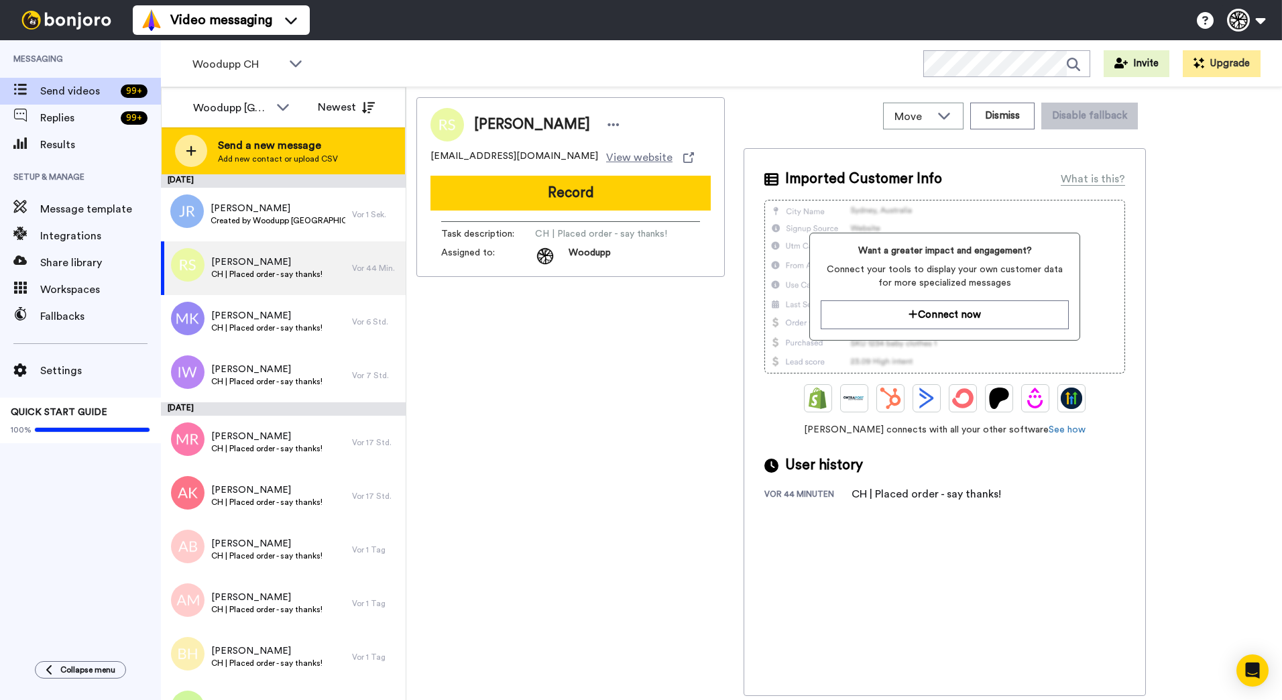
click at [345, 148] on div "Send a new message Add new contact or upload CSV" at bounding box center [283, 150] width 243 height 47
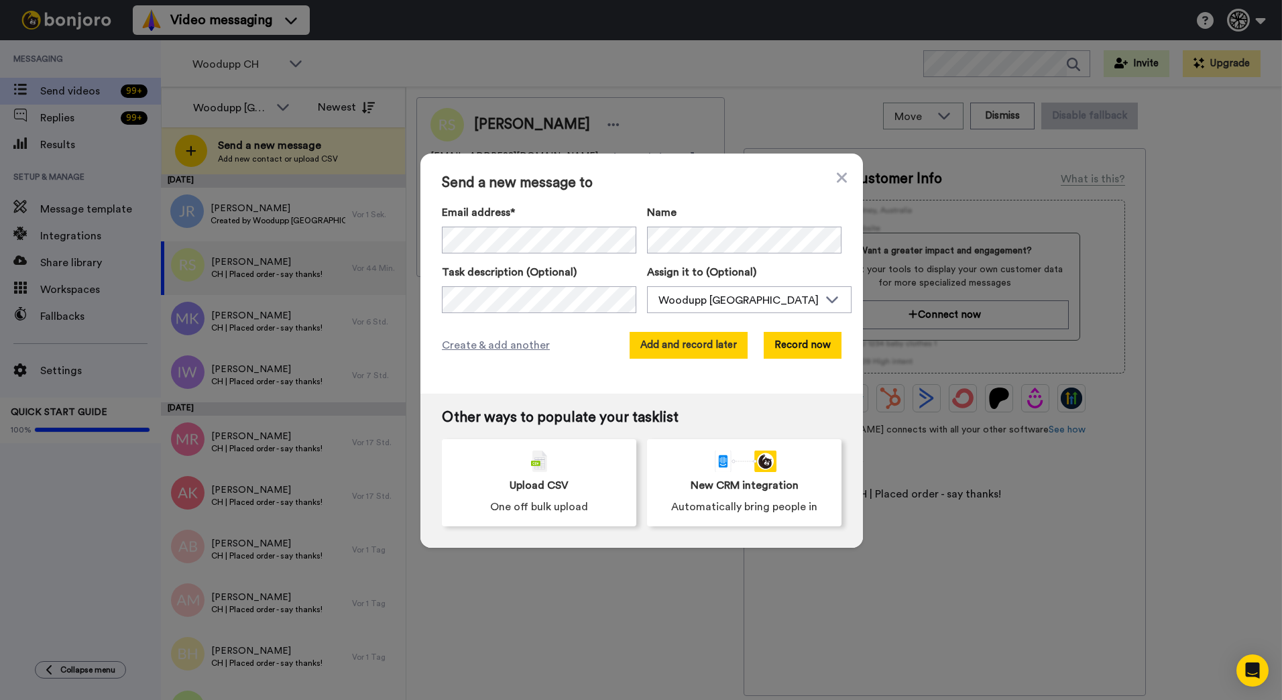
click at [718, 343] on button "Add and record later" at bounding box center [689, 345] width 118 height 27
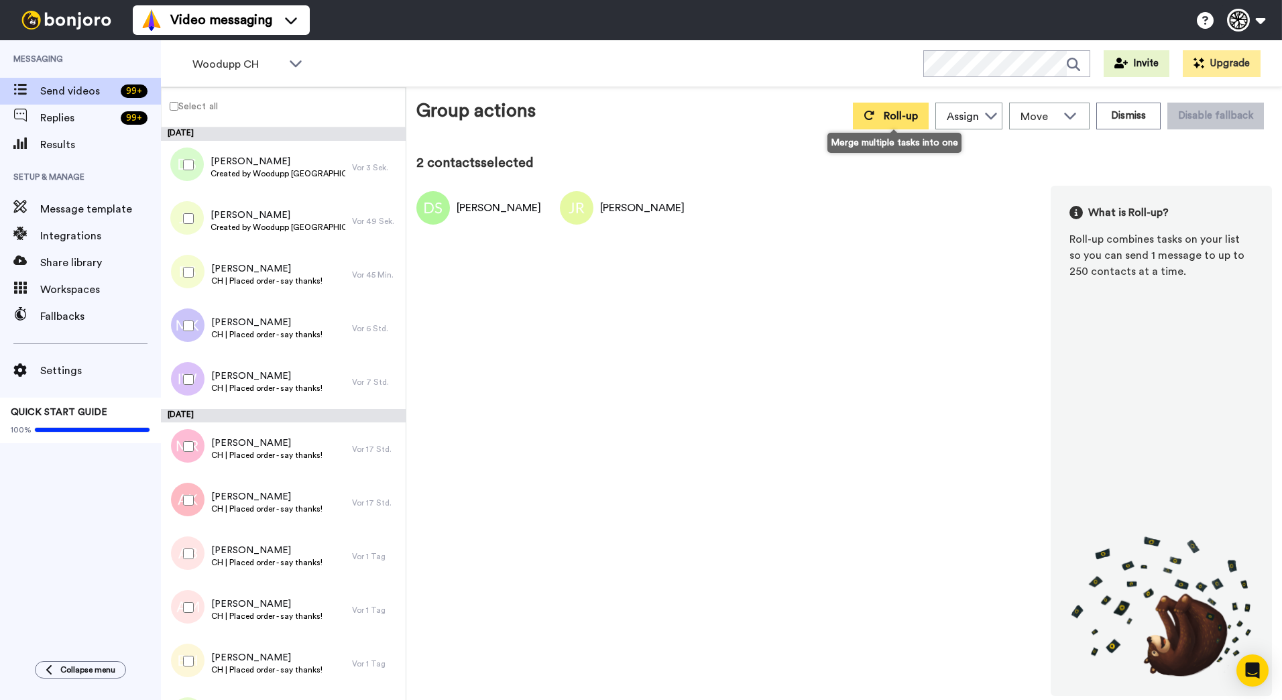
click at [895, 119] on span "Roll-up" at bounding box center [901, 116] width 34 height 11
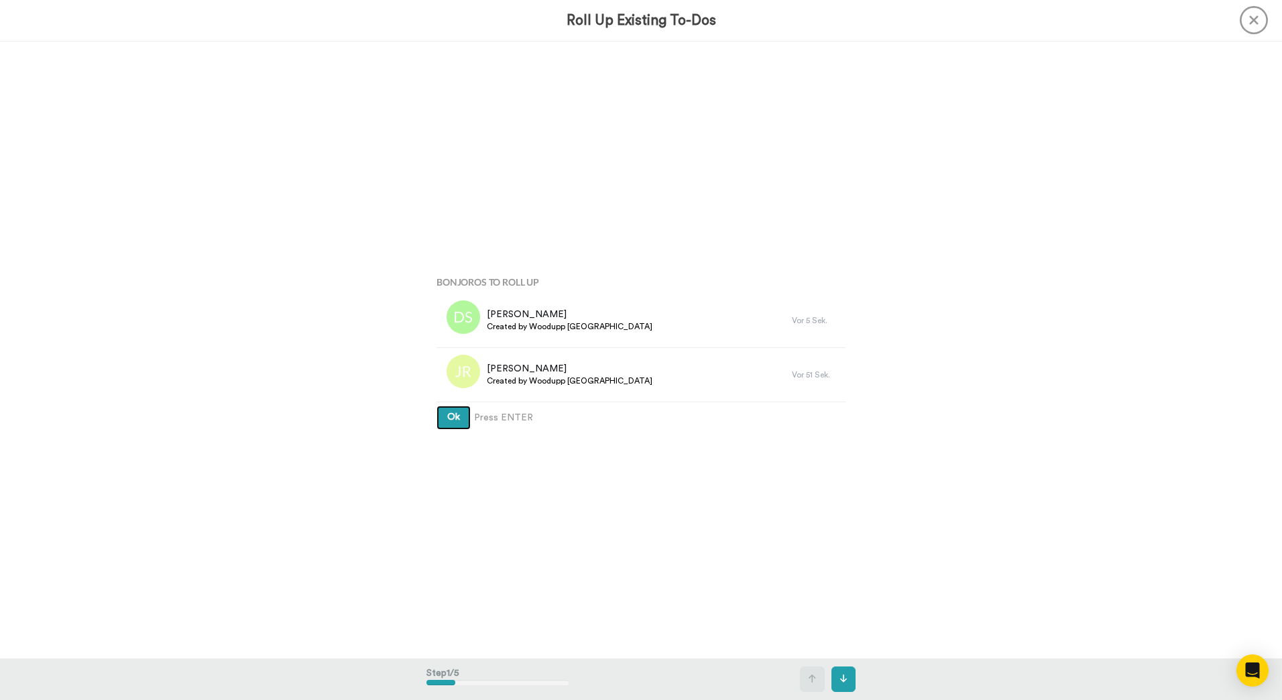
click at [437, 406] on button "Ok" at bounding box center [454, 418] width 34 height 24
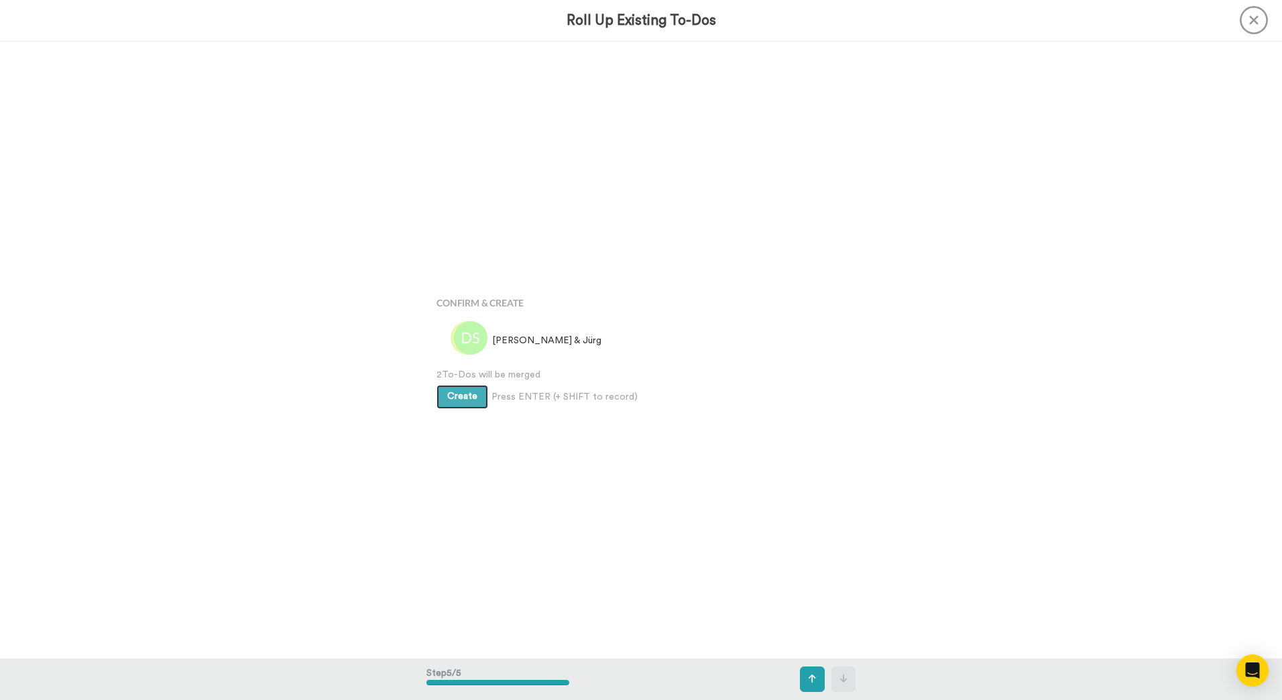
scroll to position [2469, 0]
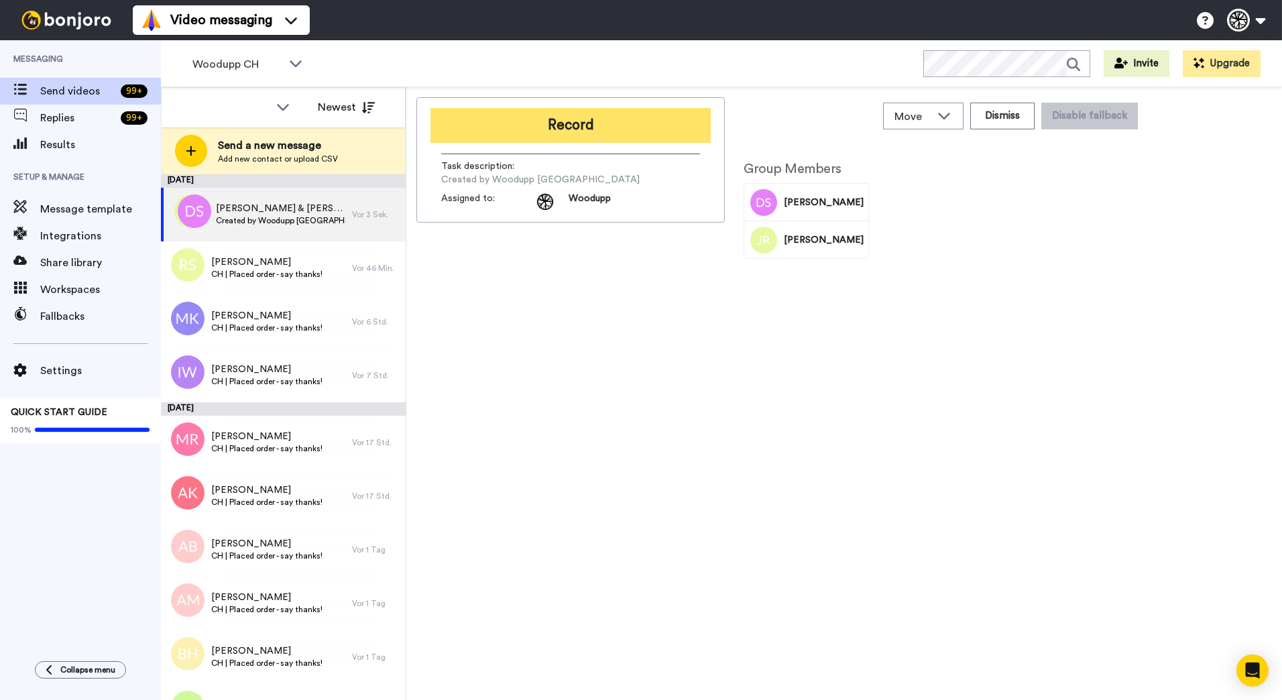
click at [642, 117] on button "Record" at bounding box center [571, 125] width 280 height 35
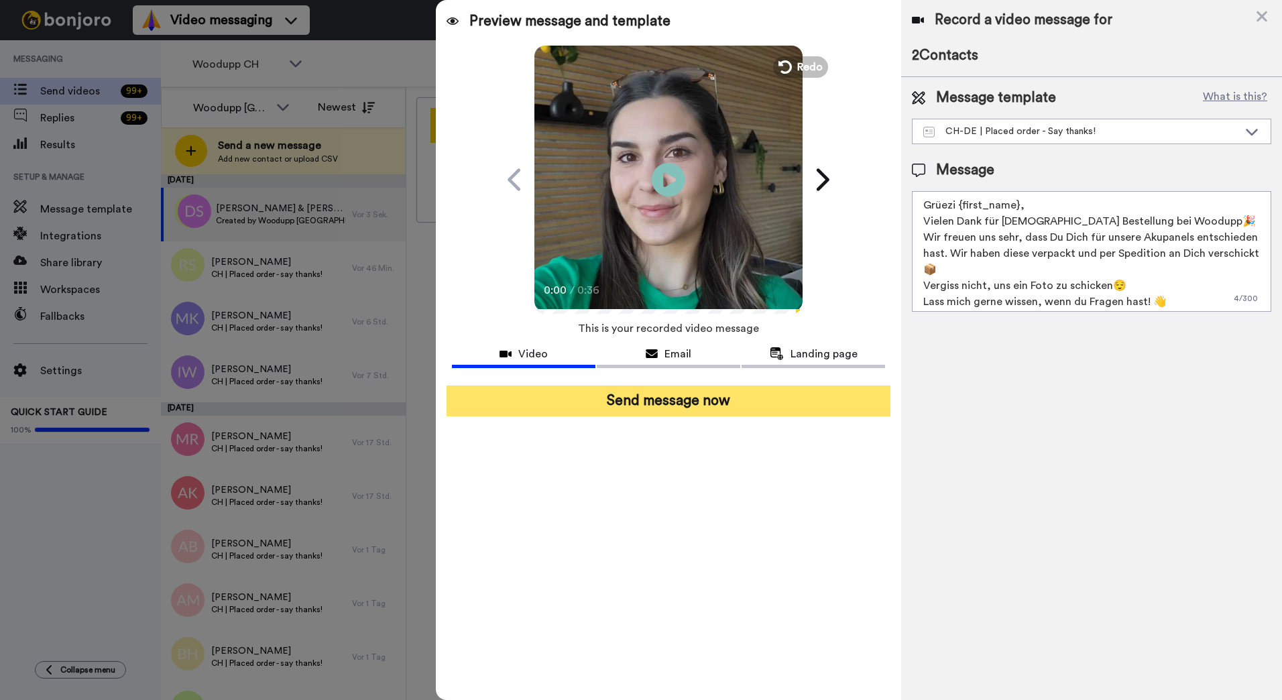
click at [697, 407] on button "Send message now" at bounding box center [669, 401] width 444 height 31
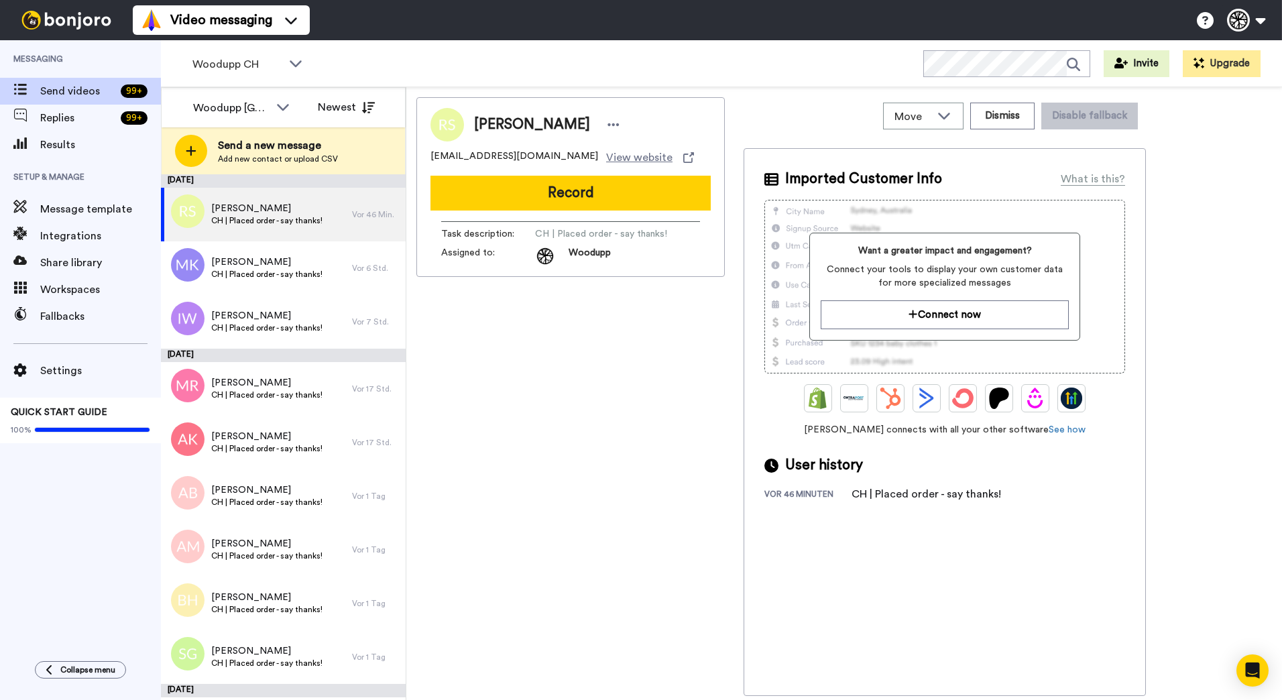
scroll to position [335, 0]
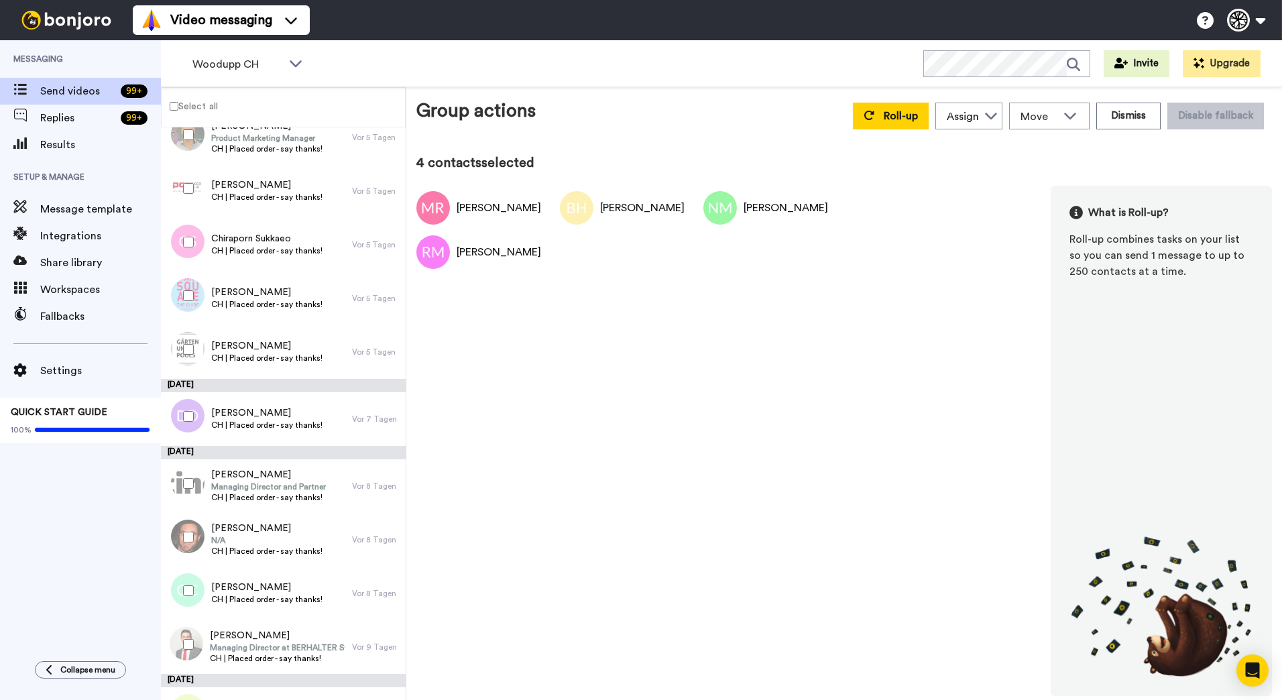
scroll to position [1010, 0]
click at [921, 128] on button "Roll-up" at bounding box center [891, 116] width 76 height 27
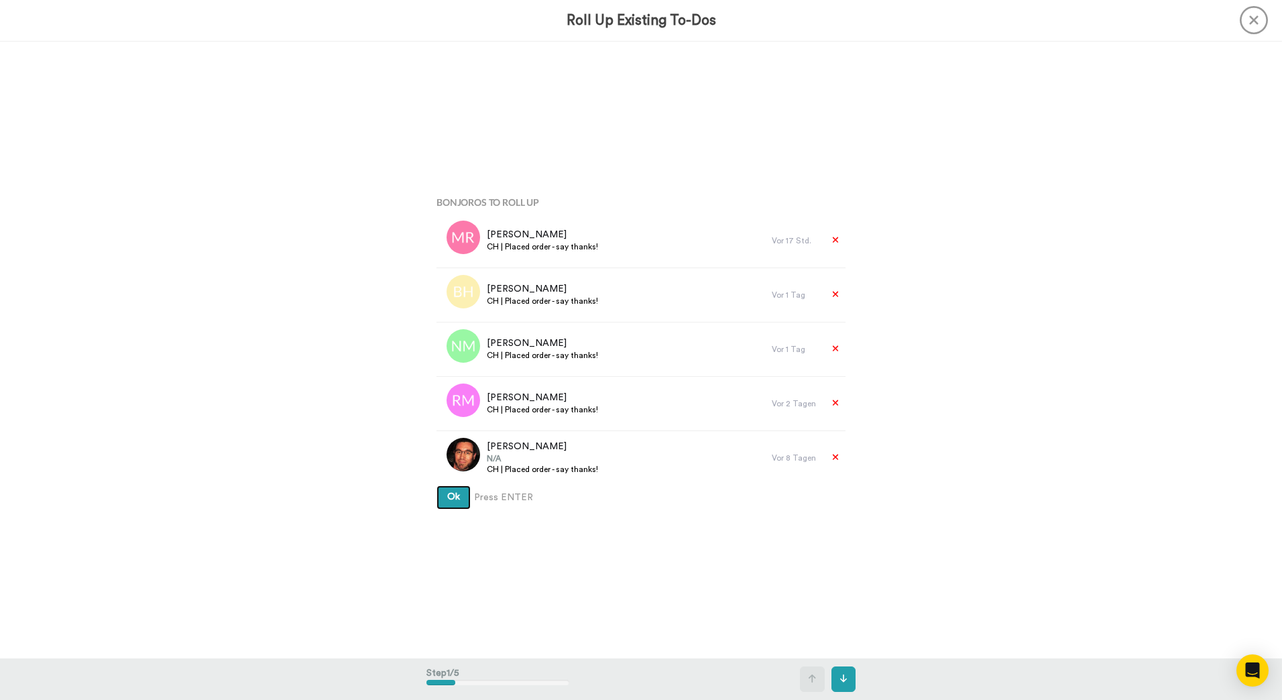
click at [437, 486] on button "Ok" at bounding box center [454, 498] width 34 height 24
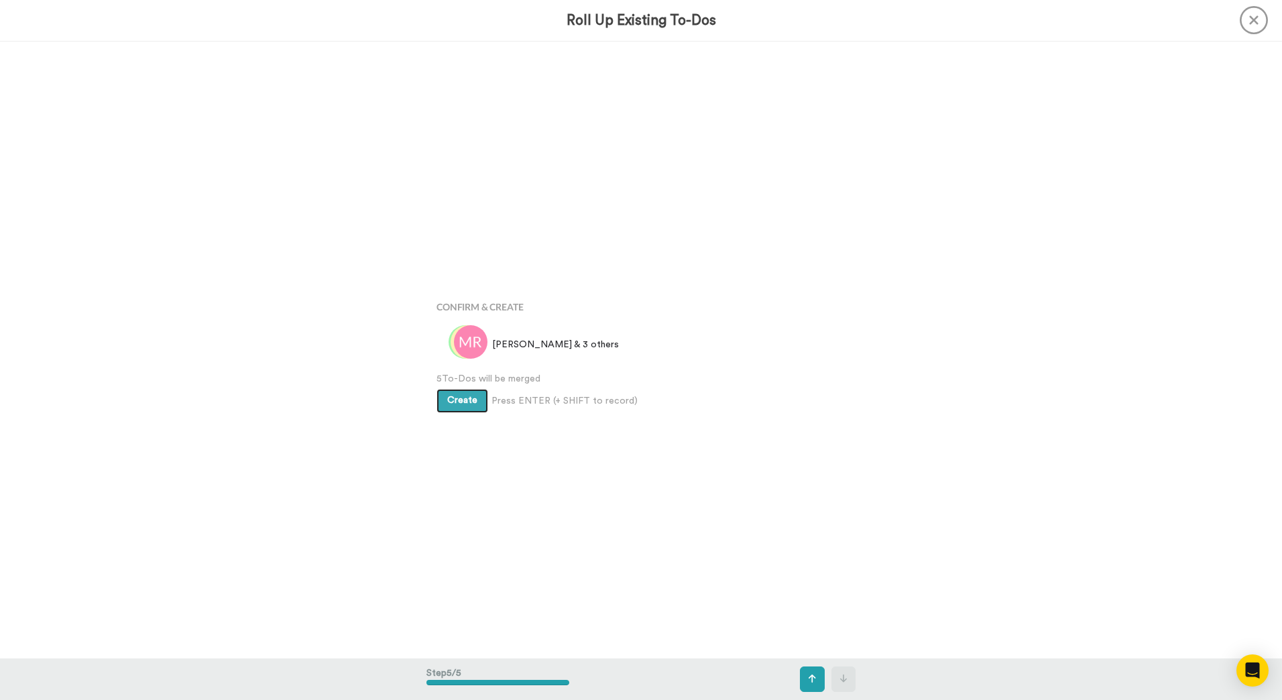
scroll to position [2469, 0]
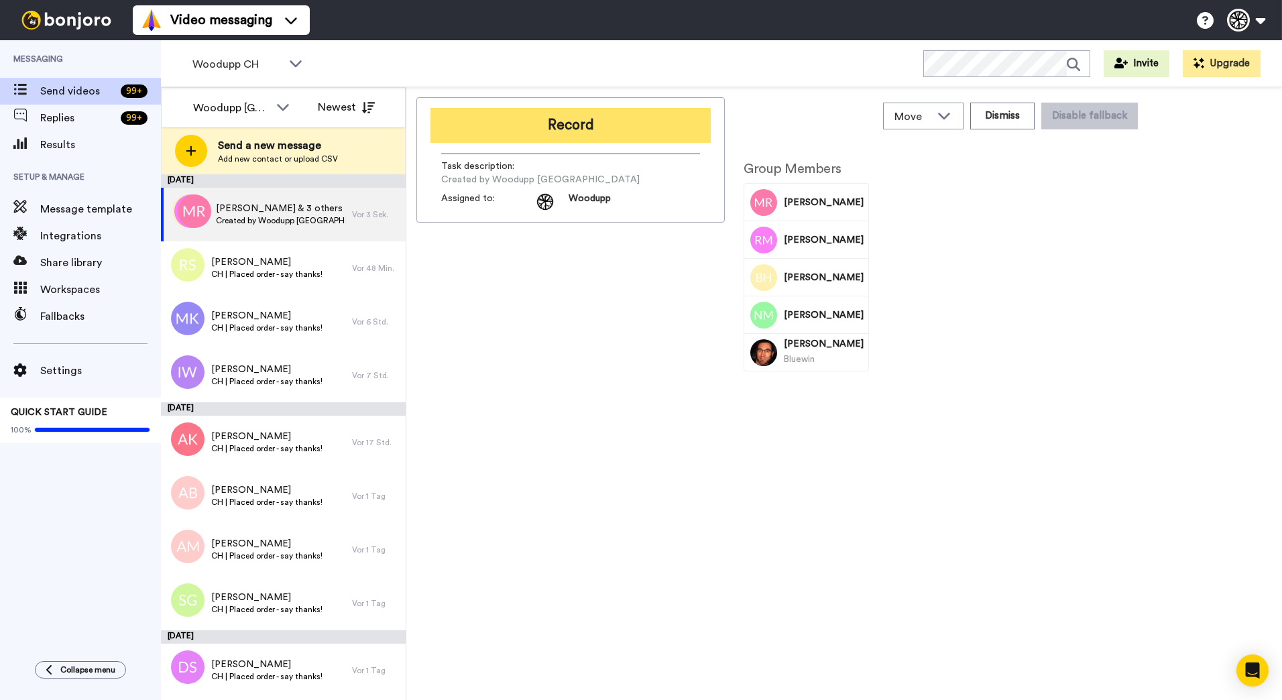
click at [682, 127] on button "Record" at bounding box center [571, 125] width 280 height 35
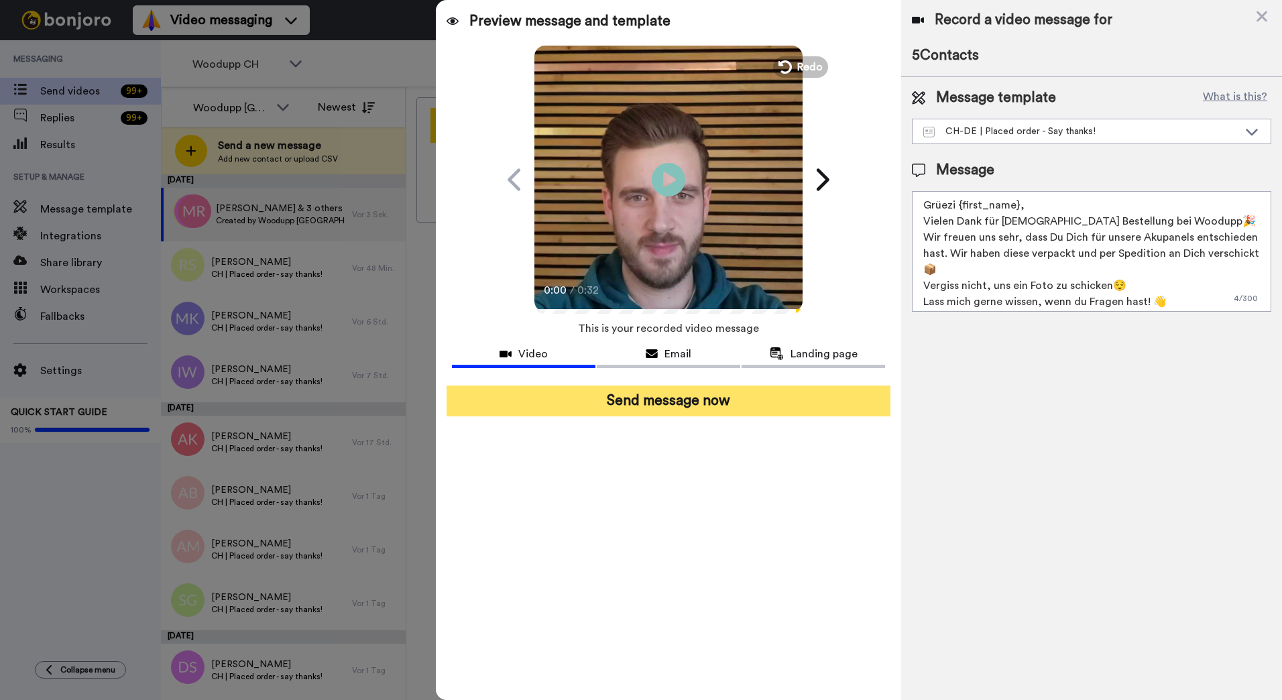
click at [789, 408] on button "Send message now" at bounding box center [669, 401] width 444 height 31
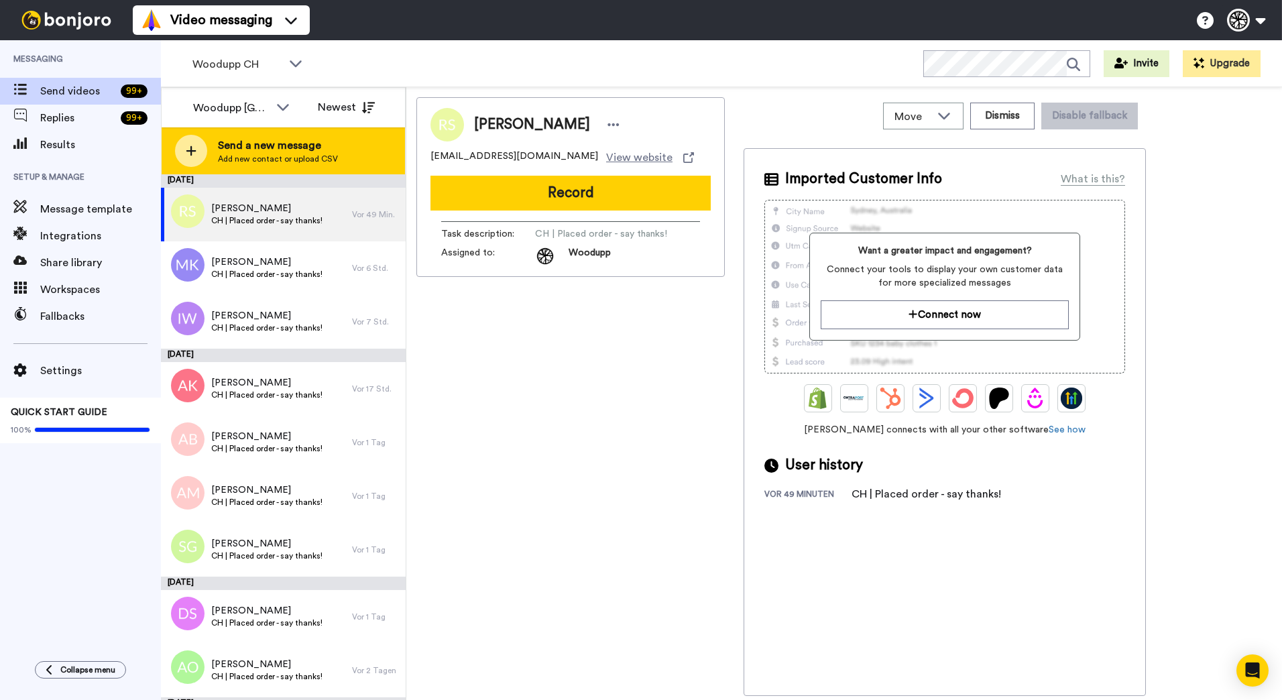
click at [272, 146] on span "Send a new message" at bounding box center [278, 145] width 120 height 16
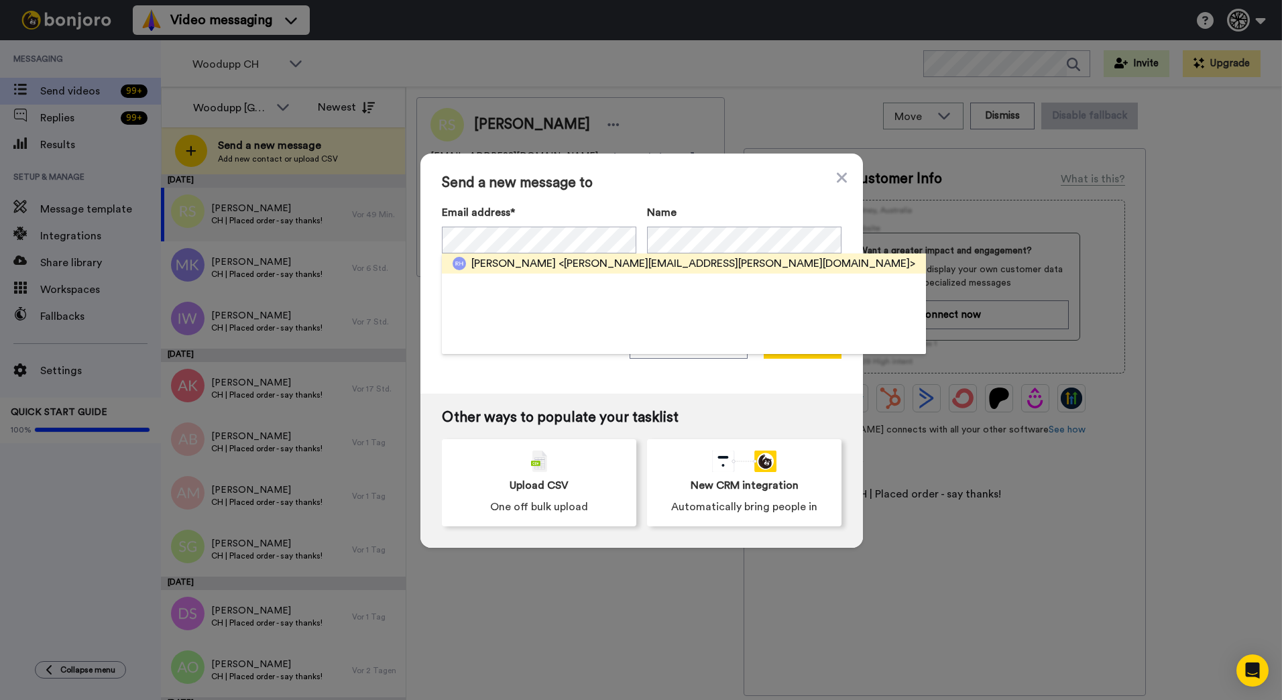
click at [591, 264] on span "<[PERSON_NAME][EMAIL_ADDRESS][PERSON_NAME][DOMAIN_NAME]>" at bounding box center [737, 263] width 357 height 16
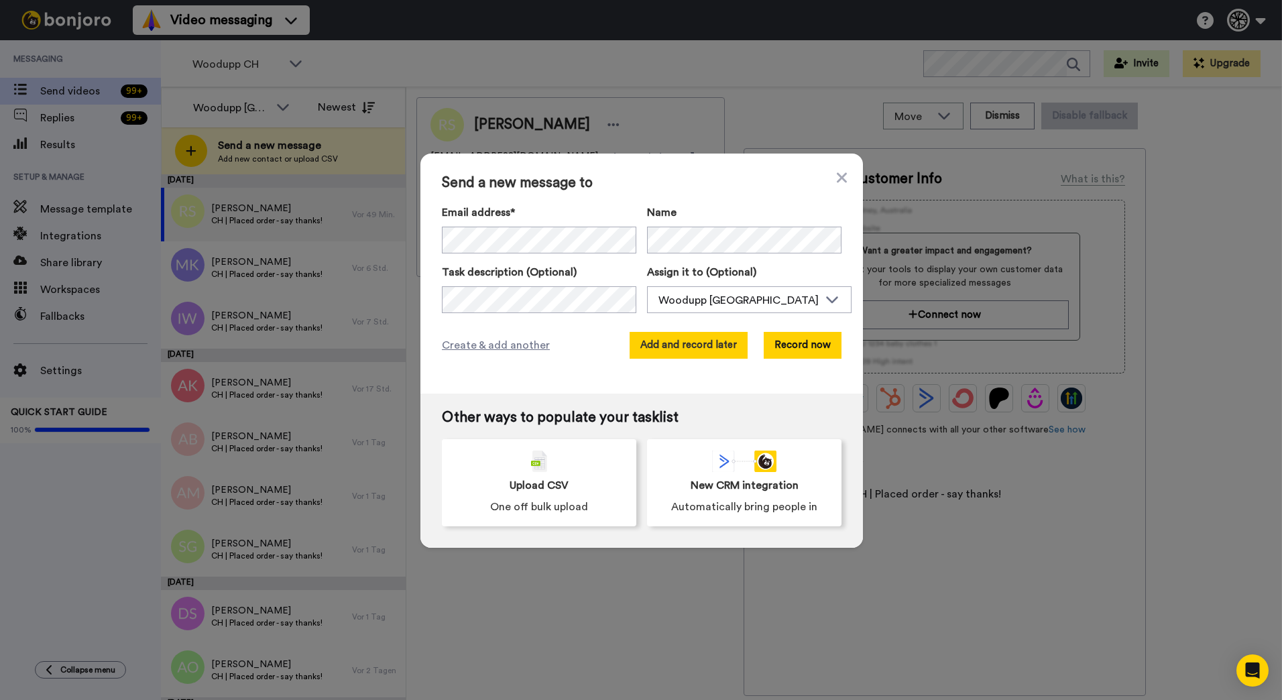
drag, startPoint x: 691, startPoint y: 351, endPoint x: 680, endPoint y: 352, distance: 11.5
click at [680, 352] on button "Add and record later" at bounding box center [689, 345] width 118 height 27
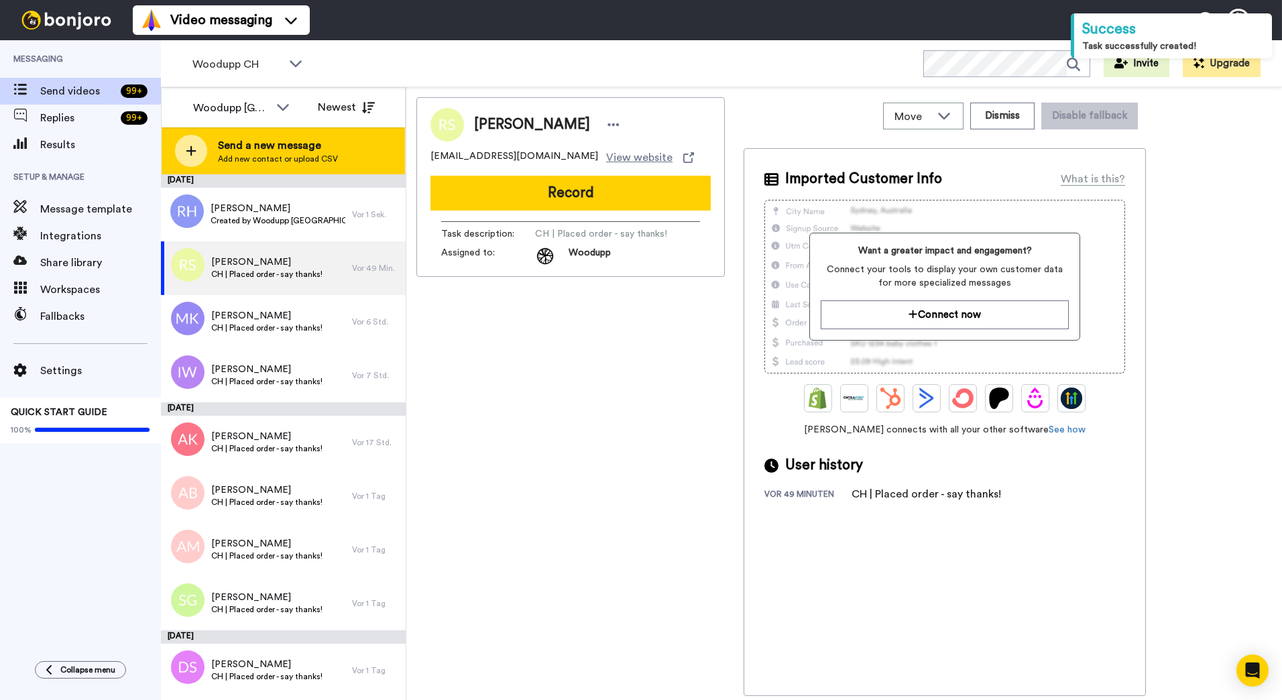
click at [351, 152] on div "Send a new message Add new contact or upload CSV" at bounding box center [283, 150] width 243 height 47
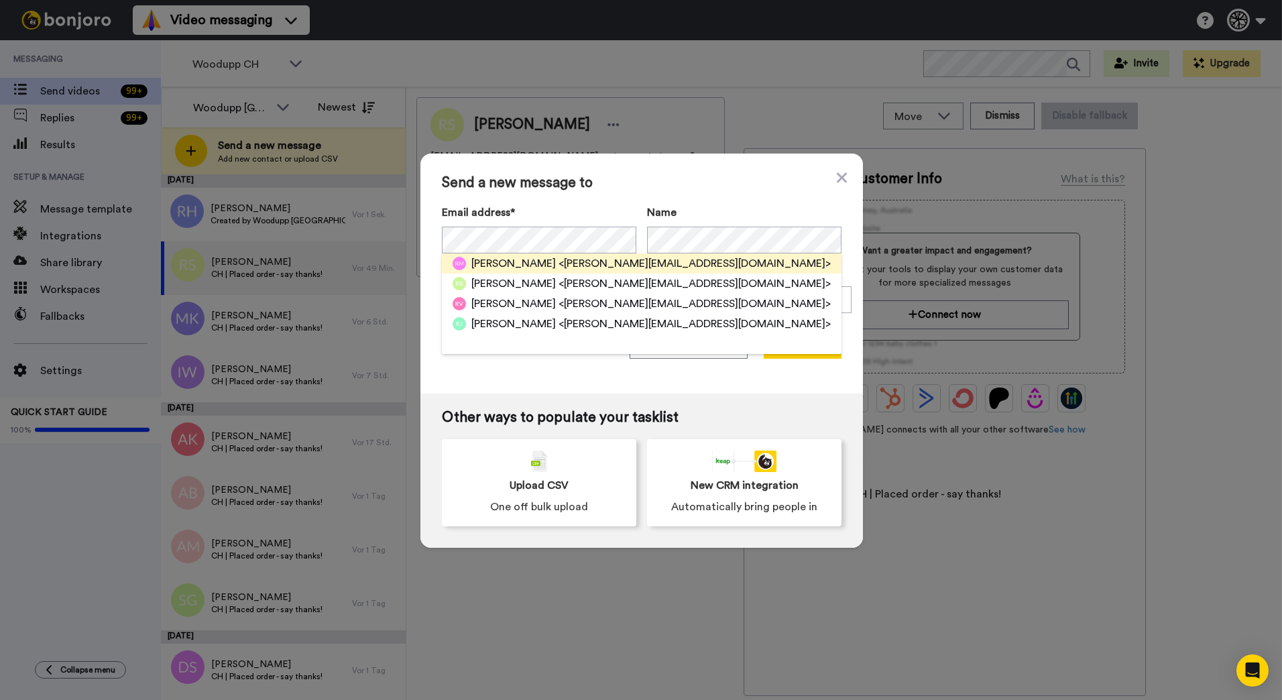
click at [604, 255] on span "<randy@hestia.online>" at bounding box center [695, 263] width 272 height 16
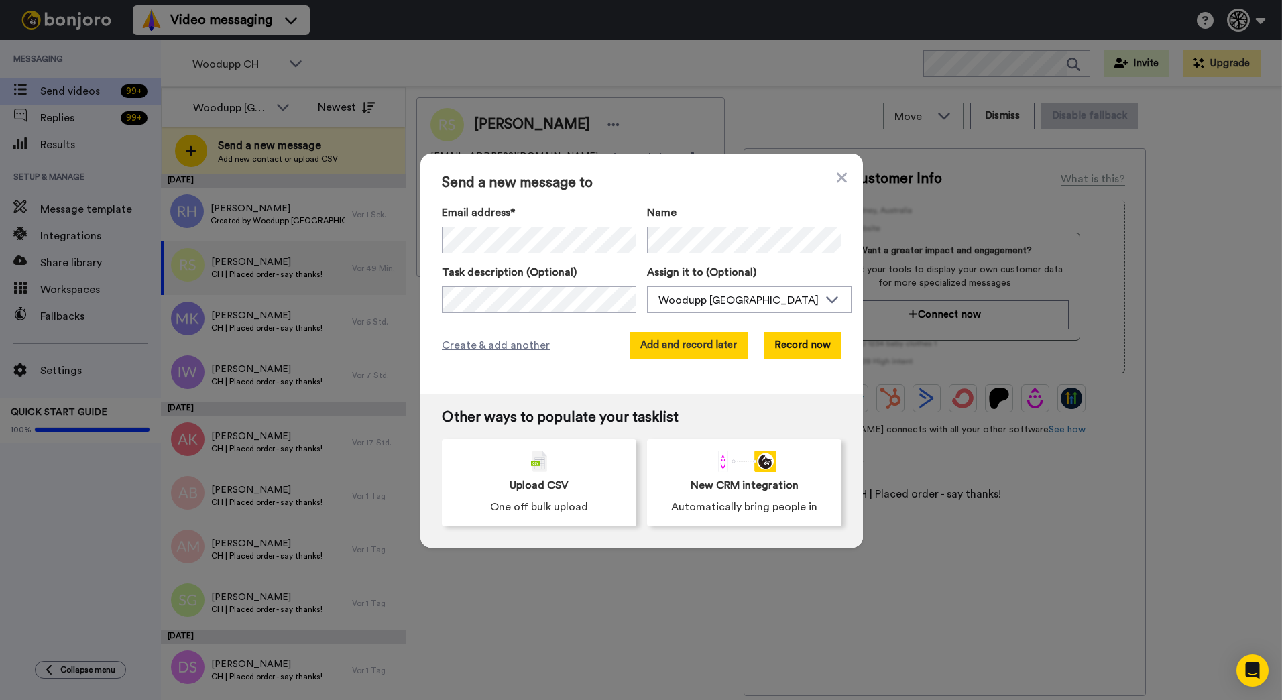
click at [666, 345] on button "Add and record later" at bounding box center [689, 345] width 118 height 27
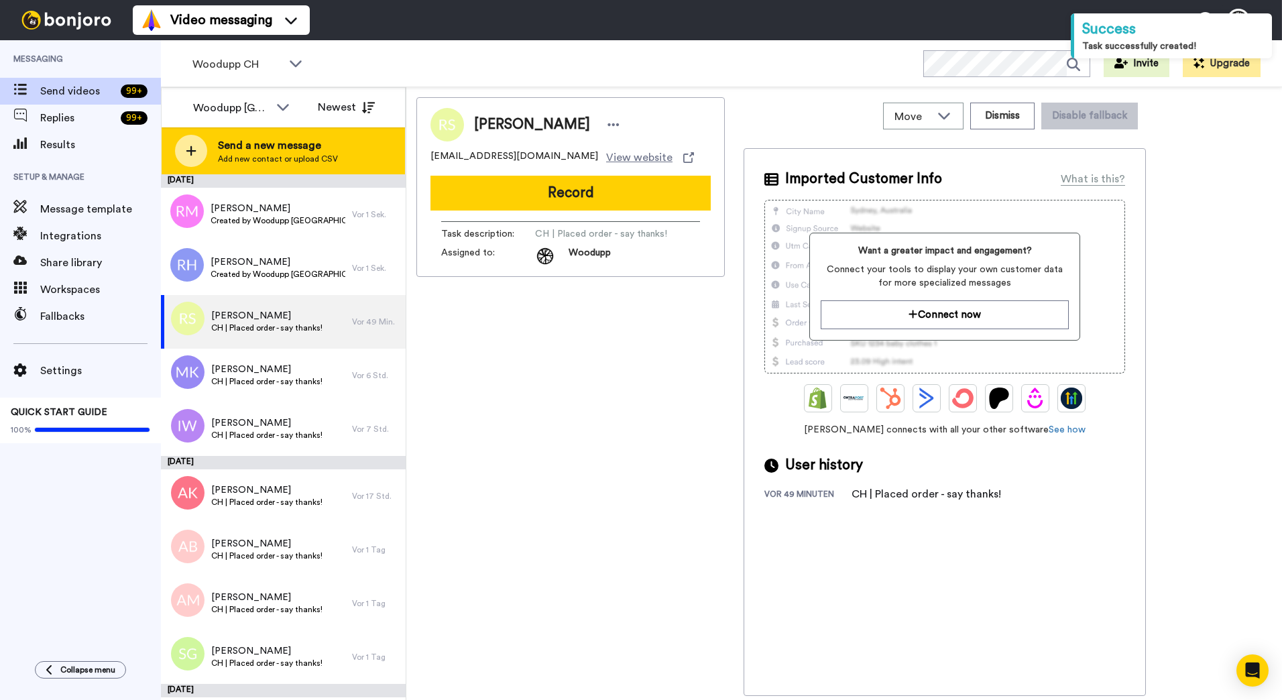
click at [315, 146] on span "Send a new message" at bounding box center [278, 145] width 120 height 16
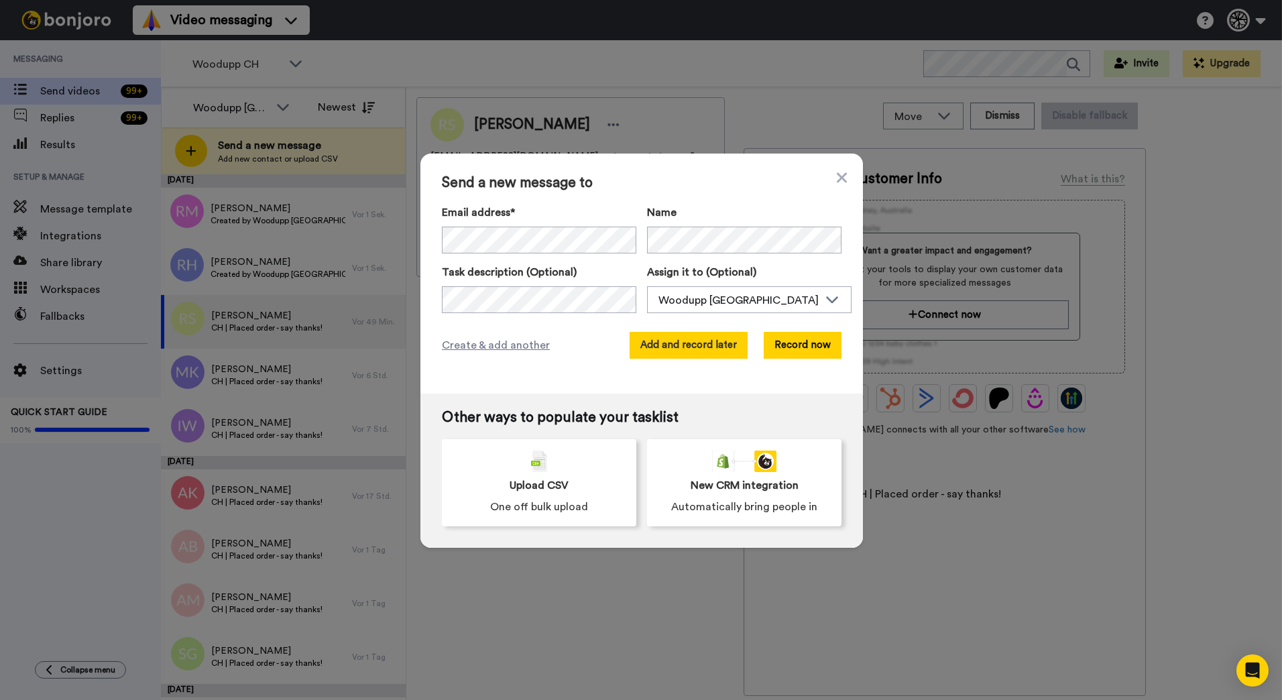
click at [659, 343] on button "Add and record later" at bounding box center [689, 345] width 118 height 27
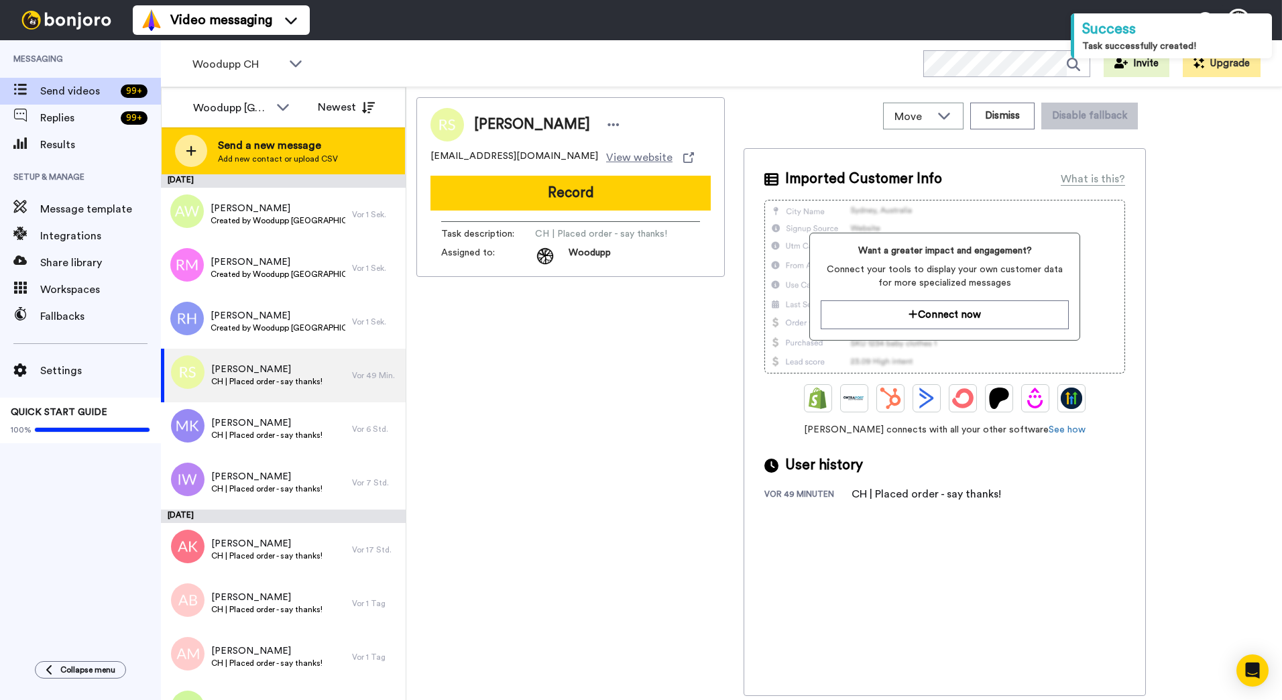
click at [200, 147] on div at bounding box center [191, 151] width 32 height 32
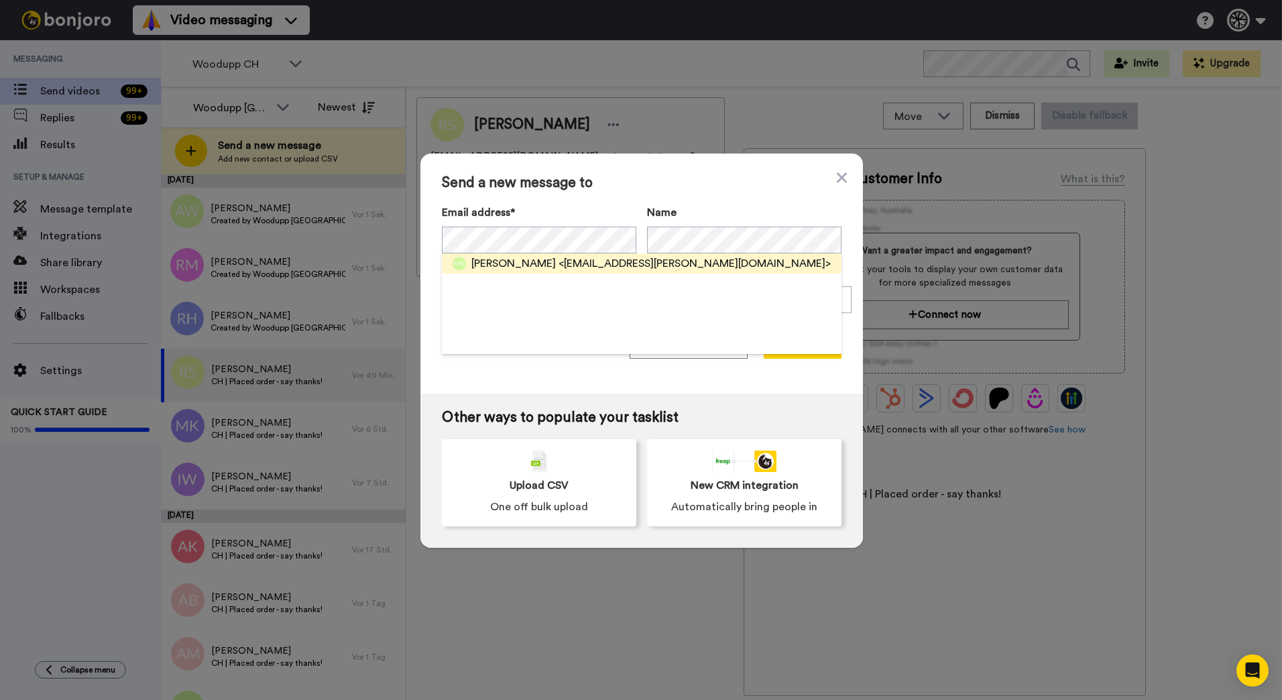
click at [591, 260] on span "<marc.oberholzer@stekon.ch>" at bounding box center [695, 263] width 272 height 16
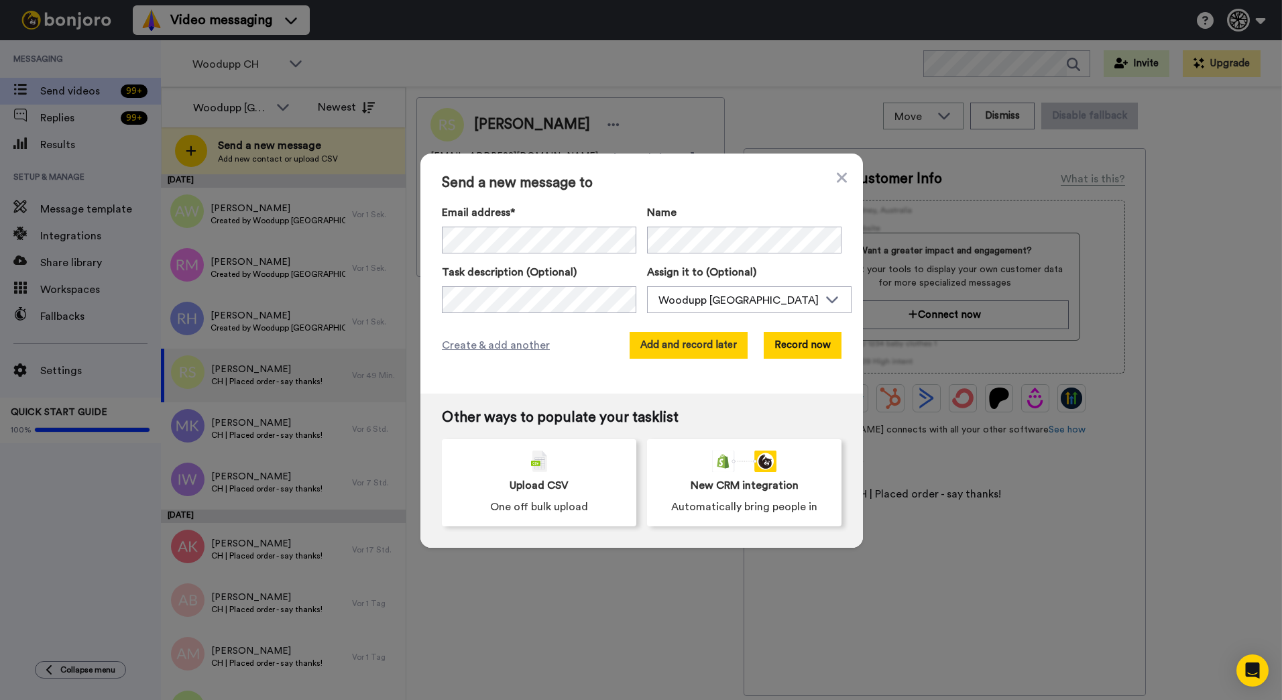
click at [685, 345] on button "Add and record later" at bounding box center [689, 345] width 118 height 27
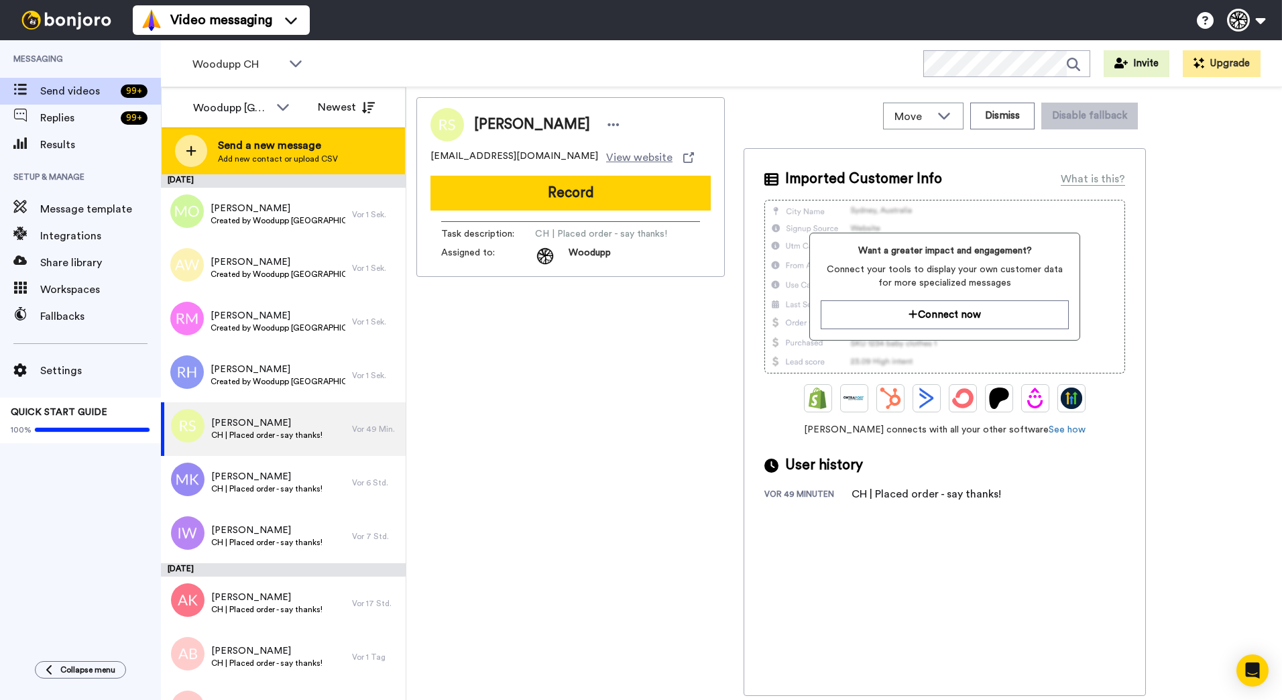
click at [298, 144] on span "Send a new message" at bounding box center [278, 145] width 120 height 16
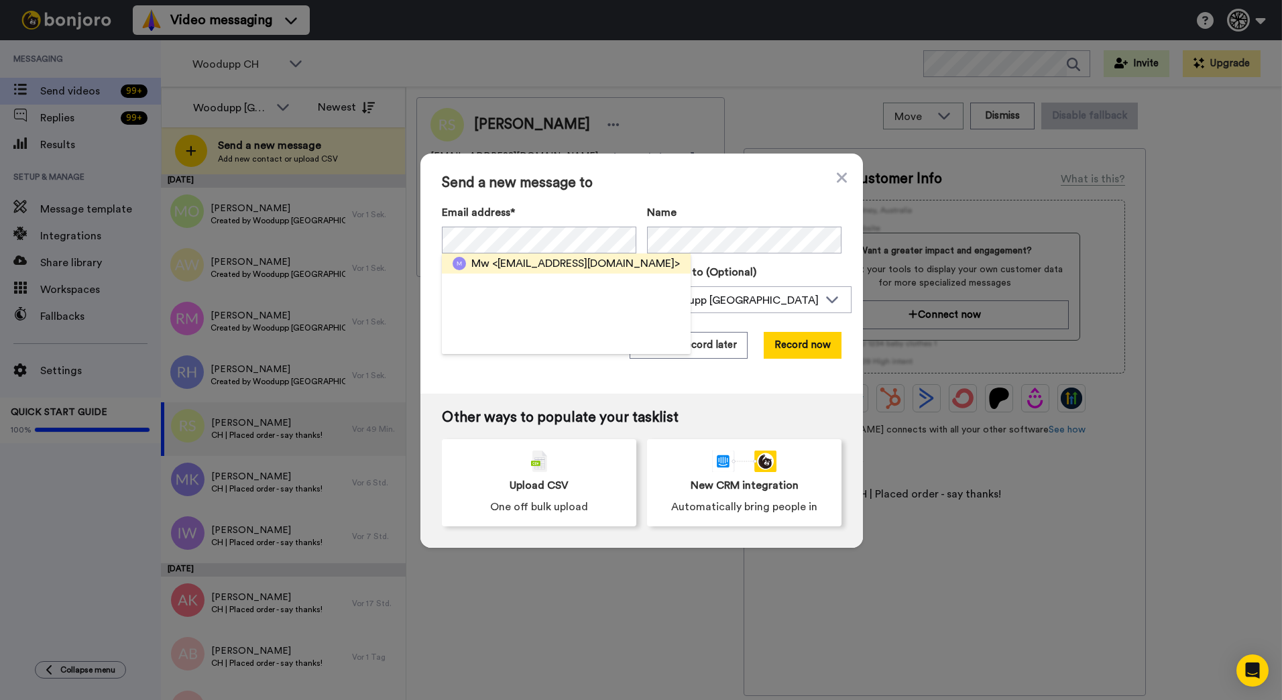
click at [472, 266] on span "Mw" at bounding box center [480, 263] width 18 height 16
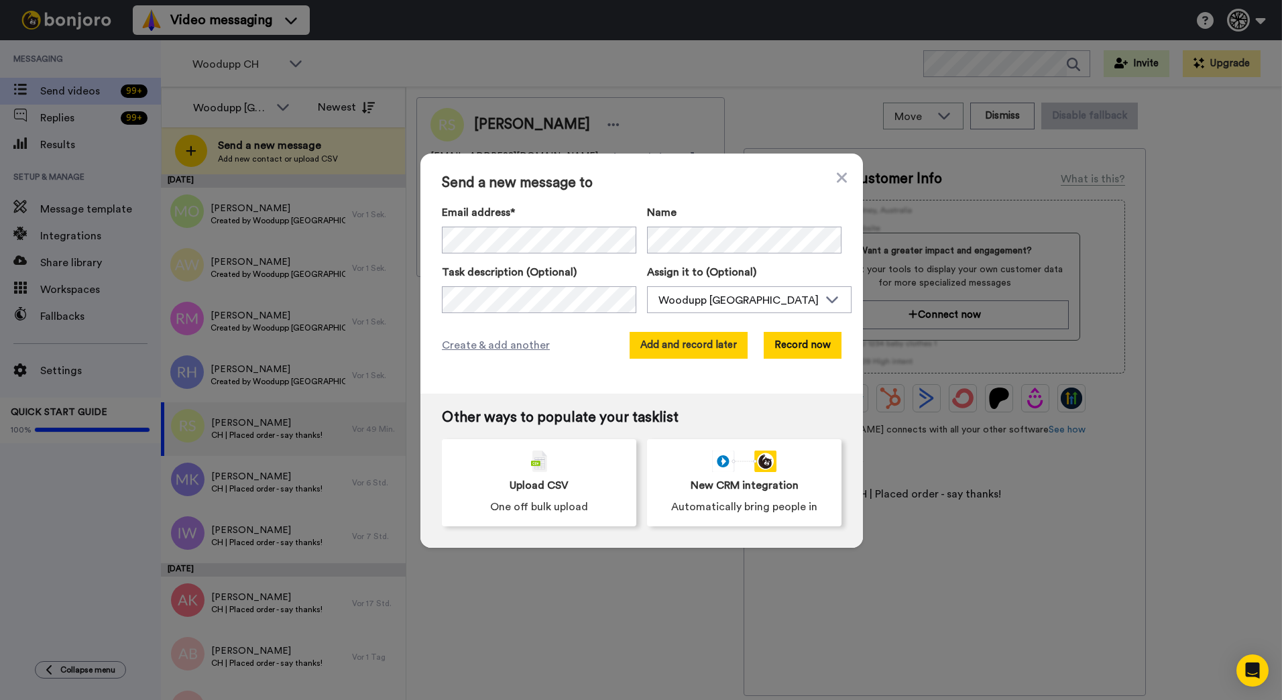
click at [682, 348] on button "Add and record later" at bounding box center [689, 345] width 118 height 27
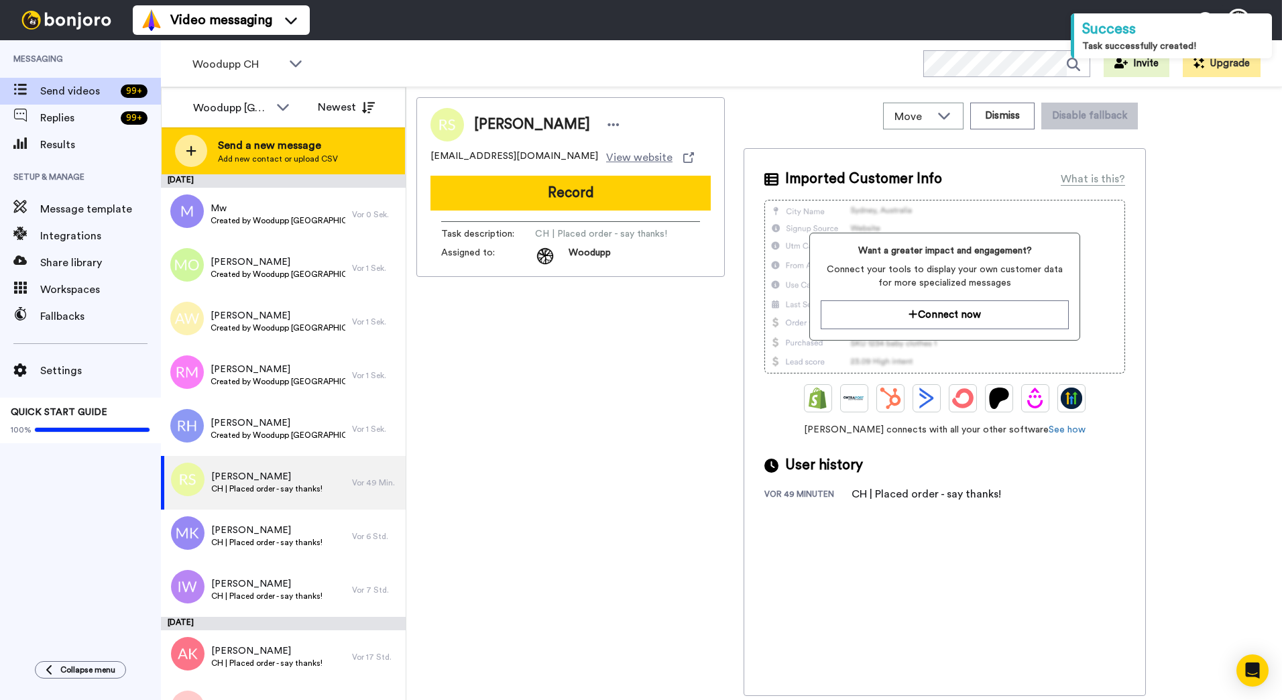
click at [282, 158] on span "Add new contact or upload CSV" at bounding box center [278, 159] width 120 height 11
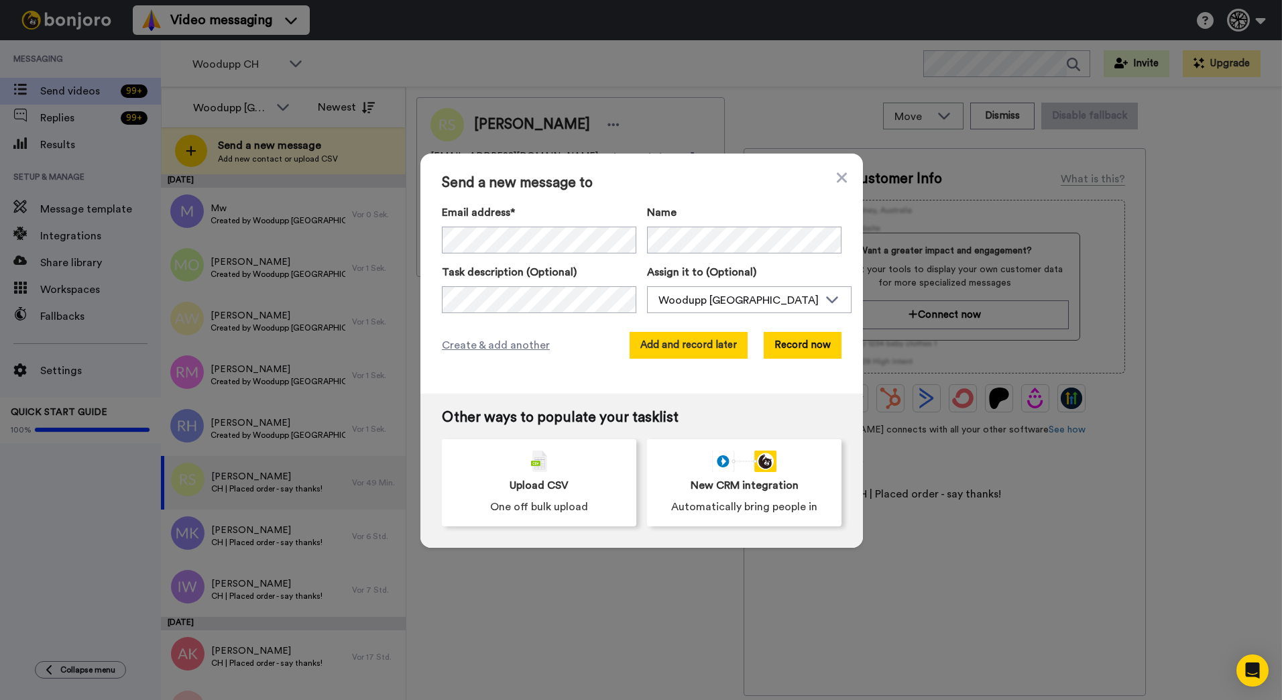
click at [709, 344] on button "Add and record later" at bounding box center [689, 345] width 118 height 27
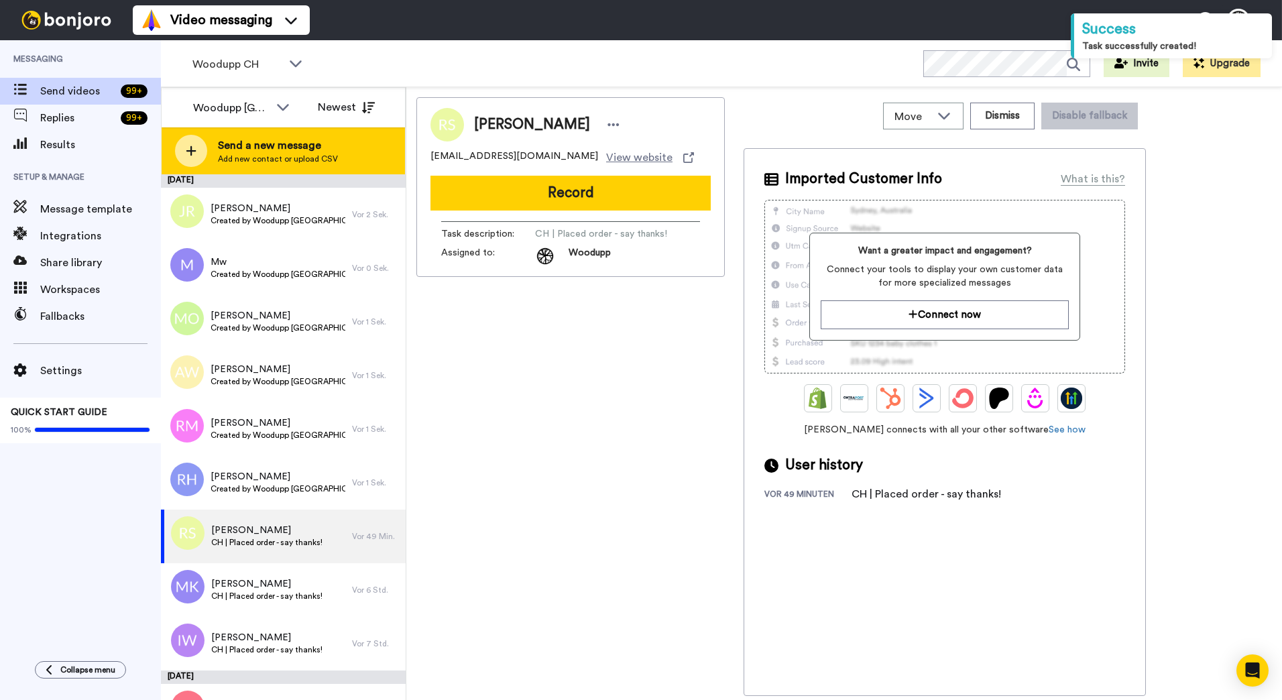
click at [323, 164] on div "Send a new message Add new contact or upload CSV" at bounding box center [283, 150] width 243 height 47
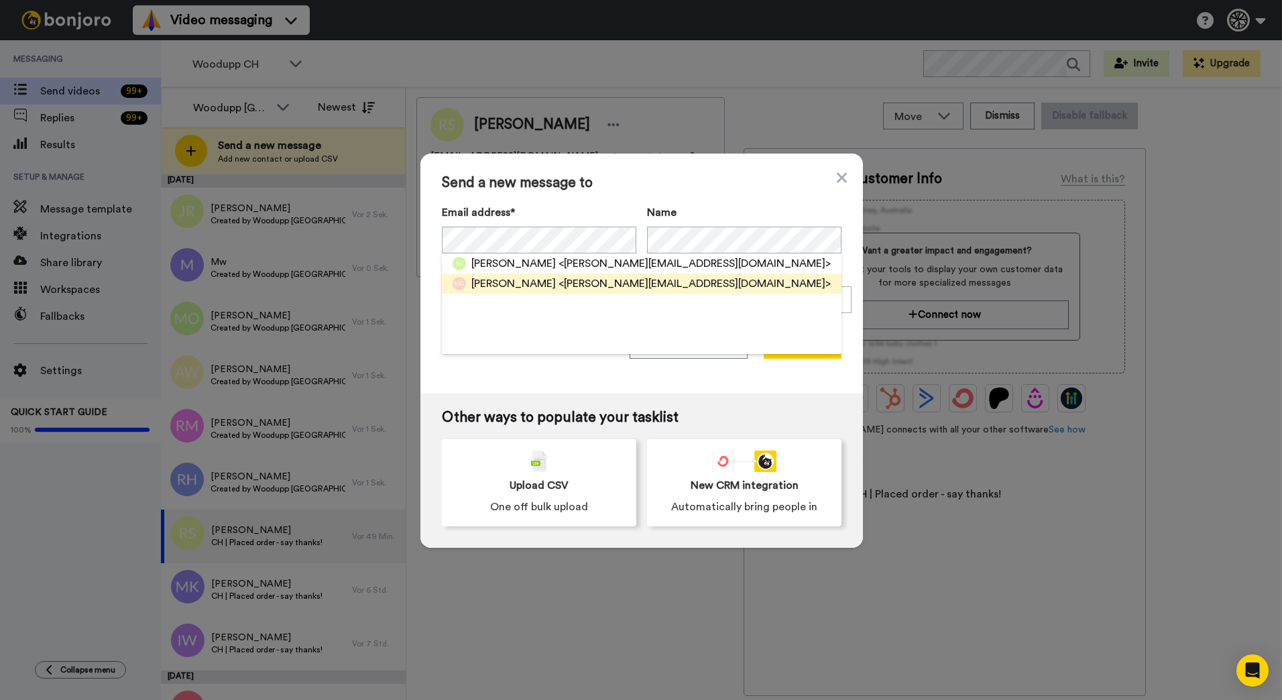
click at [640, 286] on span "<marius.gschwend@icloud.com>" at bounding box center [695, 284] width 272 height 16
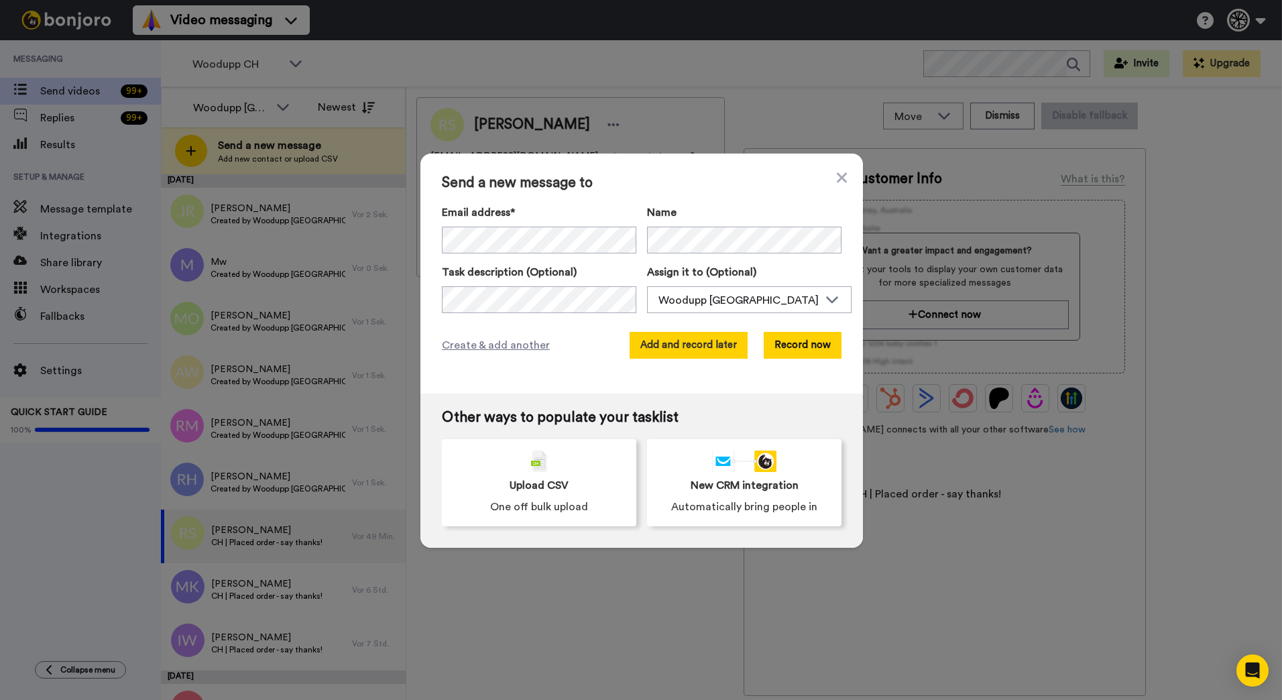
click at [703, 336] on button "Add and record later" at bounding box center [689, 345] width 118 height 27
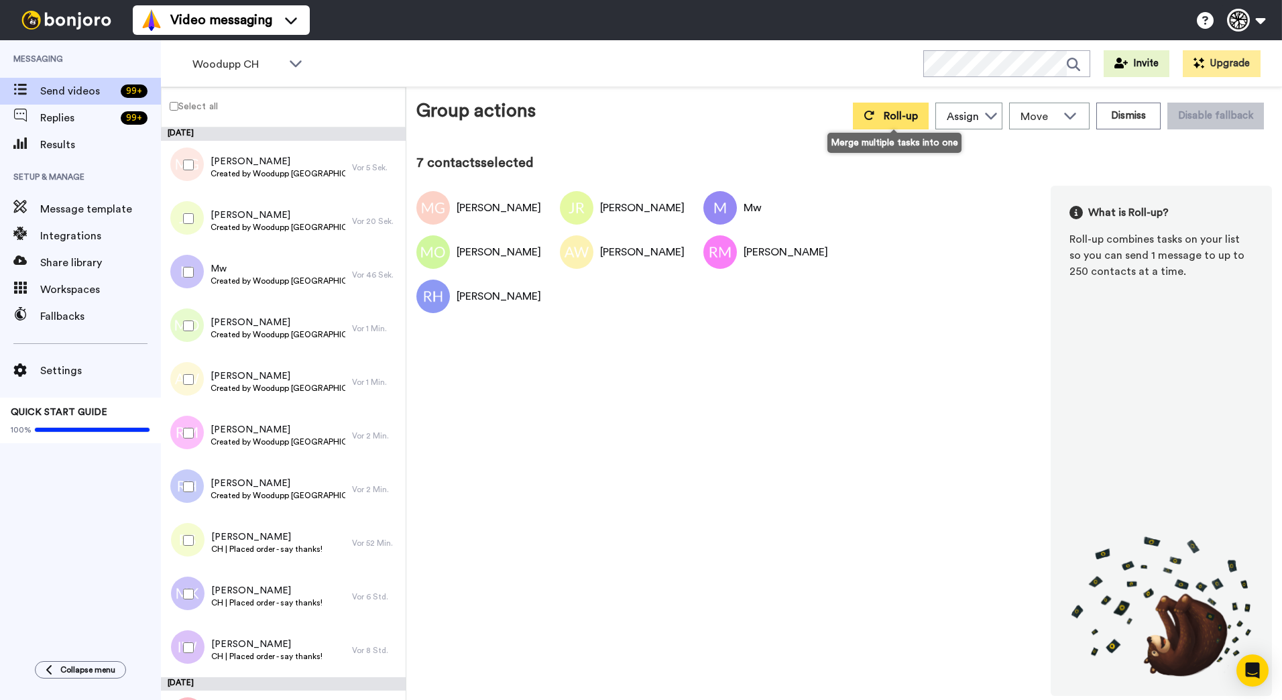
click at [923, 120] on button "Roll-up" at bounding box center [891, 116] width 76 height 27
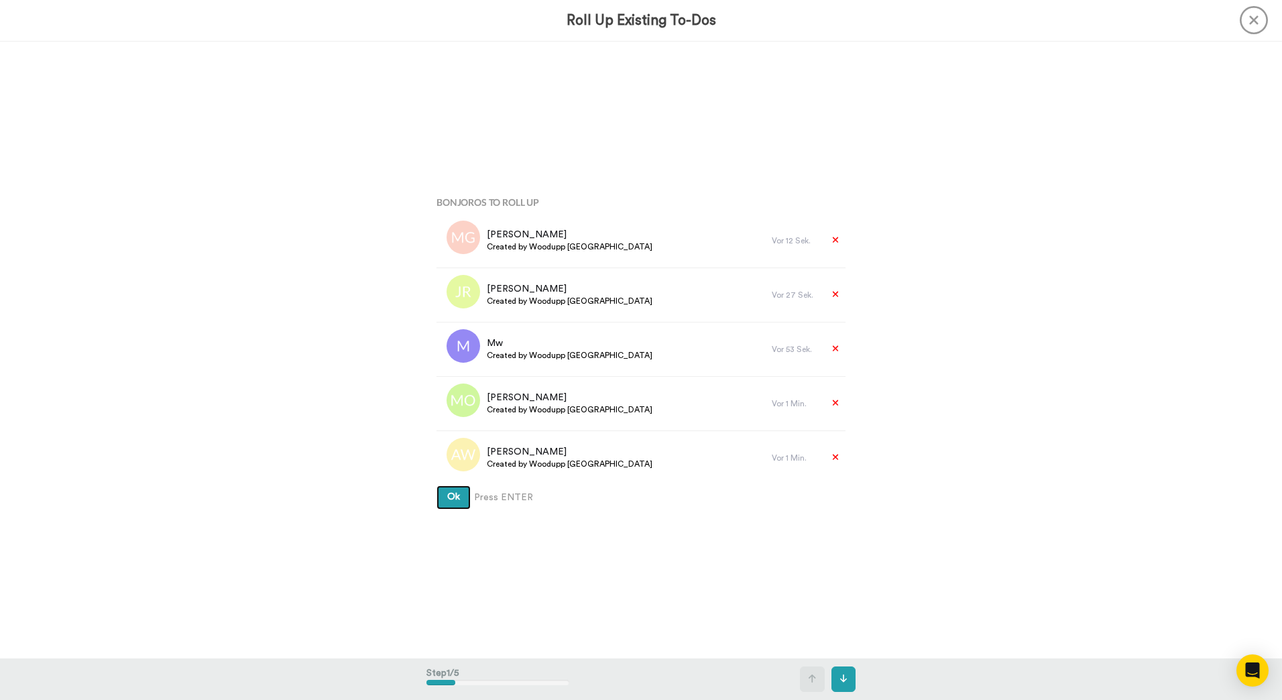
click at [437, 486] on button "Ok" at bounding box center [454, 498] width 34 height 24
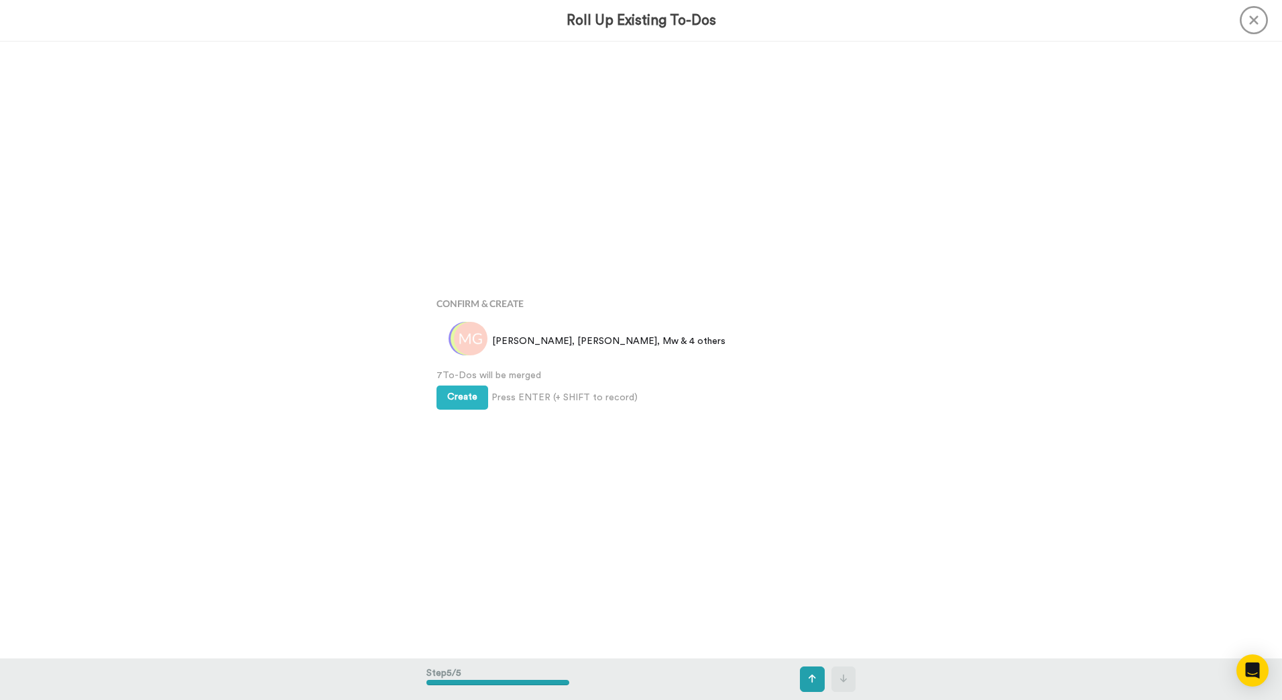
scroll to position [2469, 0]
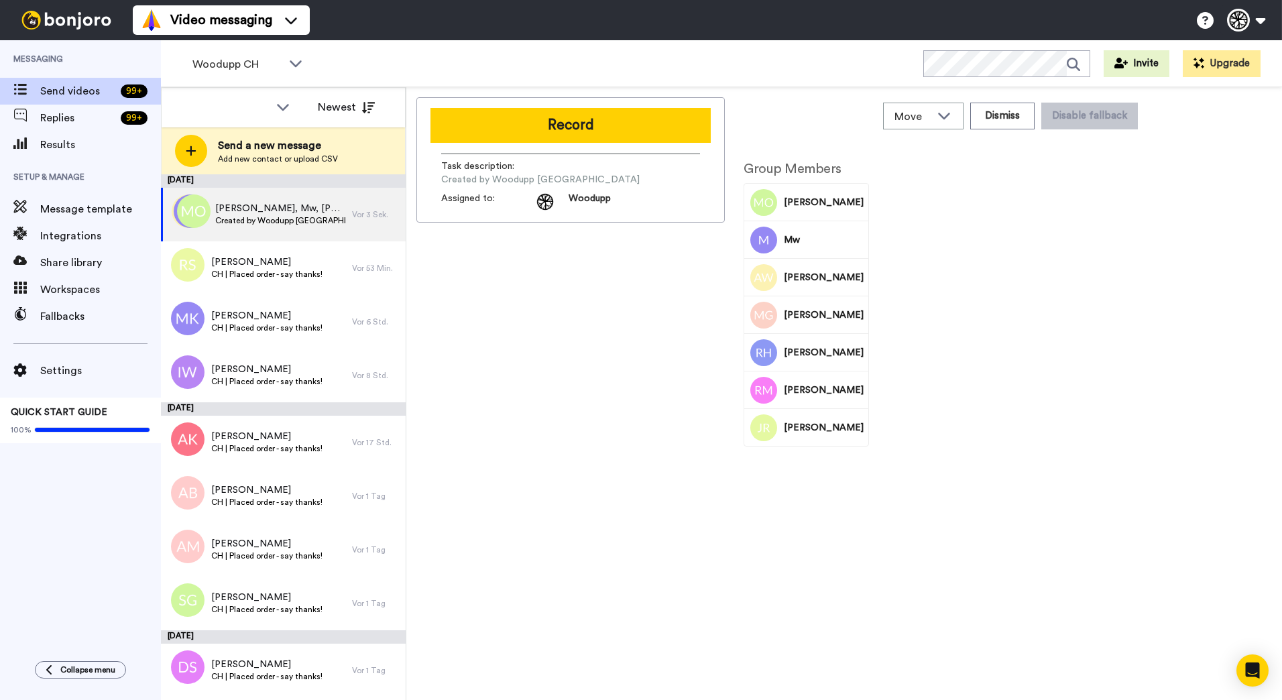
drag, startPoint x: 613, startPoint y: 127, endPoint x: 492, endPoint y: 146, distance: 122.3
click at [614, 127] on button "Record" at bounding box center [571, 125] width 280 height 35
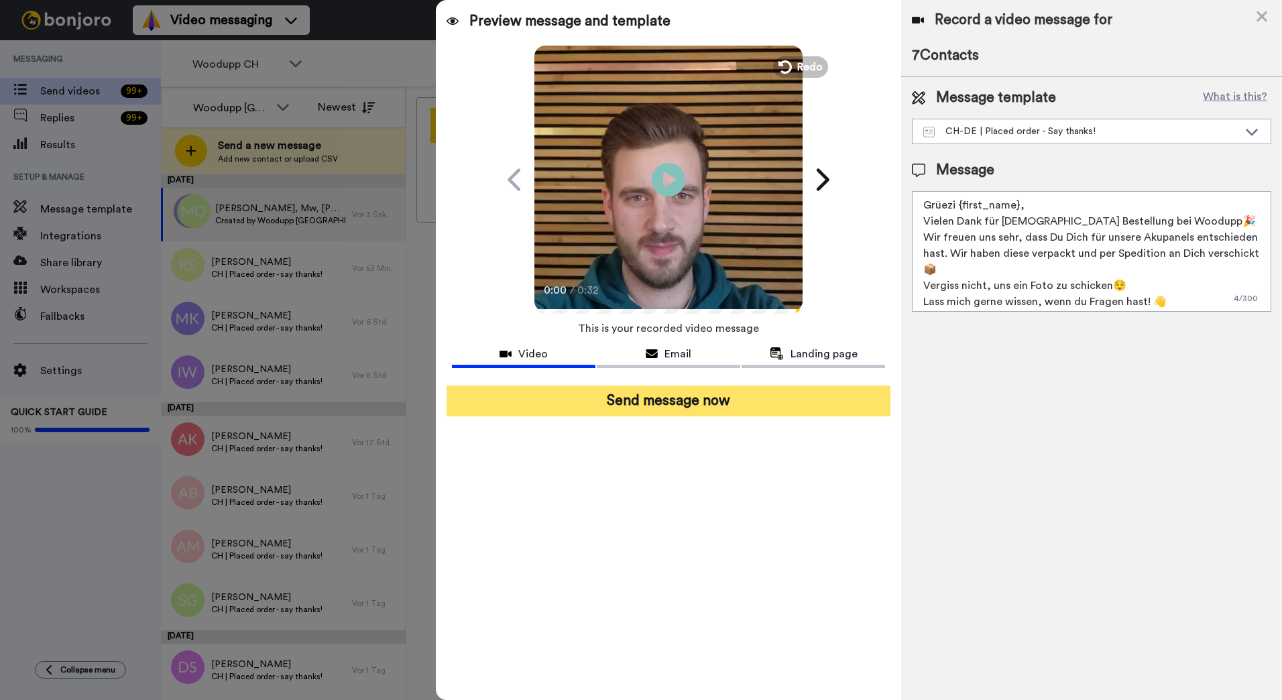
click at [725, 410] on button "Send message now" at bounding box center [669, 401] width 444 height 31
